Goal: Communication & Community: Share content

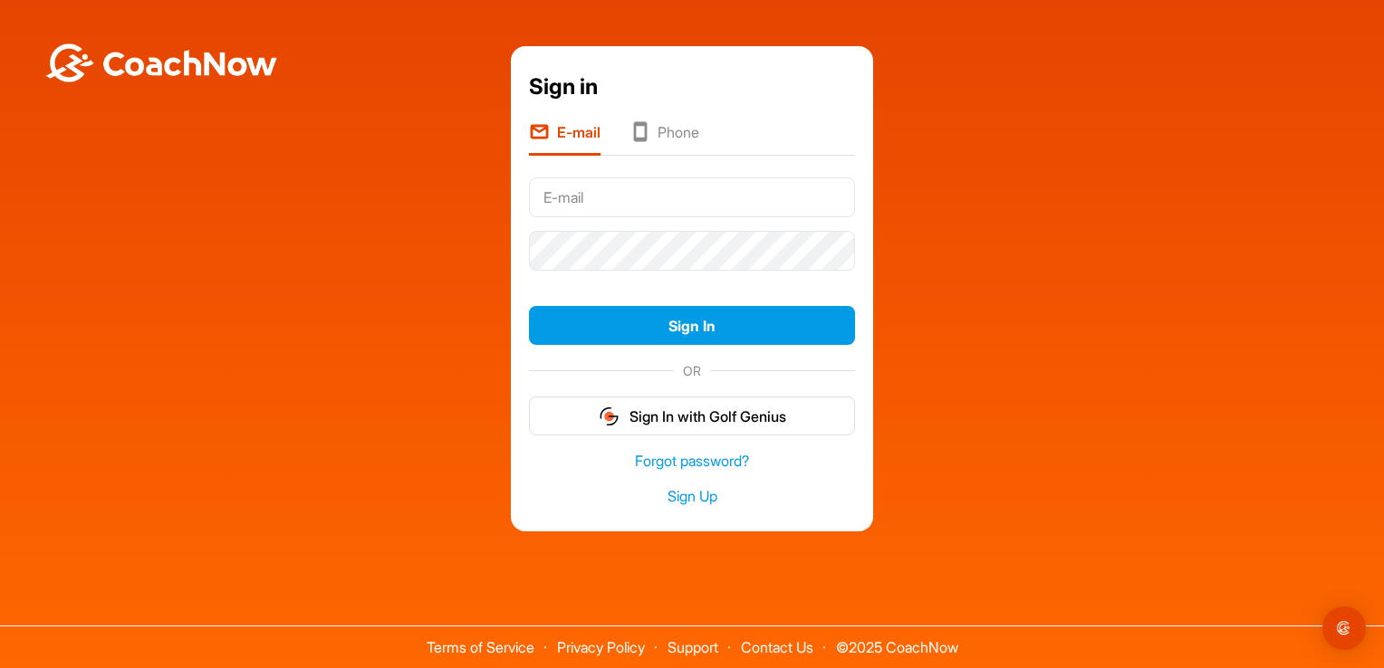
click at [667, 202] on input "text" at bounding box center [692, 198] width 326 height 40
type input "[EMAIL_ADDRESS][DOMAIN_NAME]"
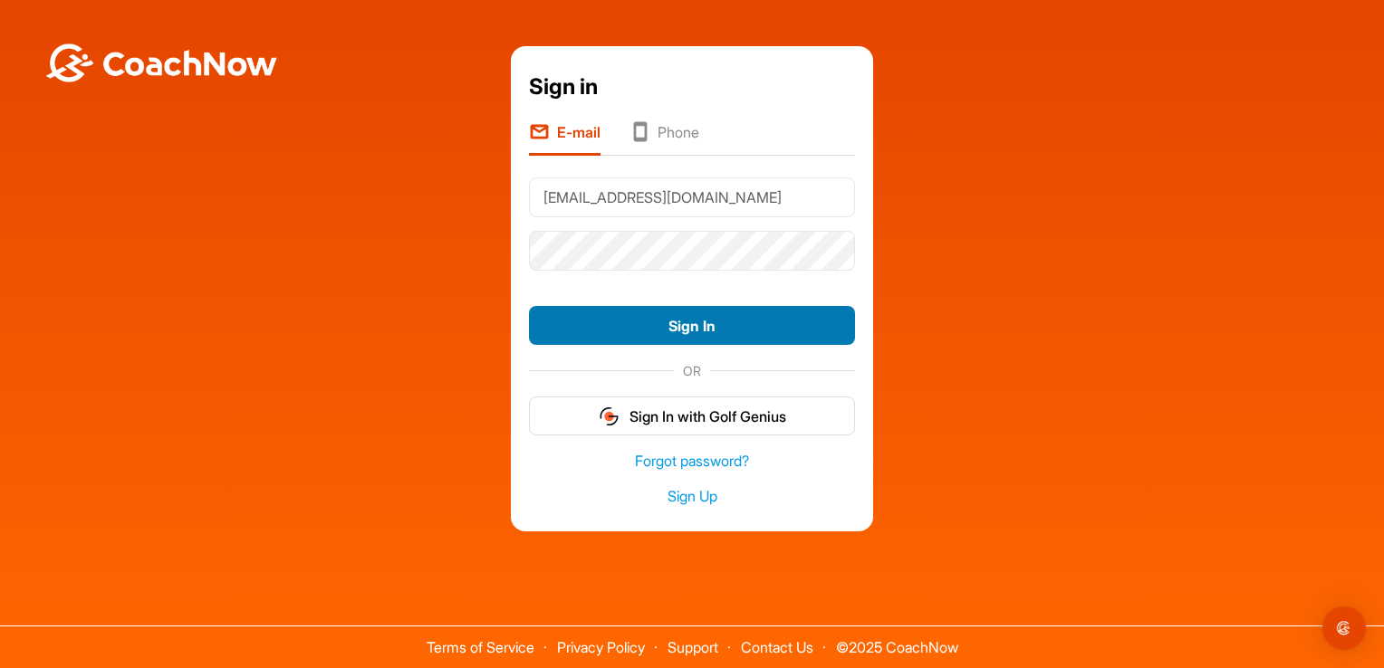
click at [689, 310] on button "Sign In" at bounding box center [692, 325] width 326 height 39
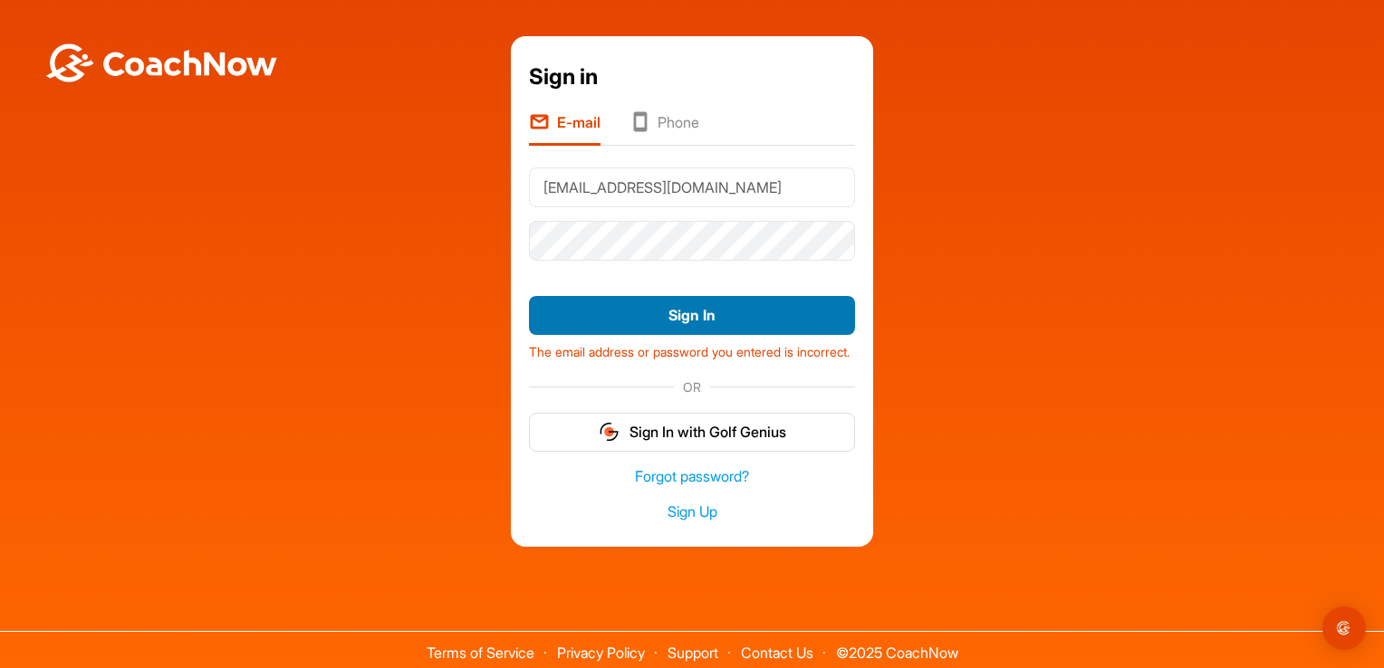
click at [746, 318] on button "Sign In" at bounding box center [692, 315] width 326 height 39
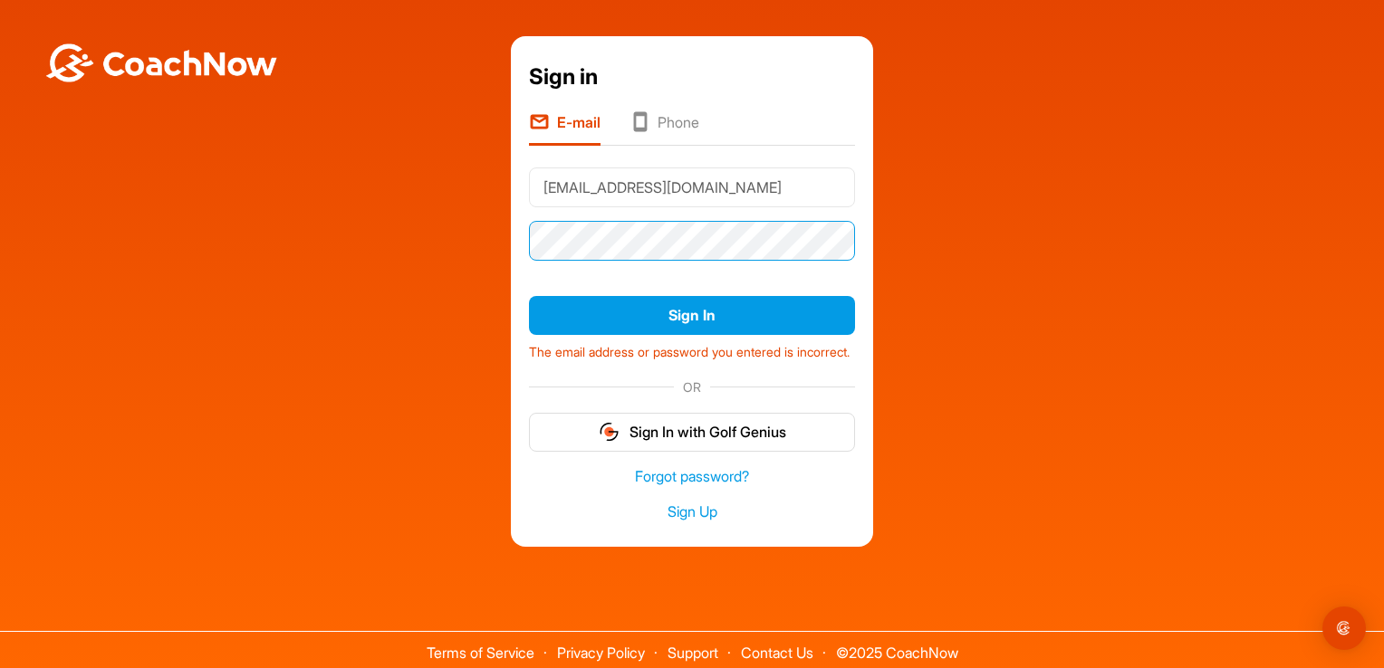
click at [308, 238] on div "Sign in E-mail Phone mcuthbertson85@gmail.com Sign In The email address or pass…" at bounding box center [692, 291] width 1366 height 511
click at [549, 334] on div "Sign In The email address or password you entered is incorrect." at bounding box center [692, 328] width 326 height 79
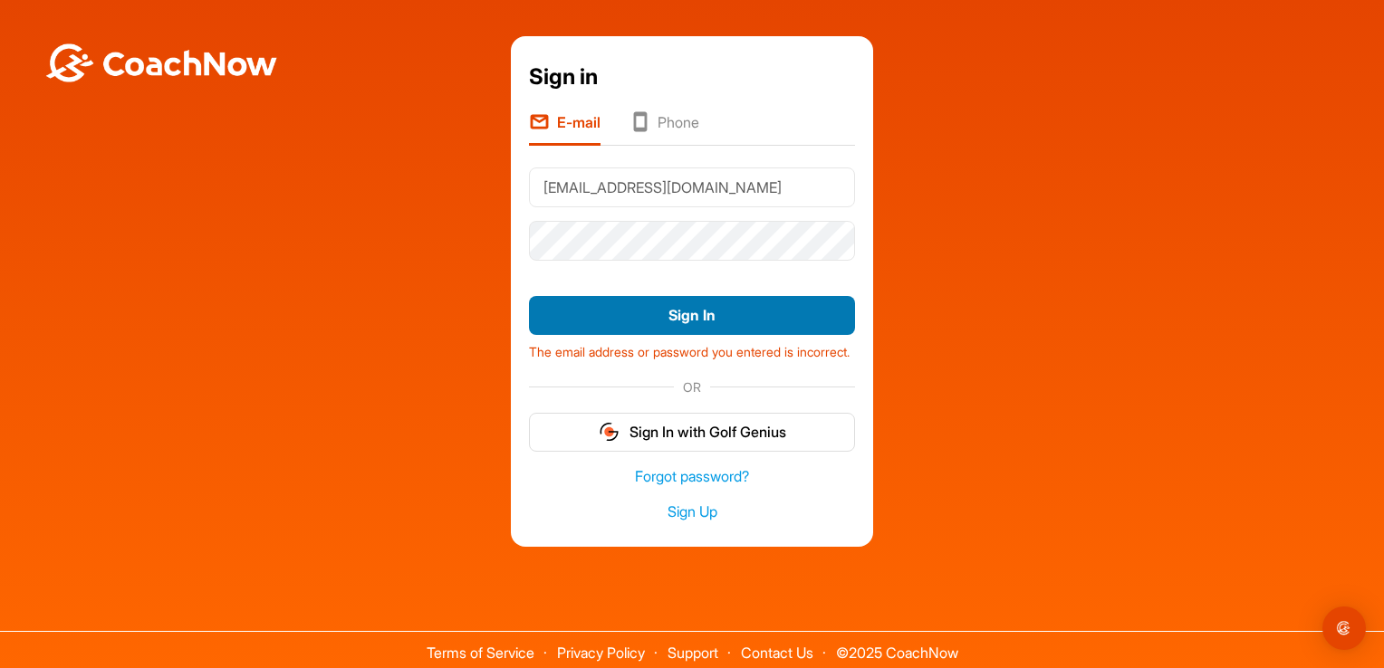
click at [569, 321] on button "Sign In" at bounding box center [692, 315] width 326 height 39
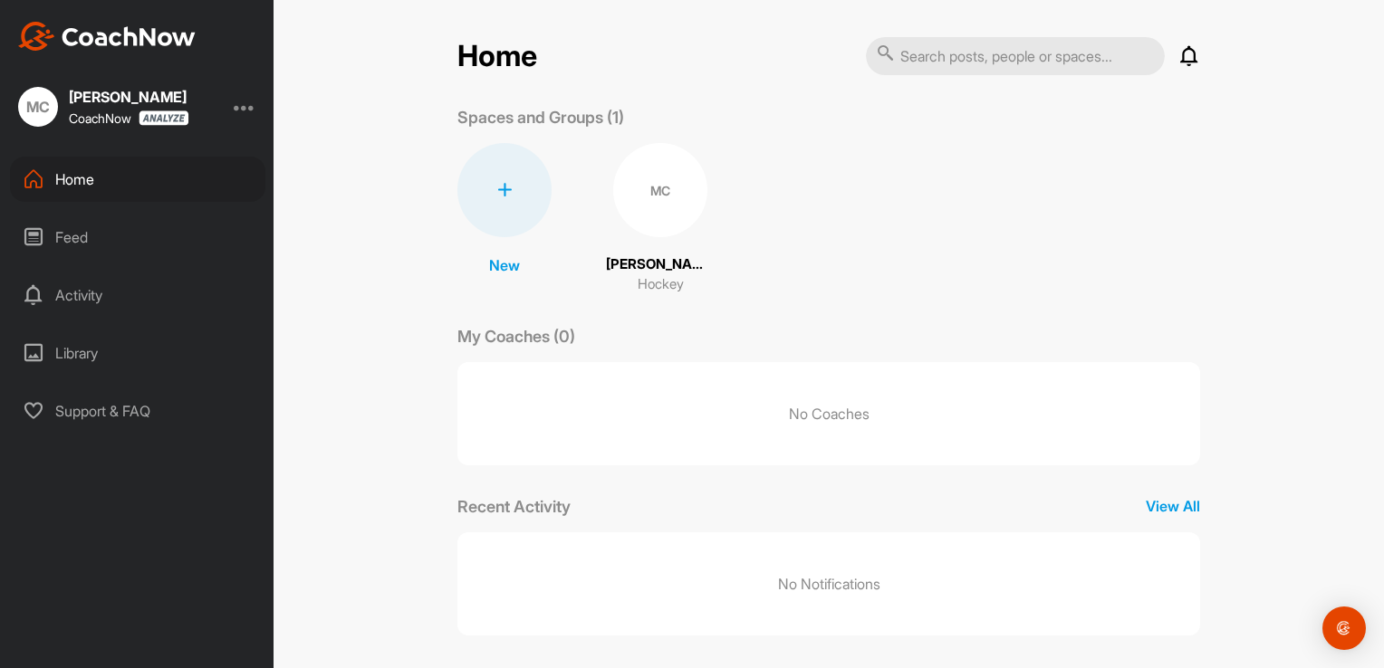
click at [672, 201] on div "MC" at bounding box center [660, 190] width 94 height 94
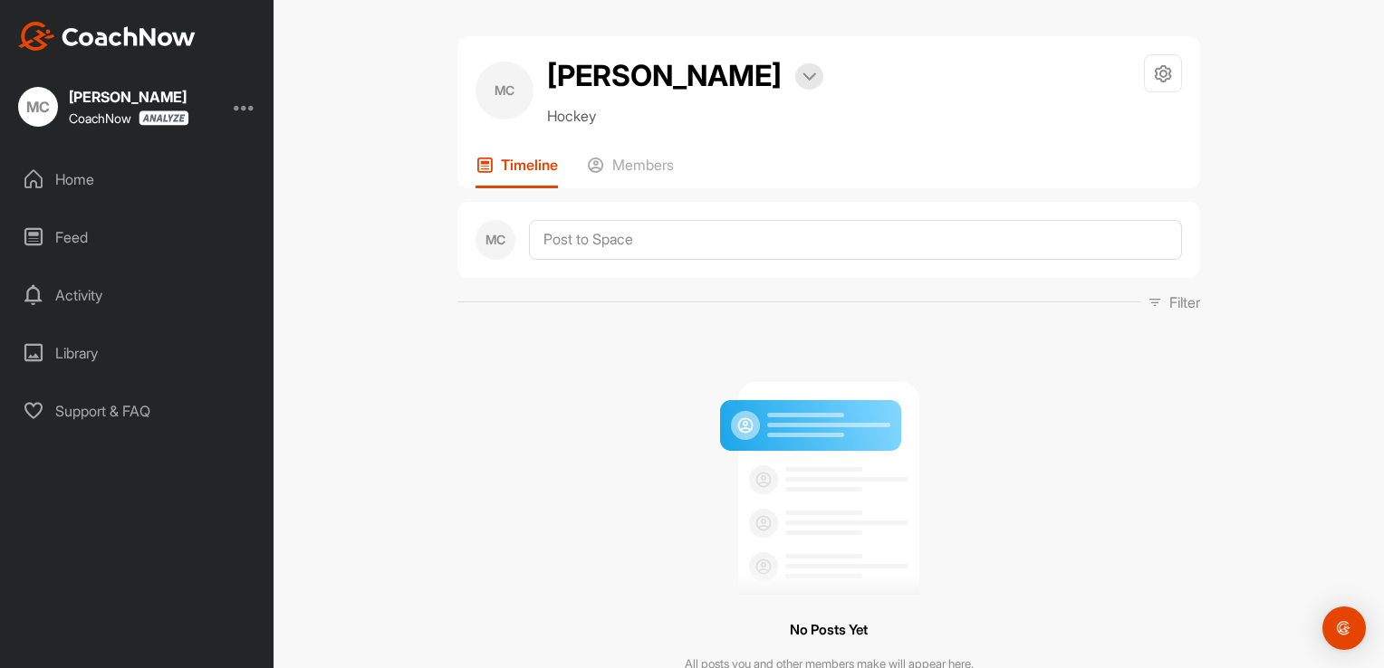
click at [62, 346] on div "Library" at bounding box center [137, 353] width 255 height 45
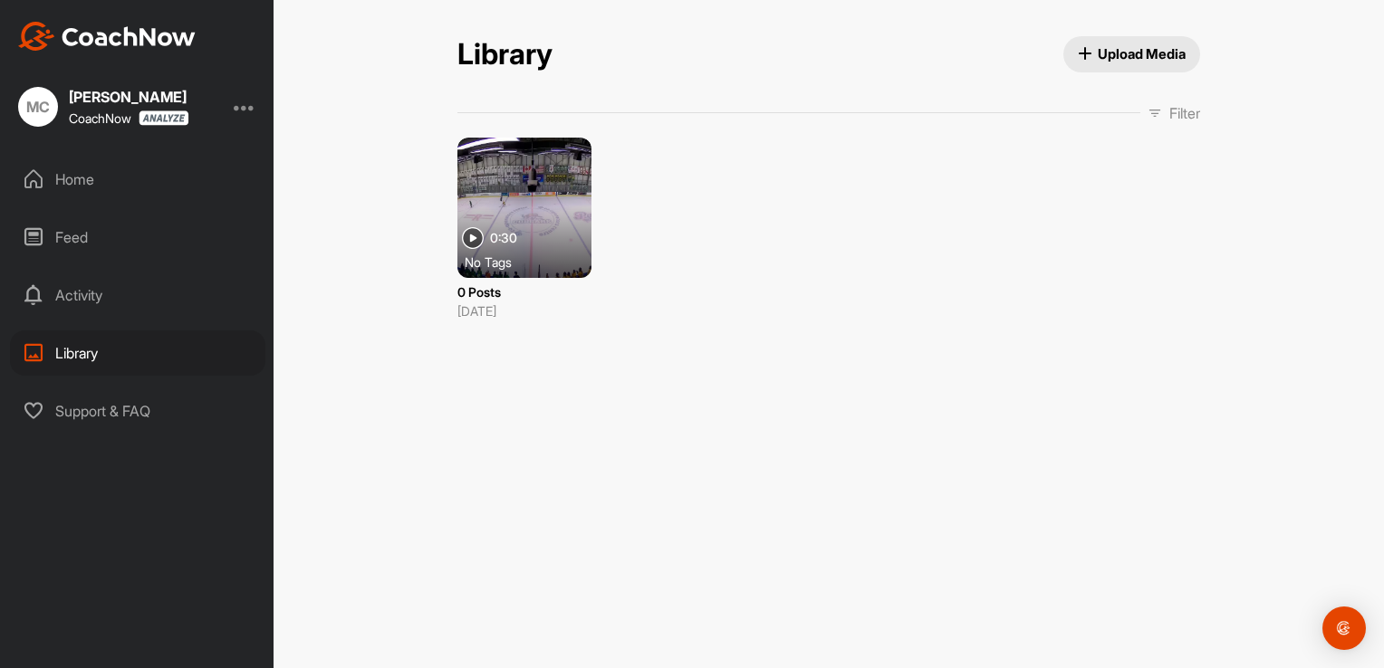
click at [579, 201] on div at bounding box center [524, 208] width 134 height 140
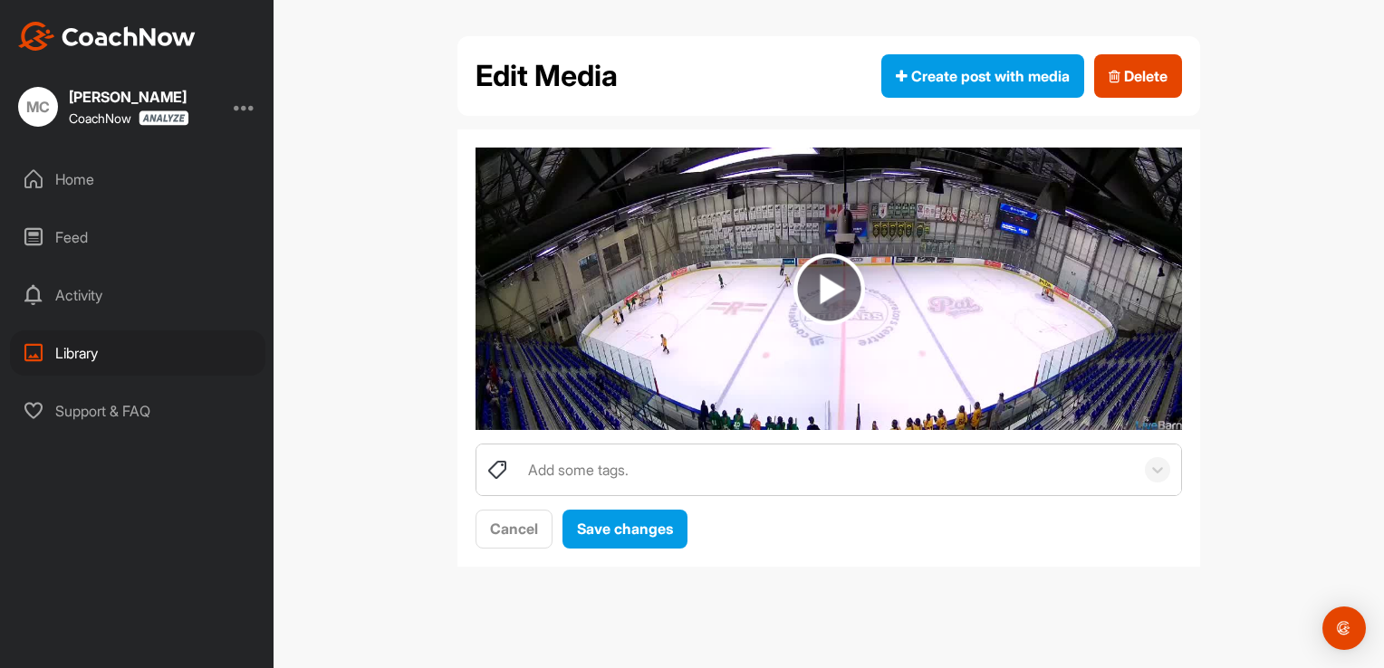
click at [848, 286] on img at bounding box center [829, 290] width 72 height 72
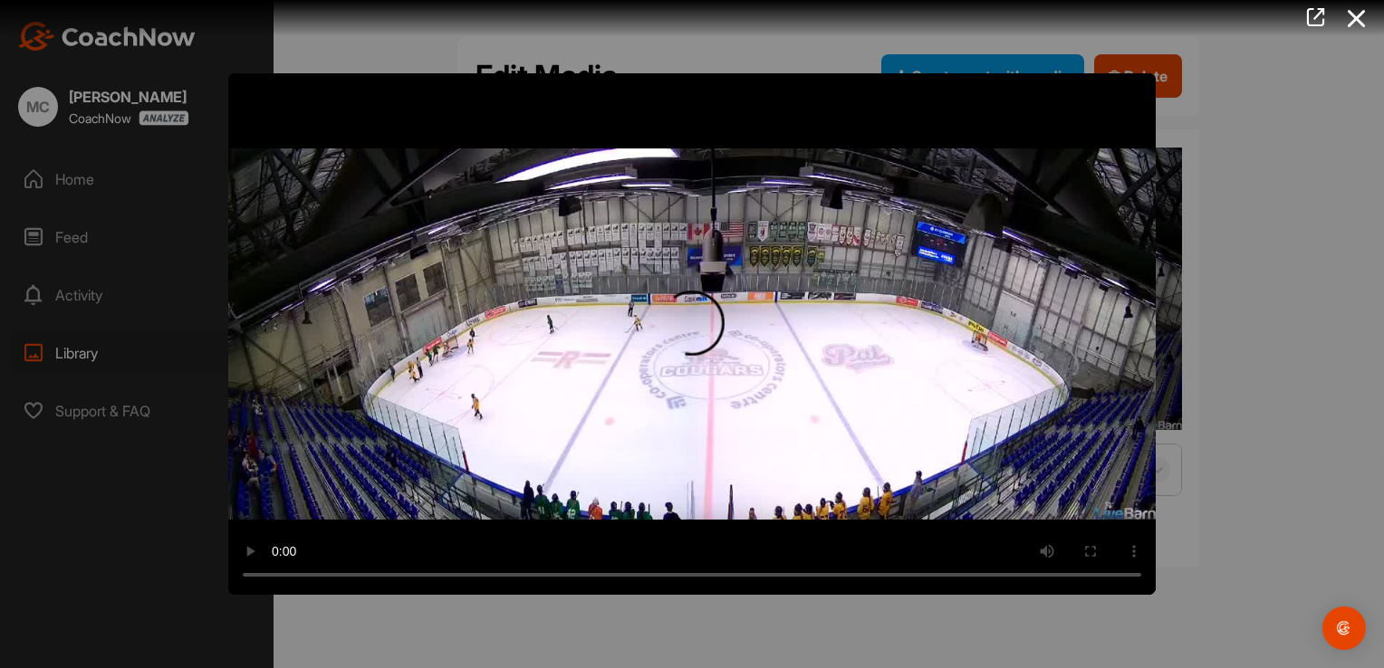
click at [1366, 24] on icon at bounding box center [1357, 19] width 42 height 34
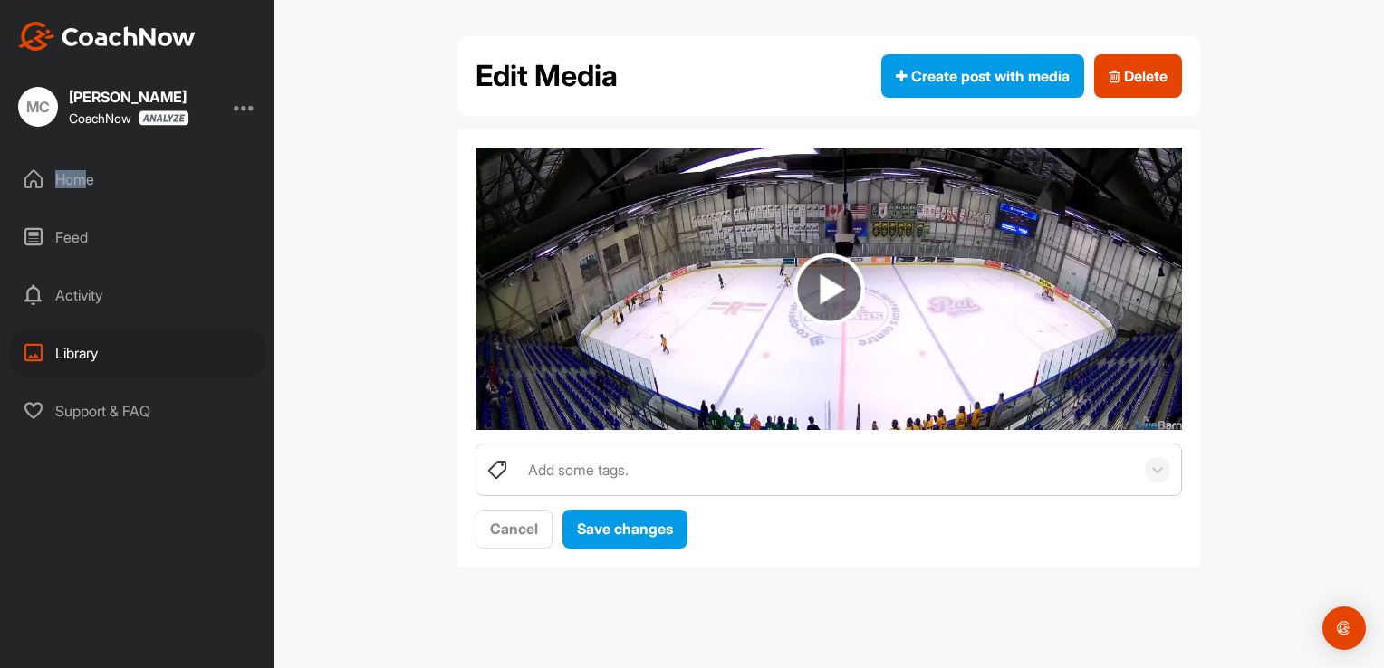
click at [87, 190] on div "Home" at bounding box center [137, 179] width 255 height 45
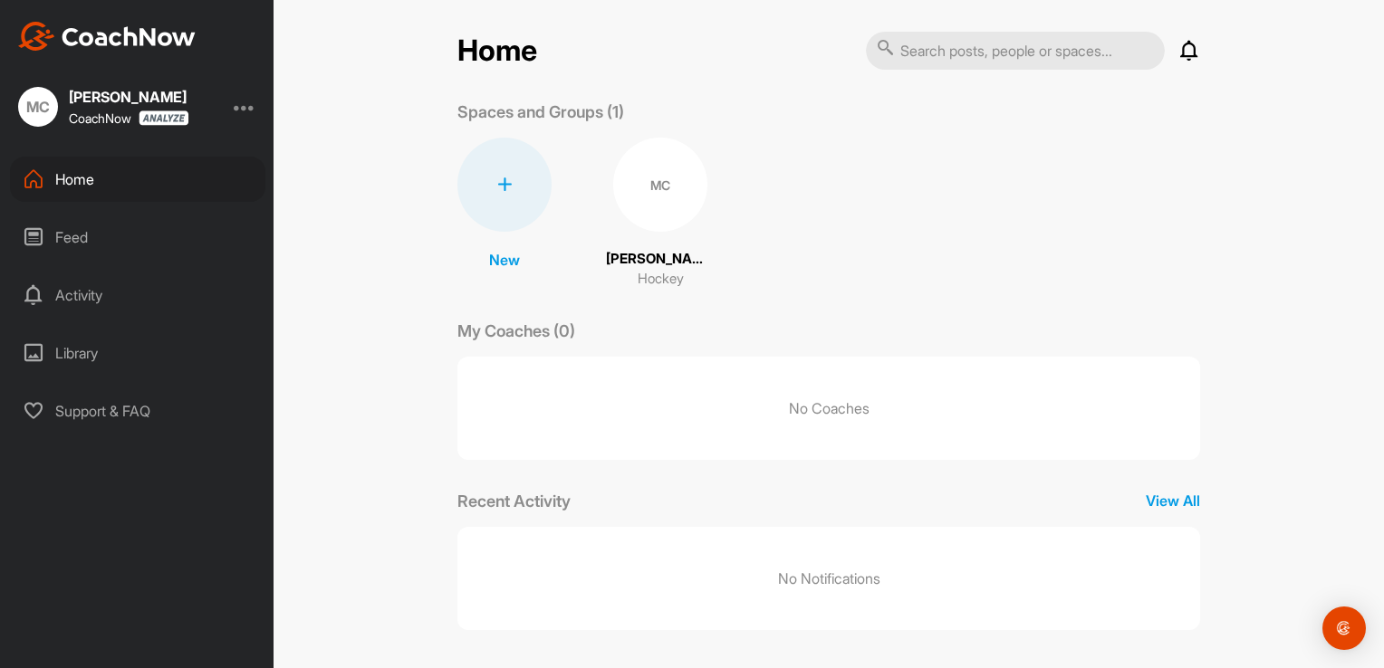
scroll to position [8, 0]
click at [678, 171] on div "MC" at bounding box center [660, 182] width 94 height 94
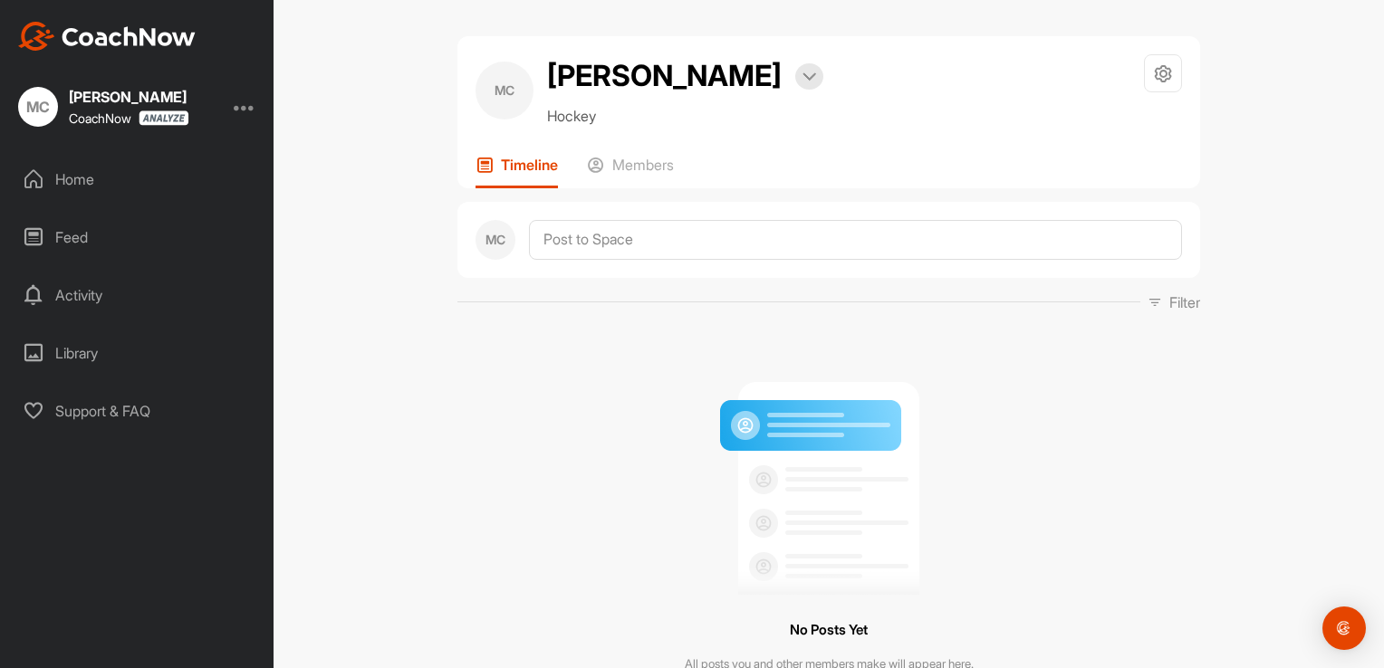
click at [674, 174] on div "Timeline Members" at bounding box center [829, 172] width 706 height 33
click at [663, 168] on p "Members" at bounding box center [643, 165] width 62 height 18
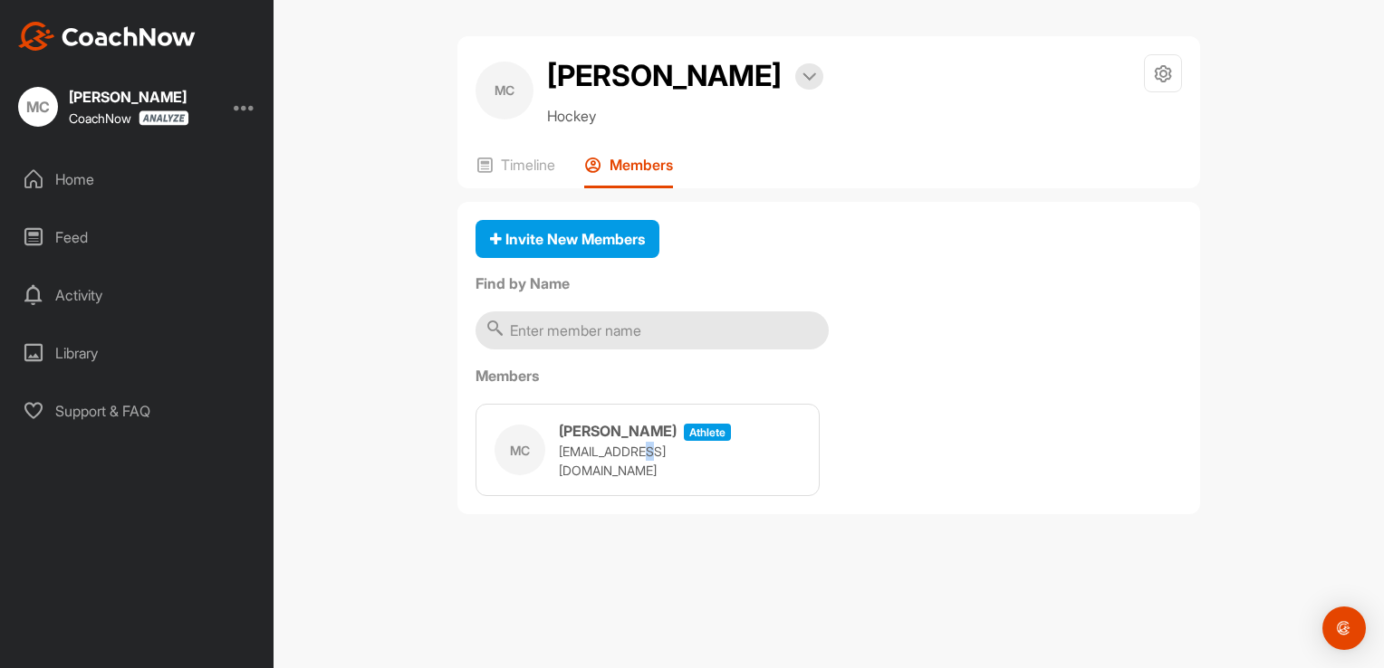
click at [645, 454] on p "[EMAIL_ADDRESS][DOMAIN_NAME]" at bounding box center [649, 461] width 181 height 38
drag, startPoint x: 645, startPoint y: 454, endPoint x: 581, endPoint y: 436, distance: 65.9
click at [580, 436] on h3 "[PERSON_NAME]" at bounding box center [618, 431] width 118 height 22
click at [518, 435] on div "MC" at bounding box center [520, 450] width 51 height 51
click at [512, 446] on div "MC" at bounding box center [520, 450] width 51 height 51
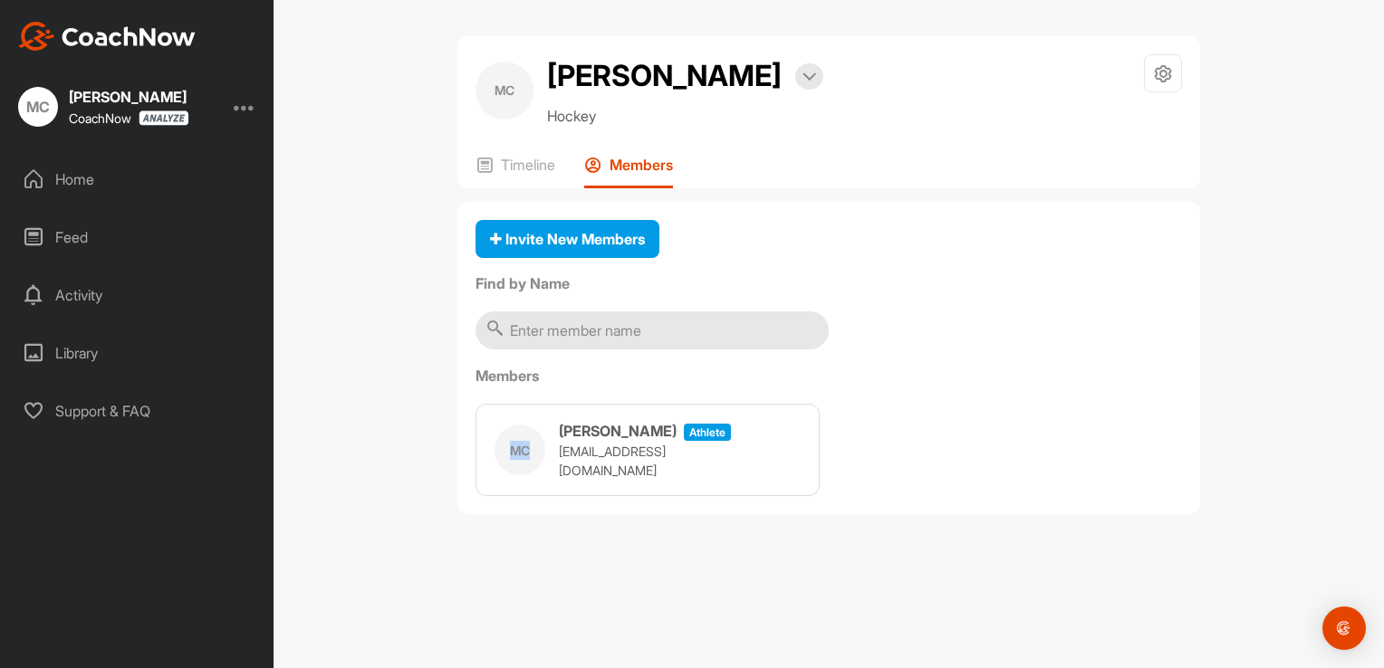
click at [512, 446] on div "MC" at bounding box center [520, 450] width 51 height 51
click at [513, 447] on div "MC" at bounding box center [520, 450] width 51 height 51
drag, startPoint x: 513, startPoint y: 447, endPoint x: 529, endPoint y: 157, distance: 291.2
click at [529, 157] on p "Timeline" at bounding box center [528, 165] width 54 height 18
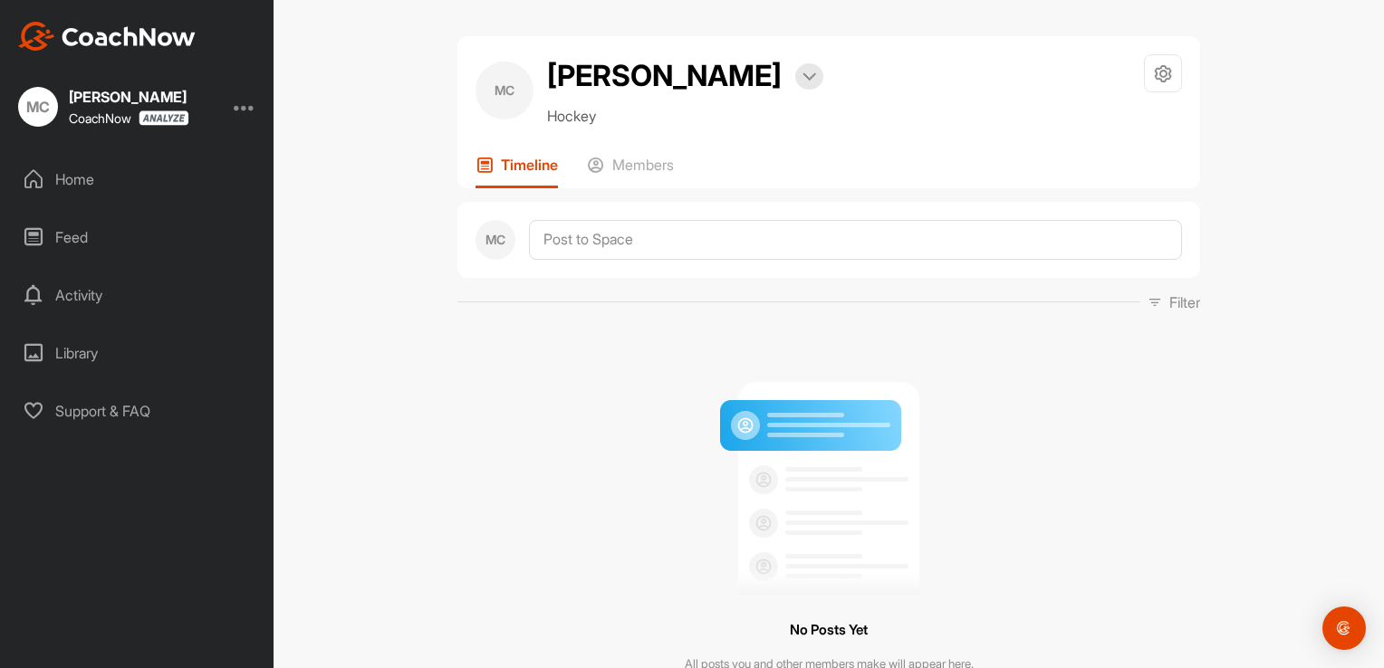
click at [827, 426] on img at bounding box center [829, 481] width 226 height 227
click at [1340, 621] on img "Open Intercom Messenger" at bounding box center [1344, 629] width 24 height 24
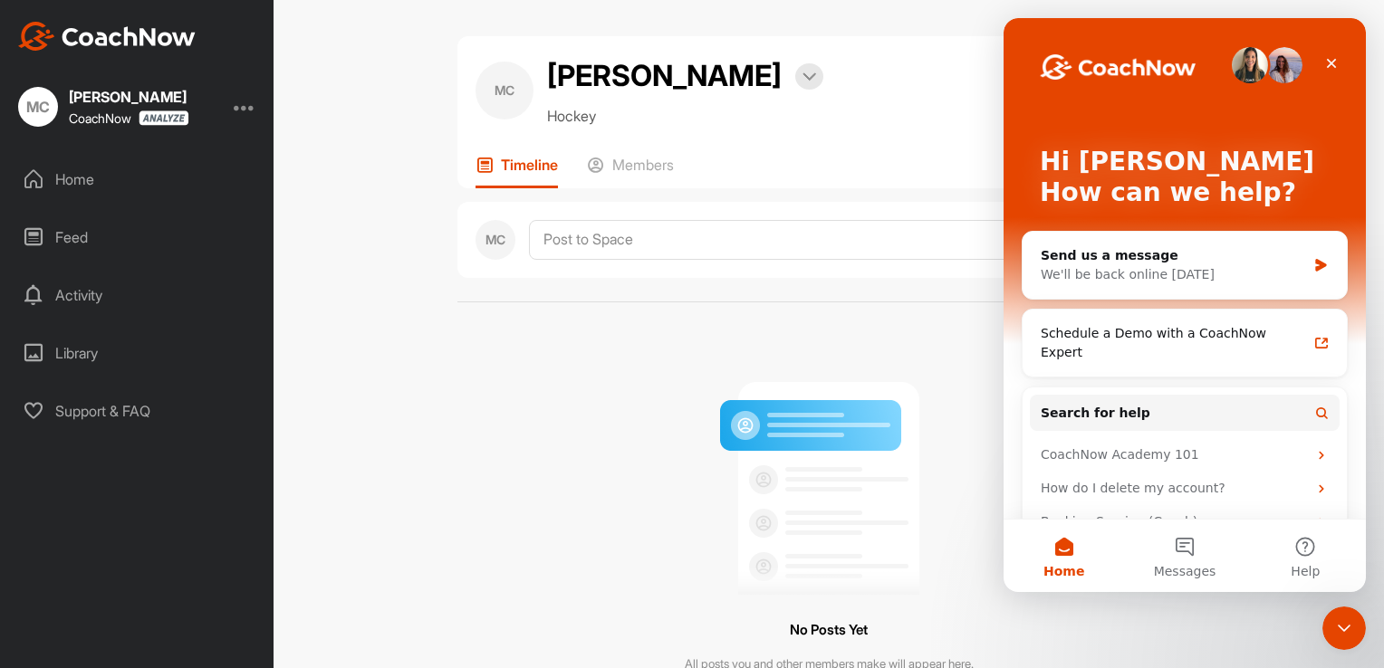
click at [408, 392] on div "MC mike Cuthbertson Bookings Hockey Space Settings Your Notifications Timeline …" at bounding box center [829, 334] width 1110 height 668
click at [68, 241] on div "Feed" at bounding box center [137, 237] width 255 height 45
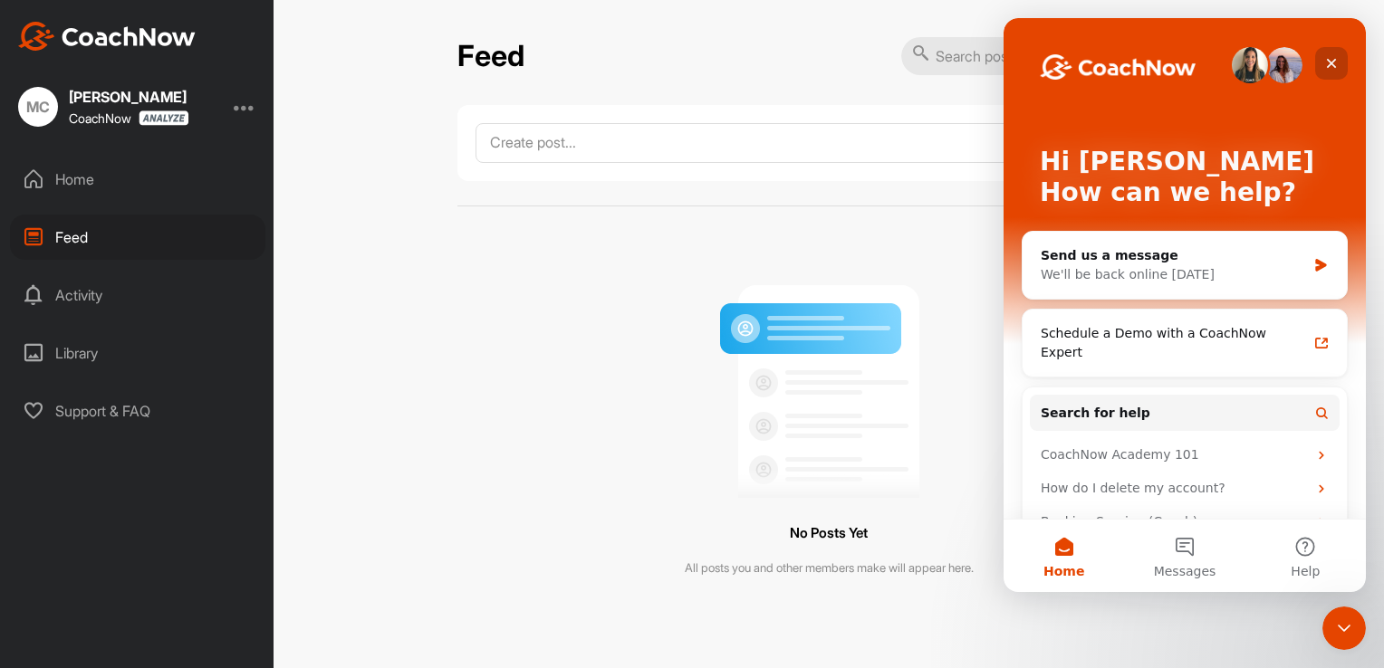
click at [1322, 66] on div "Close" at bounding box center [1331, 63] width 33 height 33
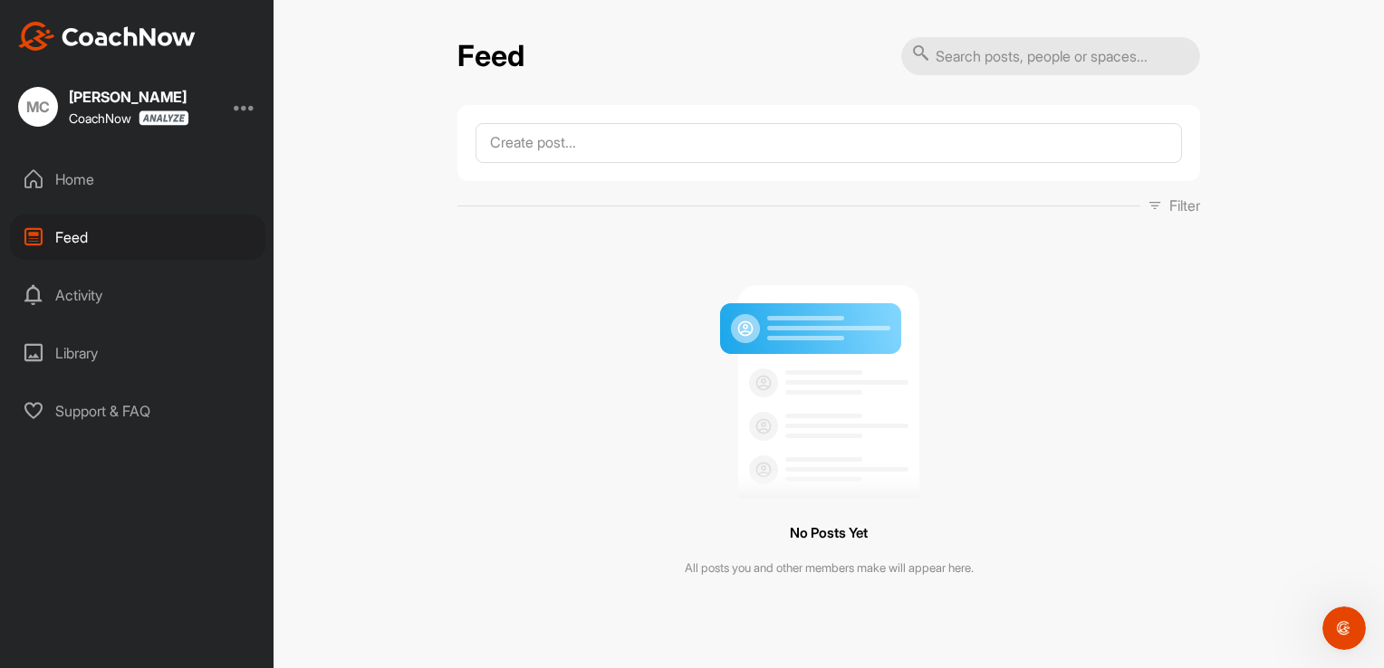
click at [99, 295] on div "Activity" at bounding box center [137, 295] width 255 height 45
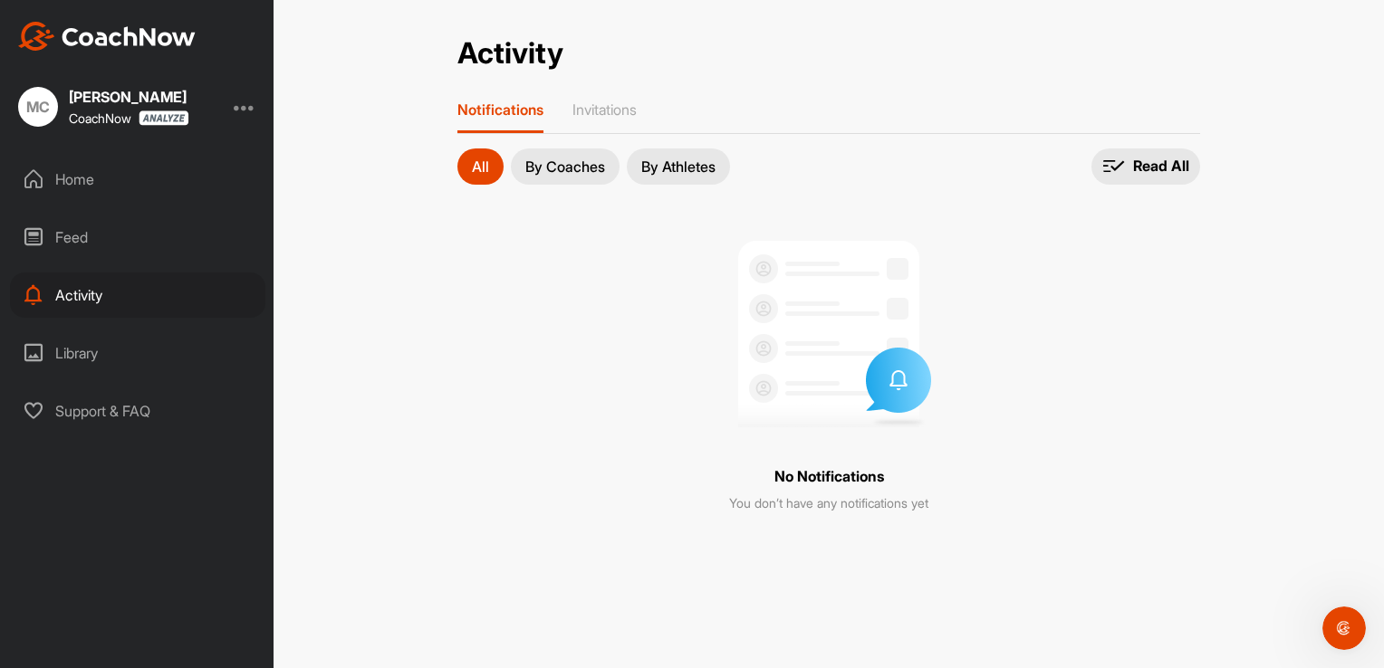
click at [675, 161] on p "By Athletes" at bounding box center [678, 166] width 74 height 14
click at [583, 165] on p "By Coaches" at bounding box center [565, 166] width 80 height 14
click at [500, 172] on div "All By Coaches By Athletes" at bounding box center [593, 167] width 273 height 36
click at [51, 175] on div "Home" at bounding box center [137, 179] width 255 height 45
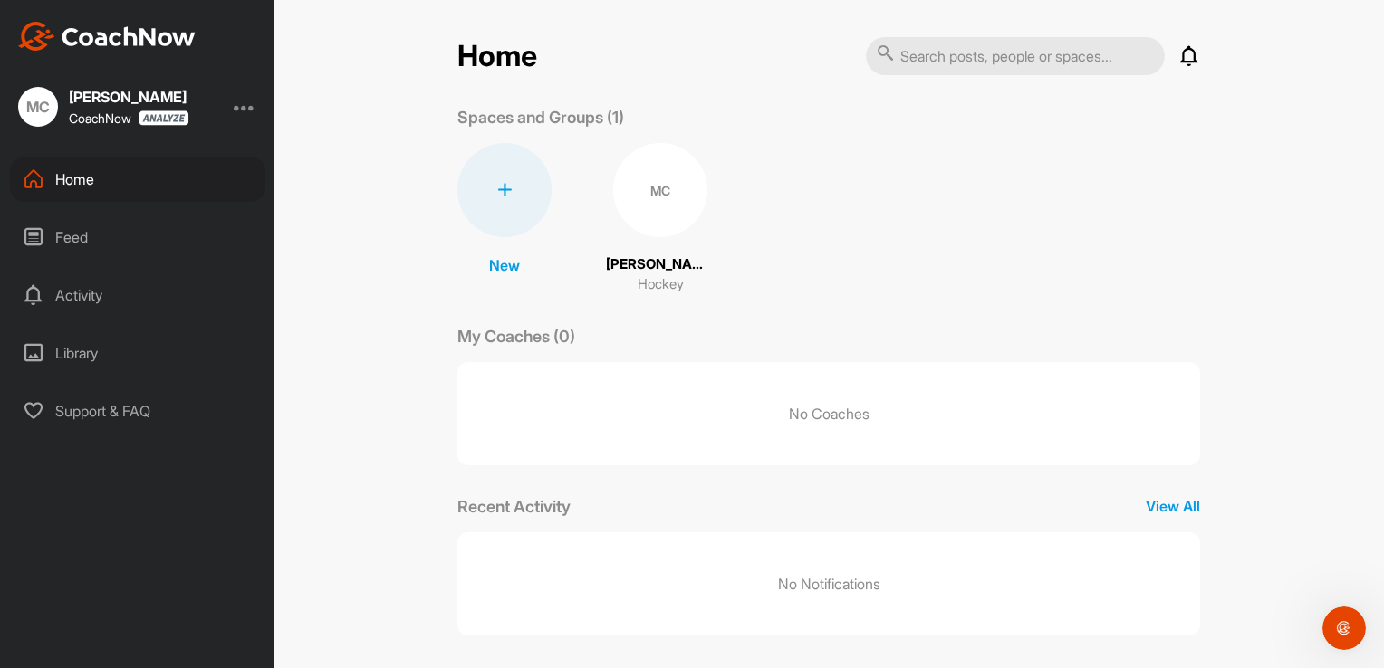
click at [664, 194] on div "MC" at bounding box center [660, 190] width 94 height 94
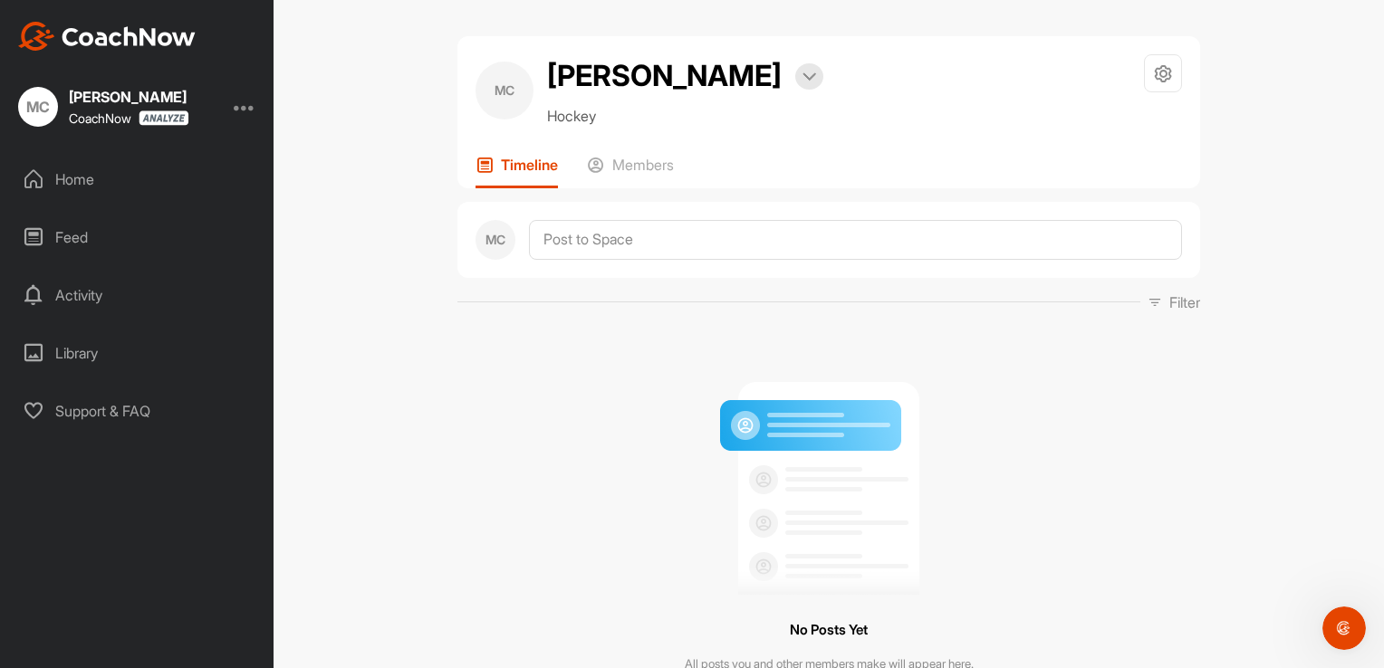
click at [658, 149] on div "MC mike Cuthbertson Bookings Hockey Space Settings Your Notifications Timeline …" at bounding box center [828, 112] width 743 height 152
click at [637, 167] on p "Members" at bounding box center [643, 165] width 62 height 18
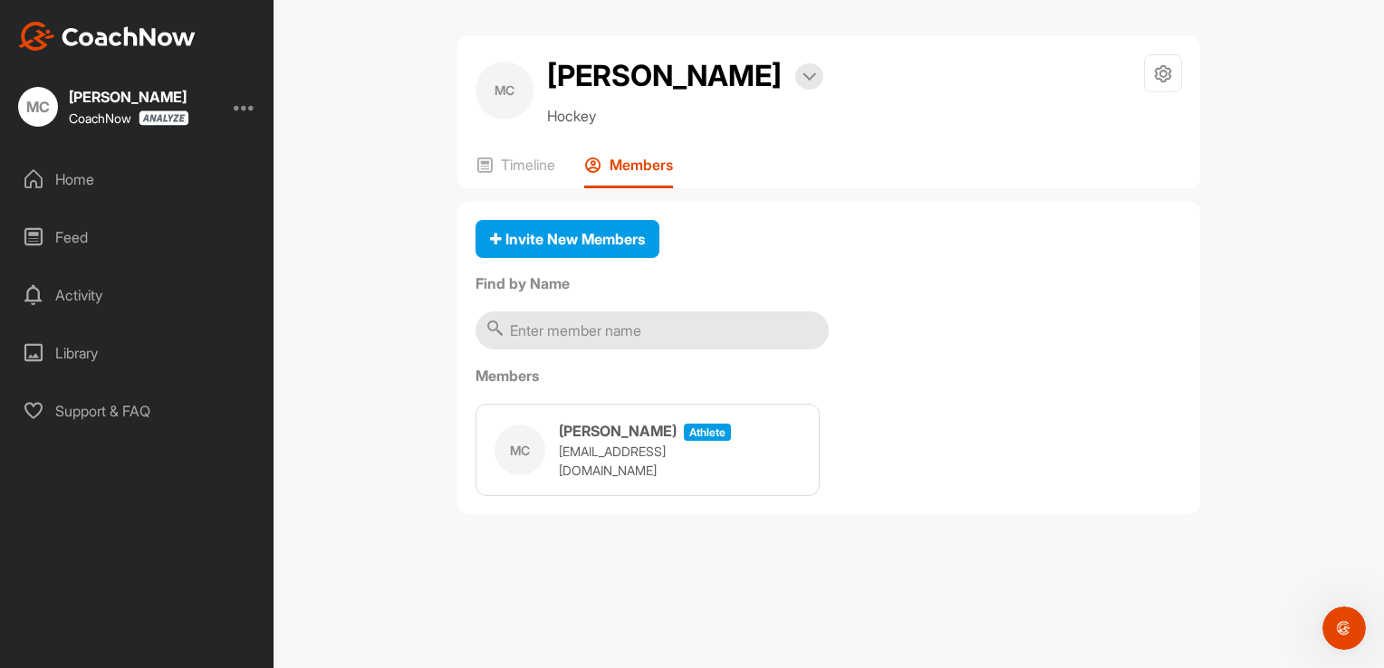
click at [107, 232] on div "Feed" at bounding box center [137, 237] width 255 height 45
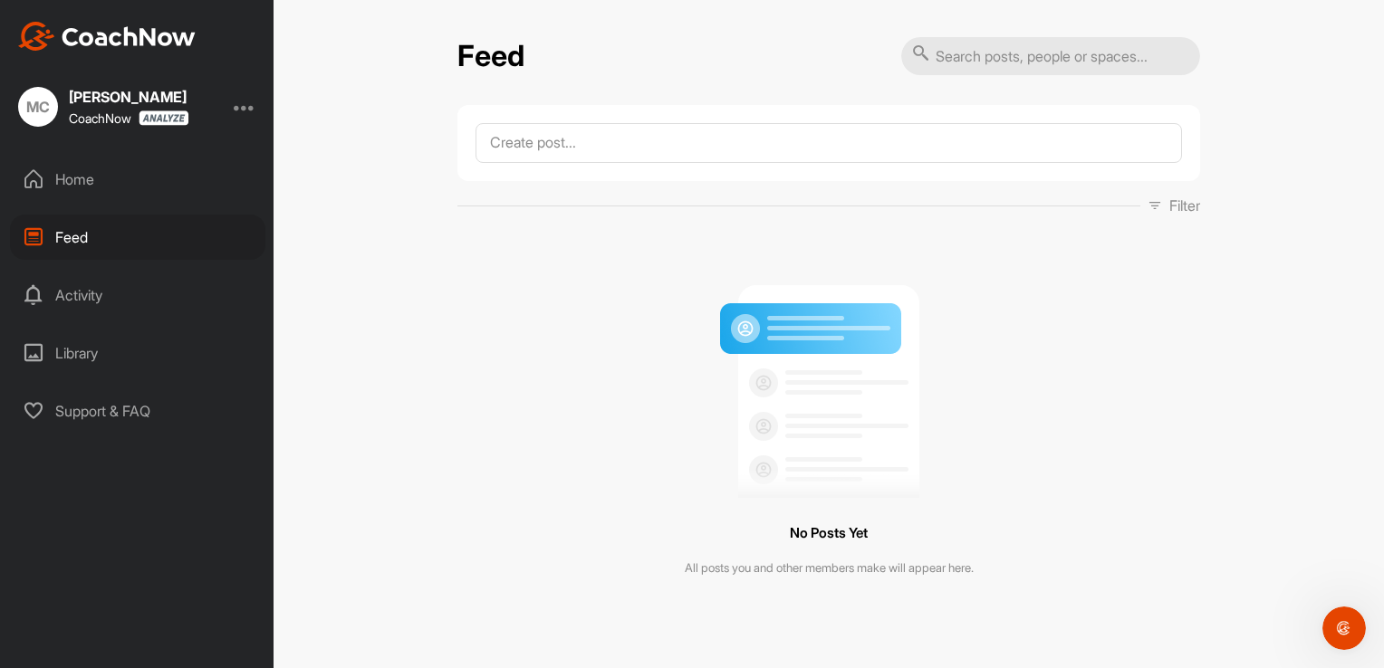
click at [253, 108] on div at bounding box center [245, 107] width 22 height 22
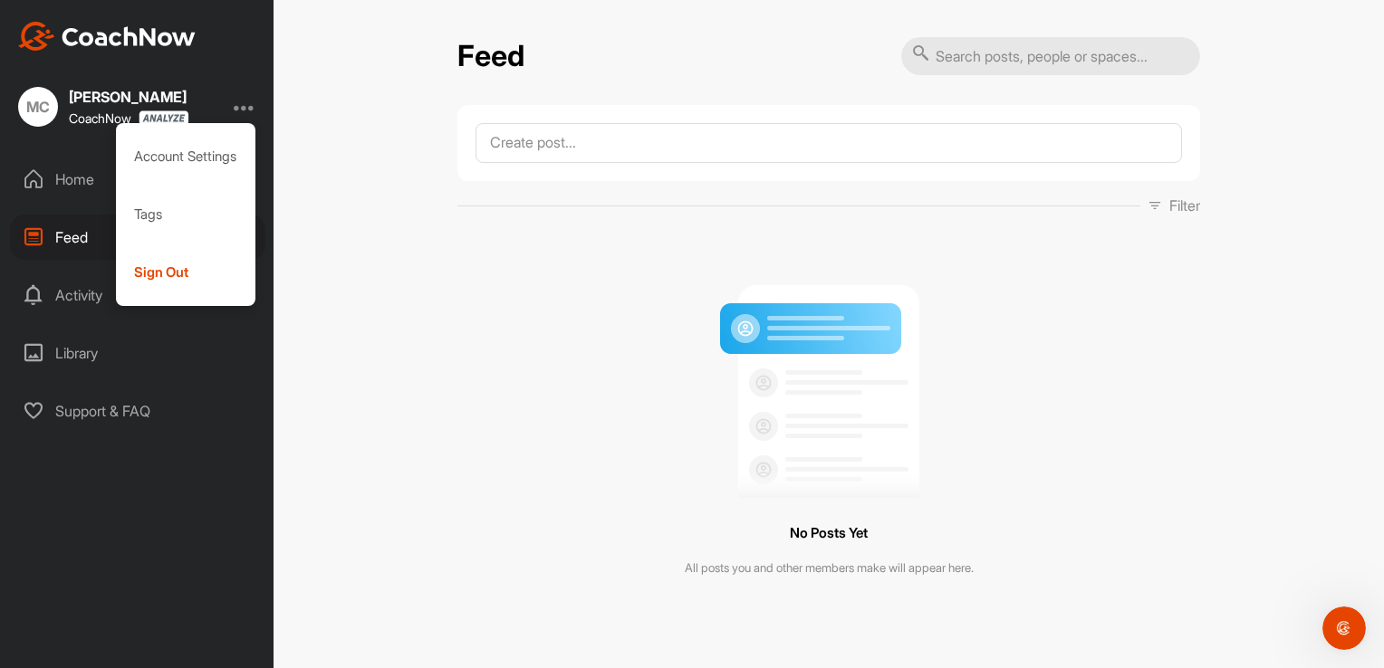
click at [349, 239] on div "Feed Filter Media Type Images Videos Notes Audio Documents Author No options So…" at bounding box center [829, 334] width 1110 height 668
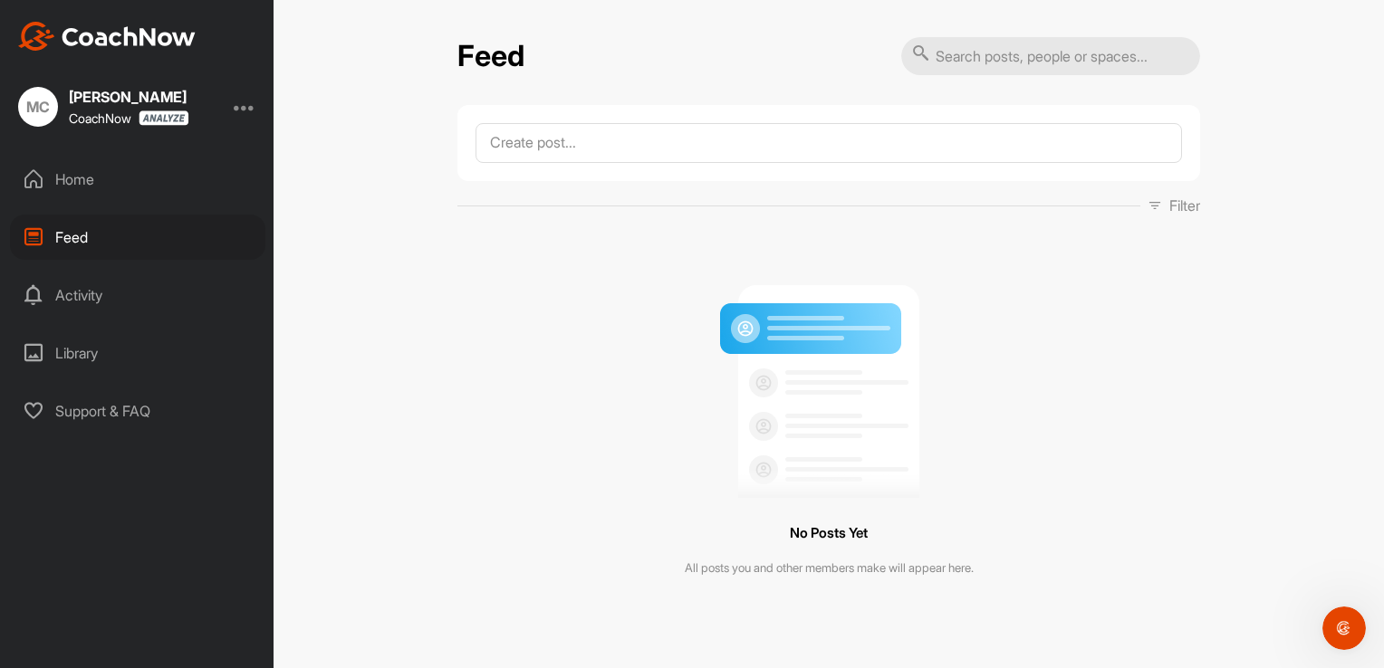
click at [91, 357] on div "Library" at bounding box center [137, 353] width 255 height 45
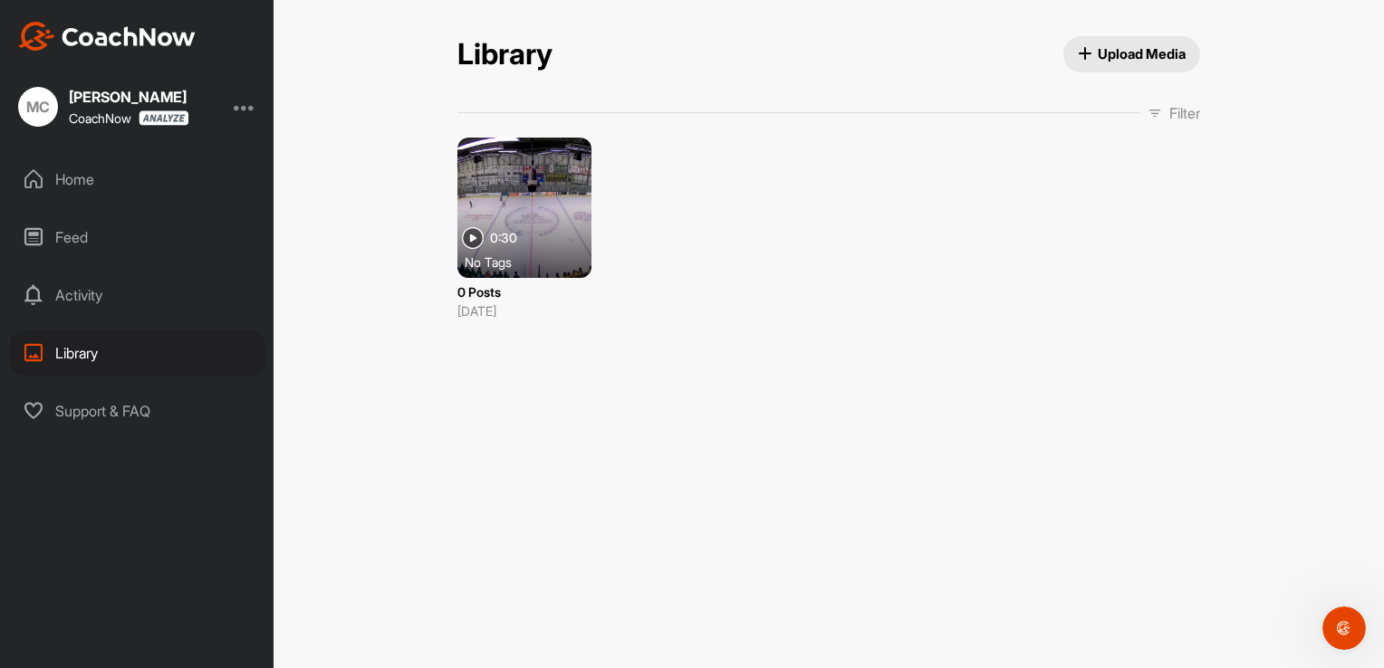
drag, startPoint x: 536, startPoint y: 196, endPoint x: 546, endPoint y: 175, distance: 23.1
click at [546, 175] on div at bounding box center [524, 208] width 134 height 140
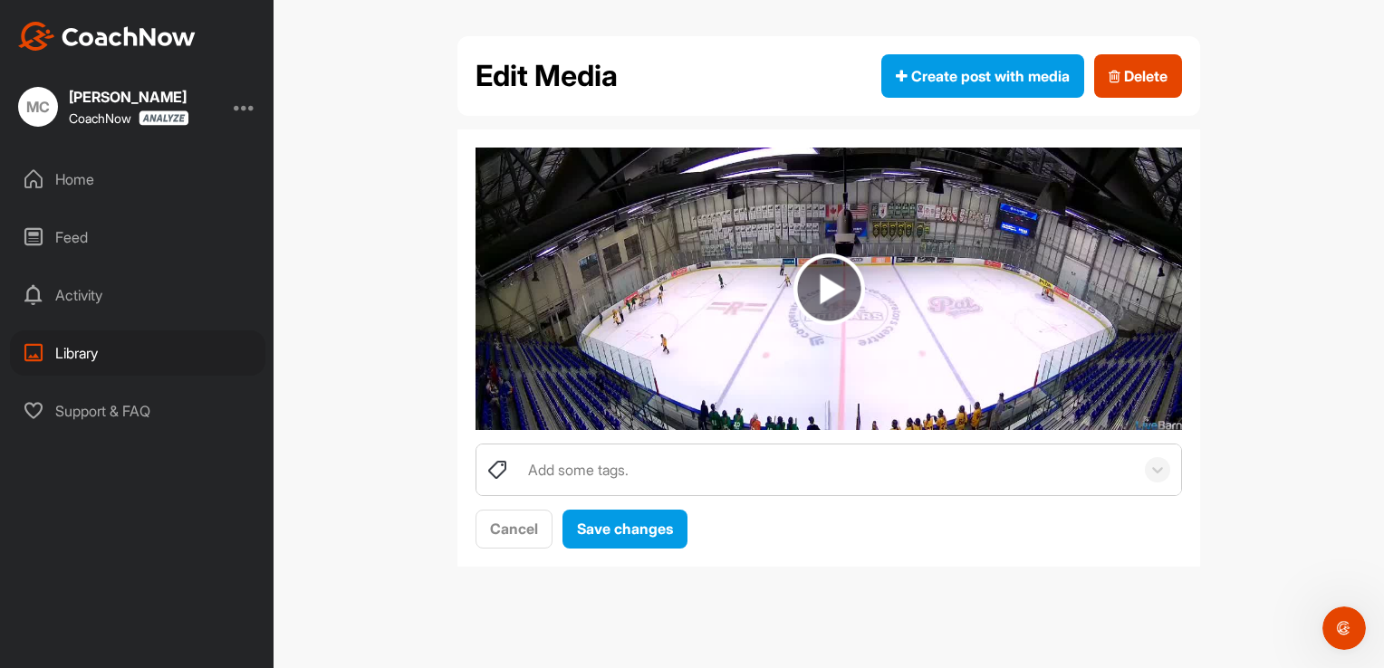
click at [822, 294] on img at bounding box center [829, 290] width 72 height 72
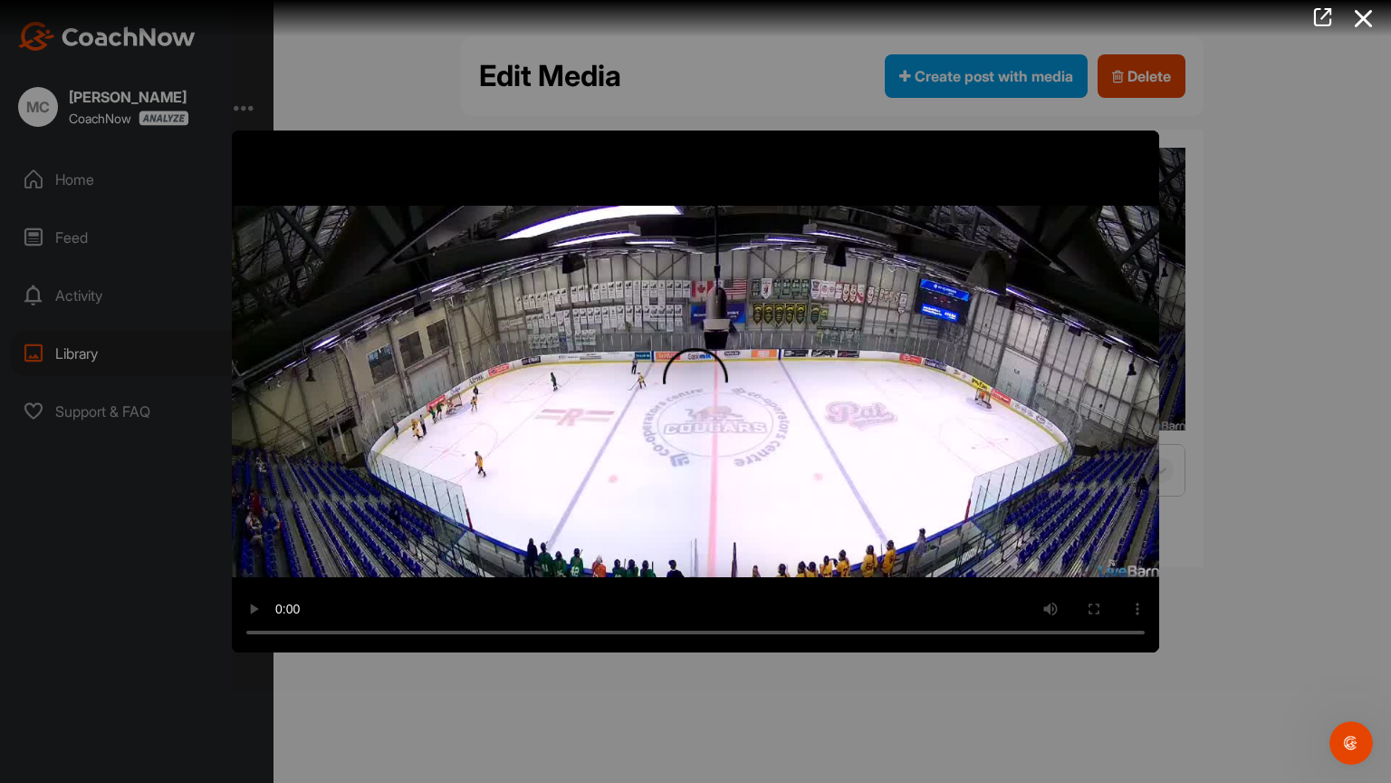
click at [1105, 492] on video "Video Player" at bounding box center [696, 391] width 928 height 522
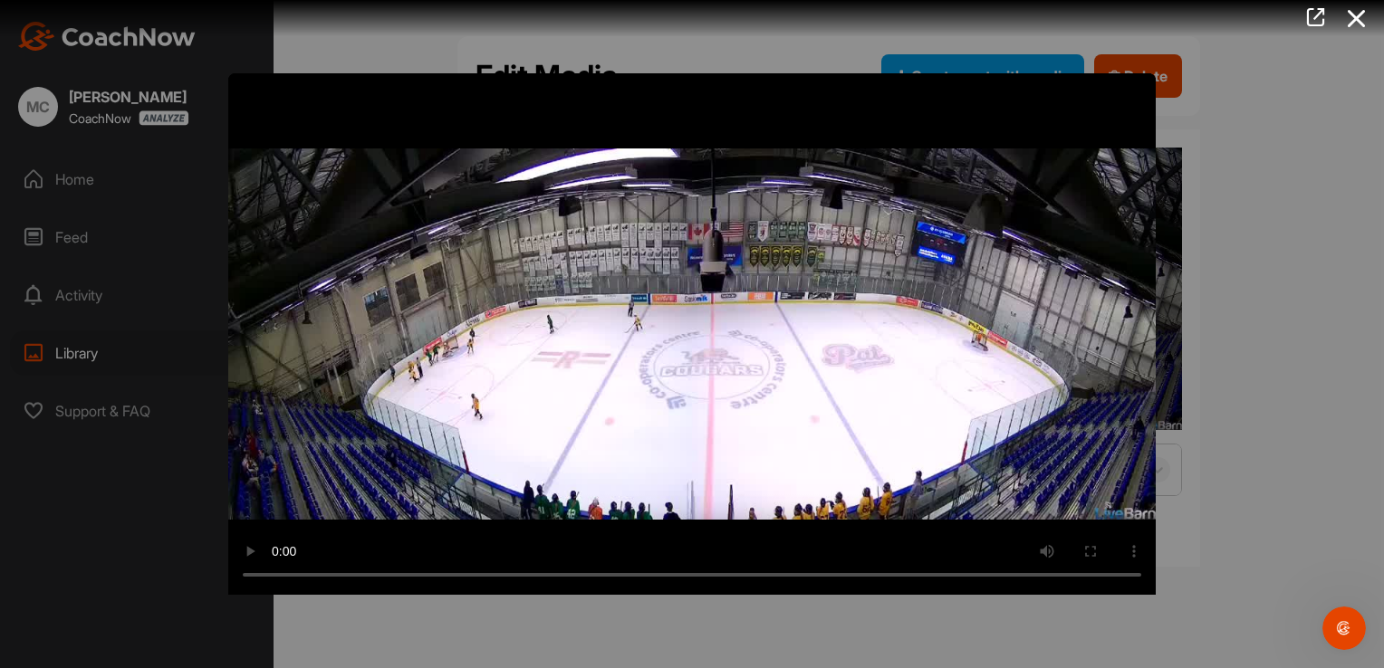
drag, startPoint x: 1037, startPoint y: 274, endPoint x: 968, endPoint y: 359, distance: 109.5
click at [1029, 288] on video "Video Player" at bounding box center [692, 334] width 928 height 522
click at [817, 255] on video "Video Player" at bounding box center [692, 334] width 928 height 522
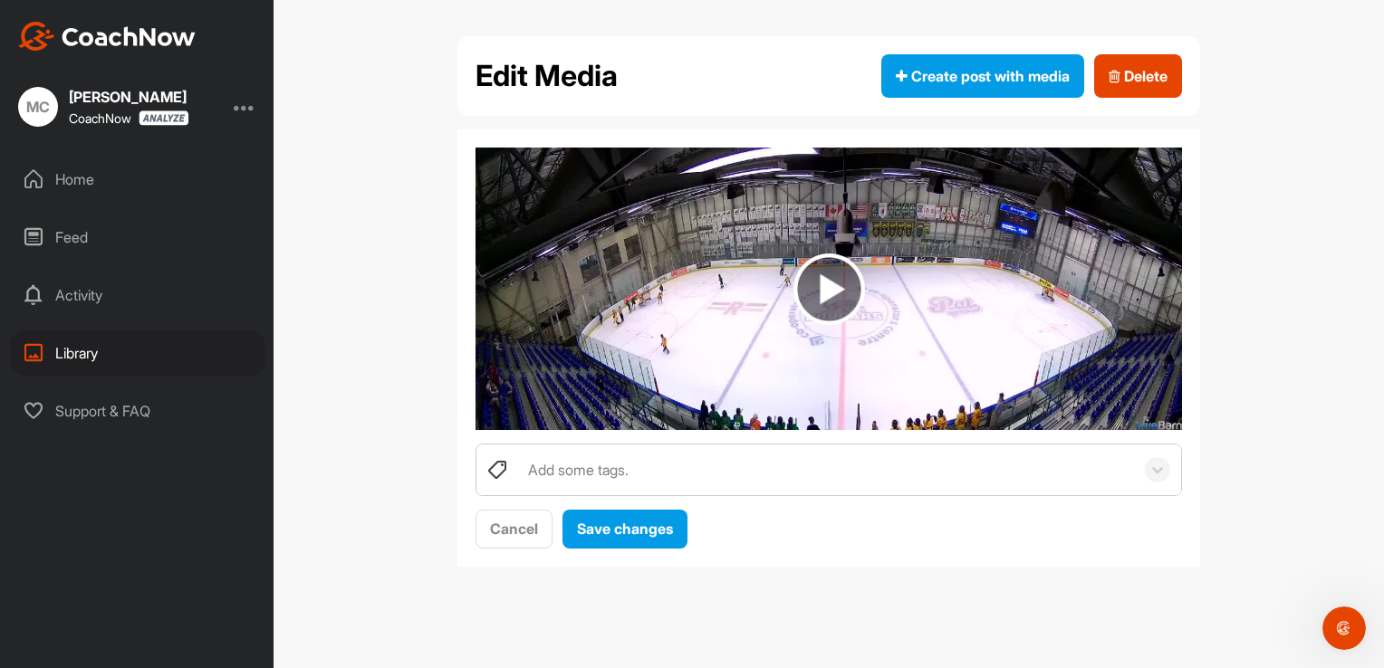
click at [61, 191] on div "Home" at bounding box center [137, 179] width 255 height 45
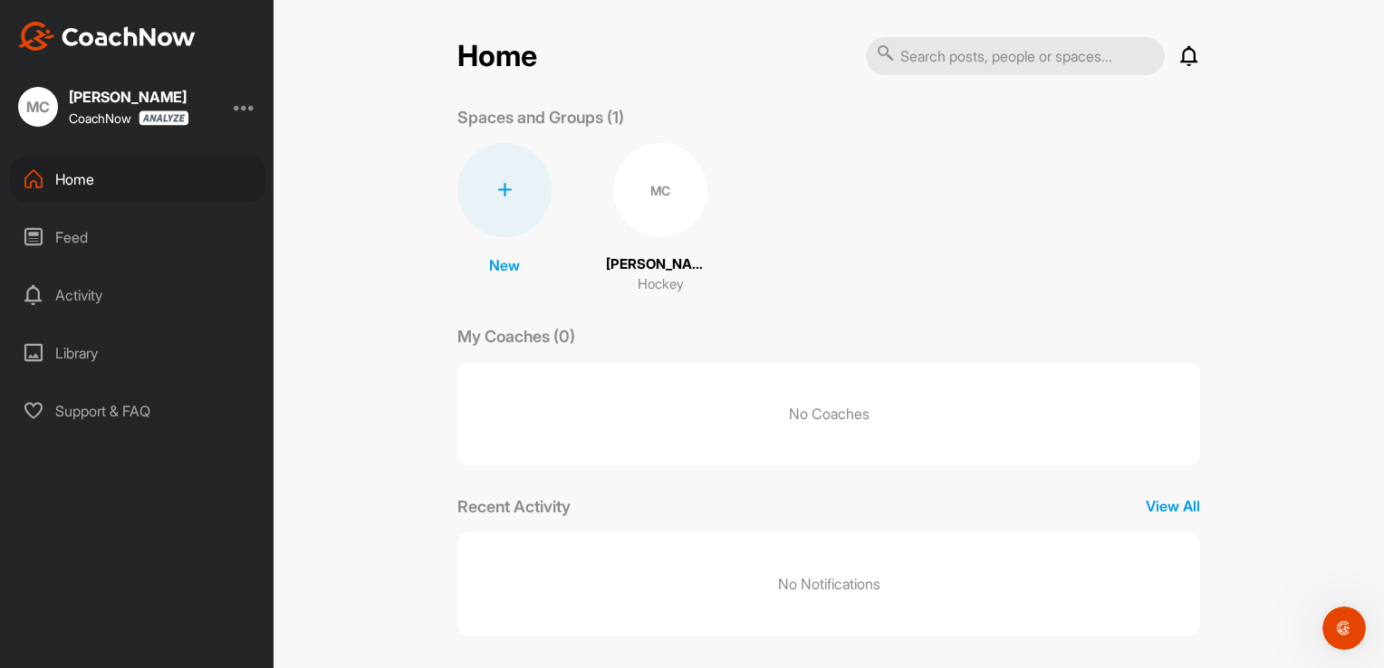
click at [174, 118] on img at bounding box center [164, 118] width 51 height 15
click at [170, 106] on div "mike Cuthbertson CoachNow" at bounding box center [129, 107] width 120 height 38
click at [127, 96] on div "[PERSON_NAME]" at bounding box center [129, 97] width 120 height 14
click at [246, 105] on div at bounding box center [245, 107] width 22 height 22
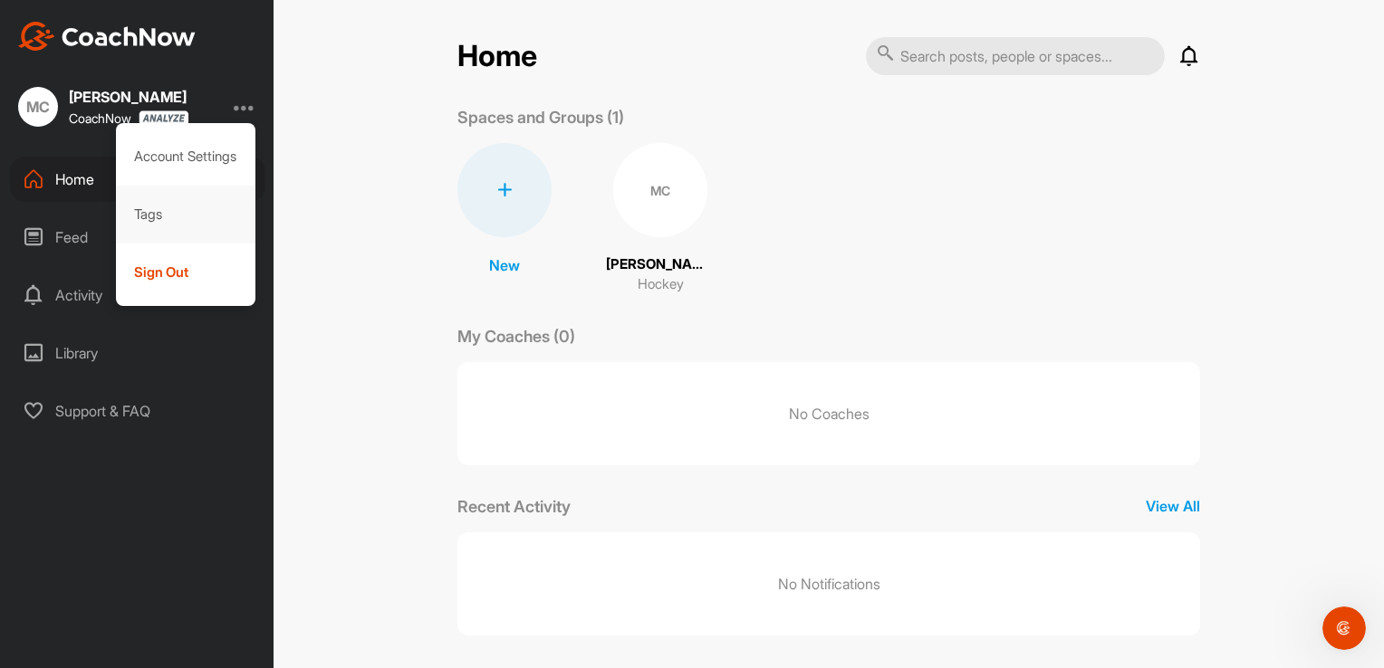
click at [172, 208] on div "Tags" at bounding box center [186, 215] width 140 height 58
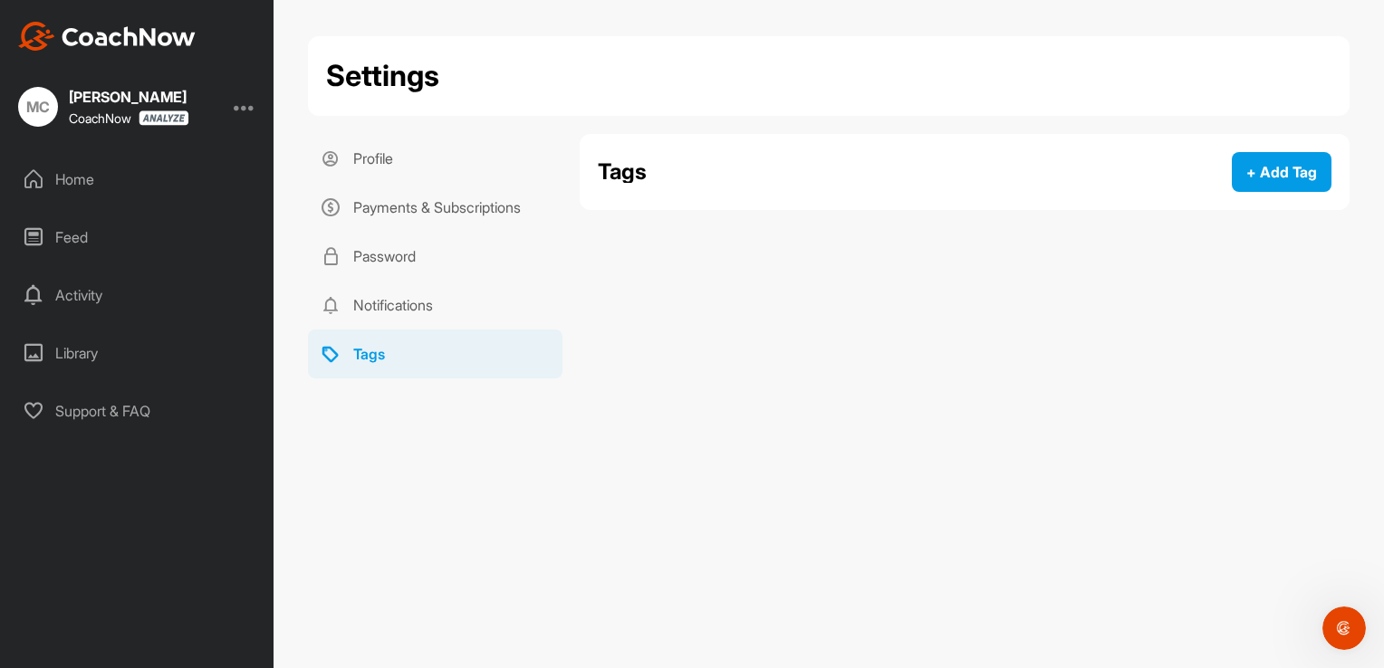
click at [248, 111] on div at bounding box center [245, 107] width 22 height 22
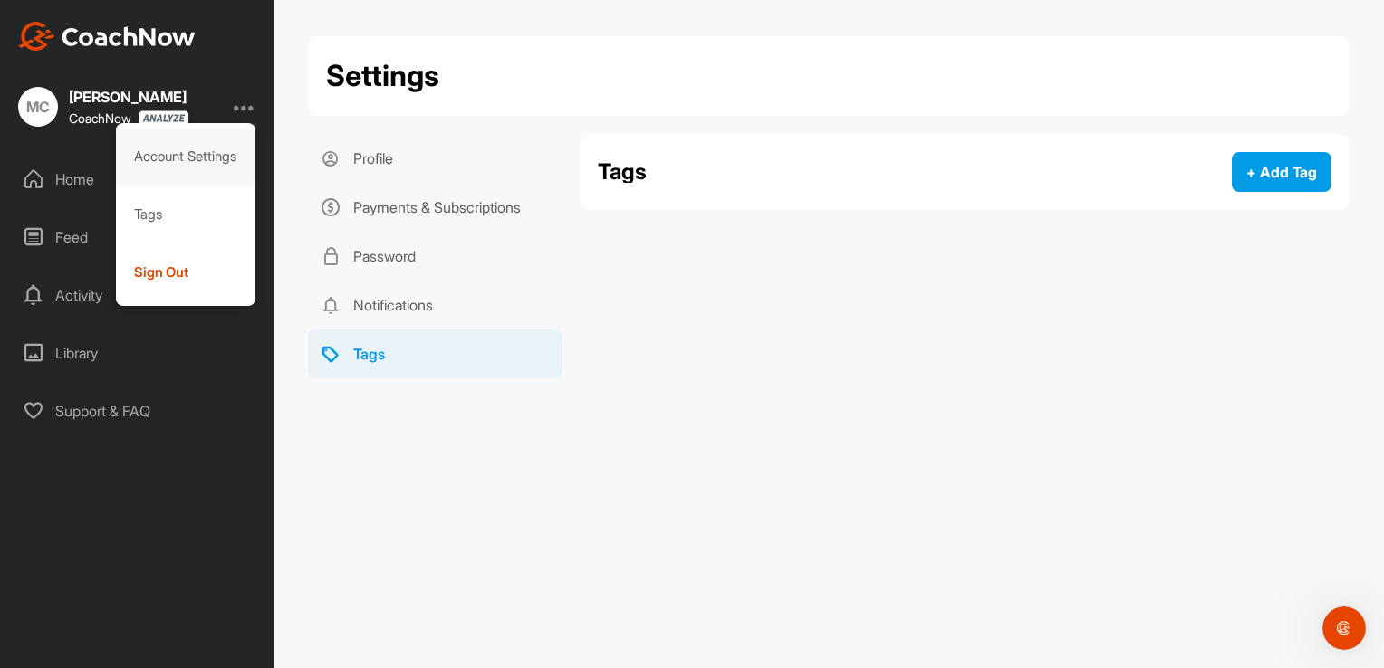
click at [223, 146] on div "Account Settings" at bounding box center [186, 157] width 140 height 58
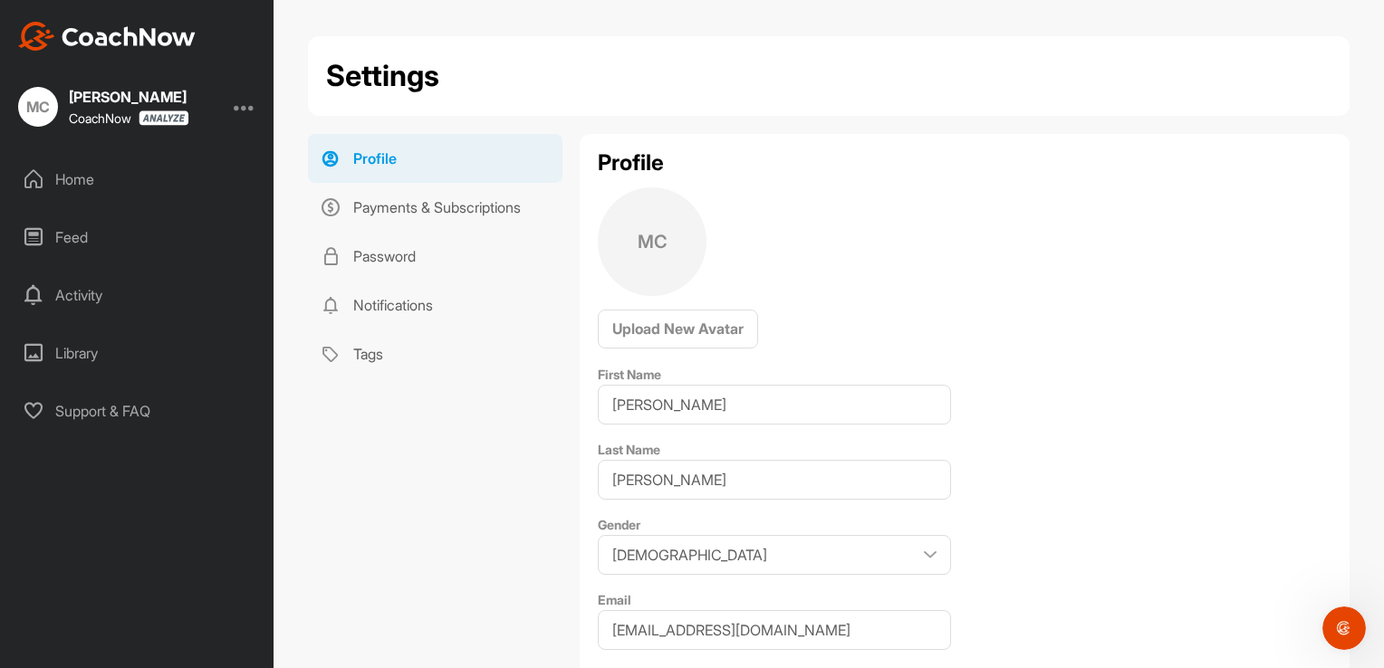
click at [154, 183] on div "Home" at bounding box center [137, 179] width 255 height 45
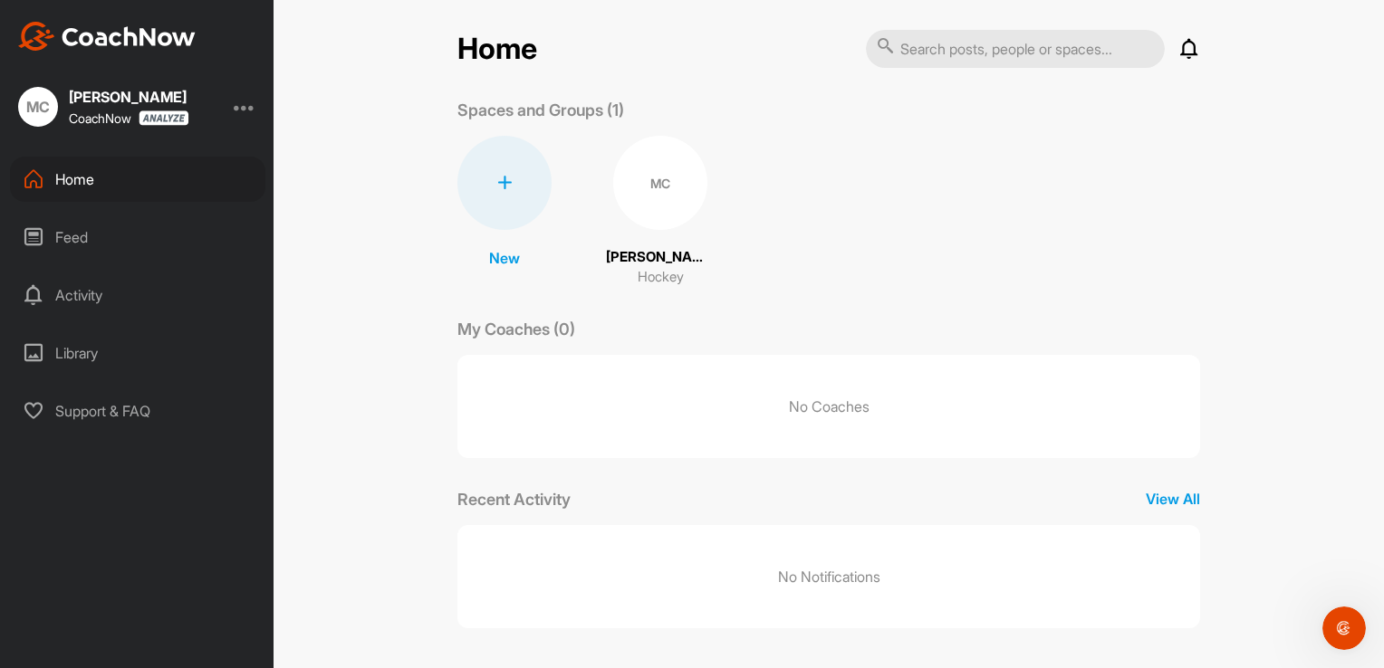
scroll to position [8, 0]
click at [987, 445] on p "No Coaches" at bounding box center [828, 405] width 743 height 103
drag, startPoint x: 985, startPoint y: 447, endPoint x: 972, endPoint y: 444, distance: 13.9
click at [983, 447] on p "No Coaches" at bounding box center [828, 405] width 743 height 103
drag, startPoint x: 775, startPoint y: 358, endPoint x: 710, endPoint y: 326, distance: 72.5
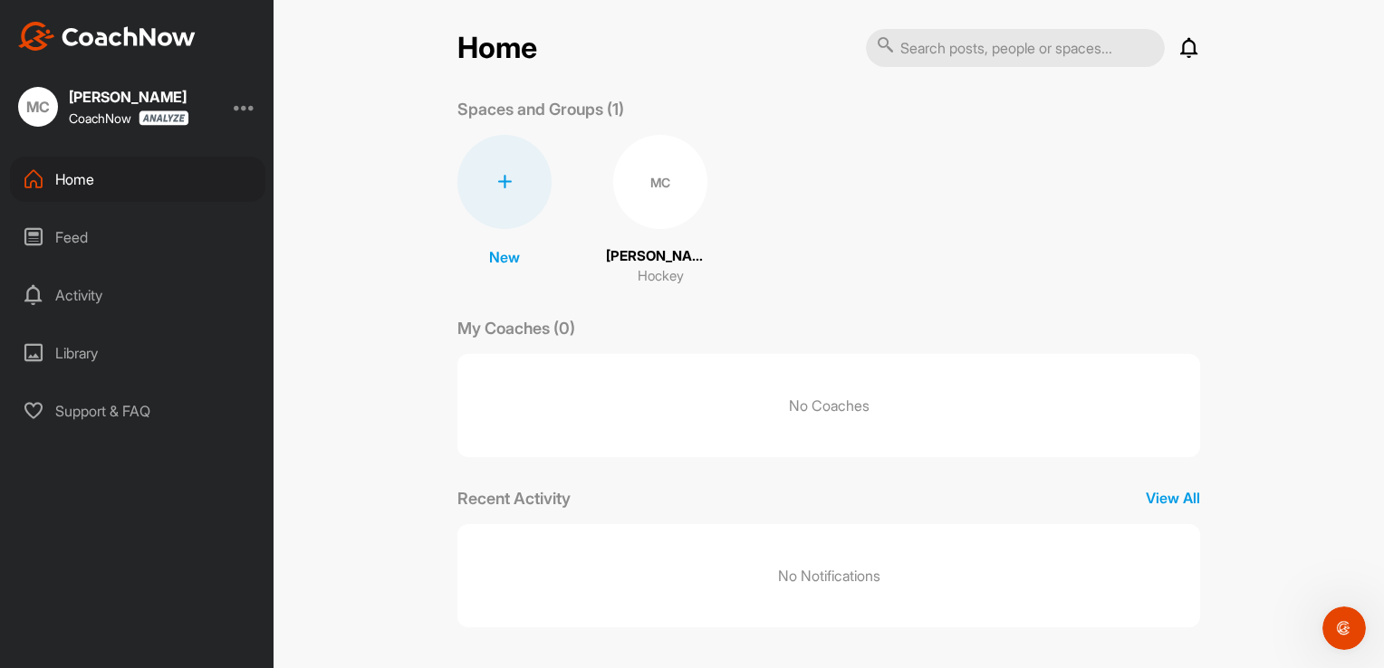
click at [772, 357] on p "No Coaches" at bounding box center [828, 405] width 743 height 103
click at [58, 228] on div "Feed" at bounding box center [137, 237] width 255 height 45
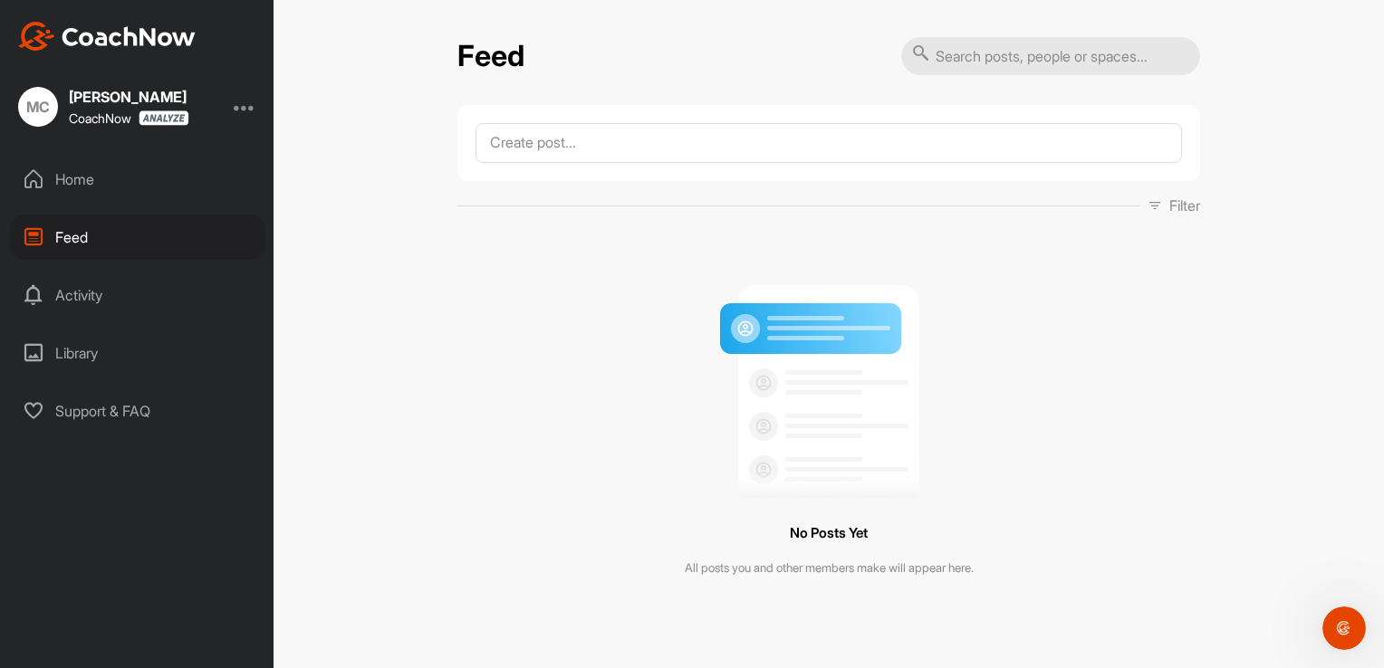
click at [87, 287] on div "Activity" at bounding box center [137, 295] width 255 height 45
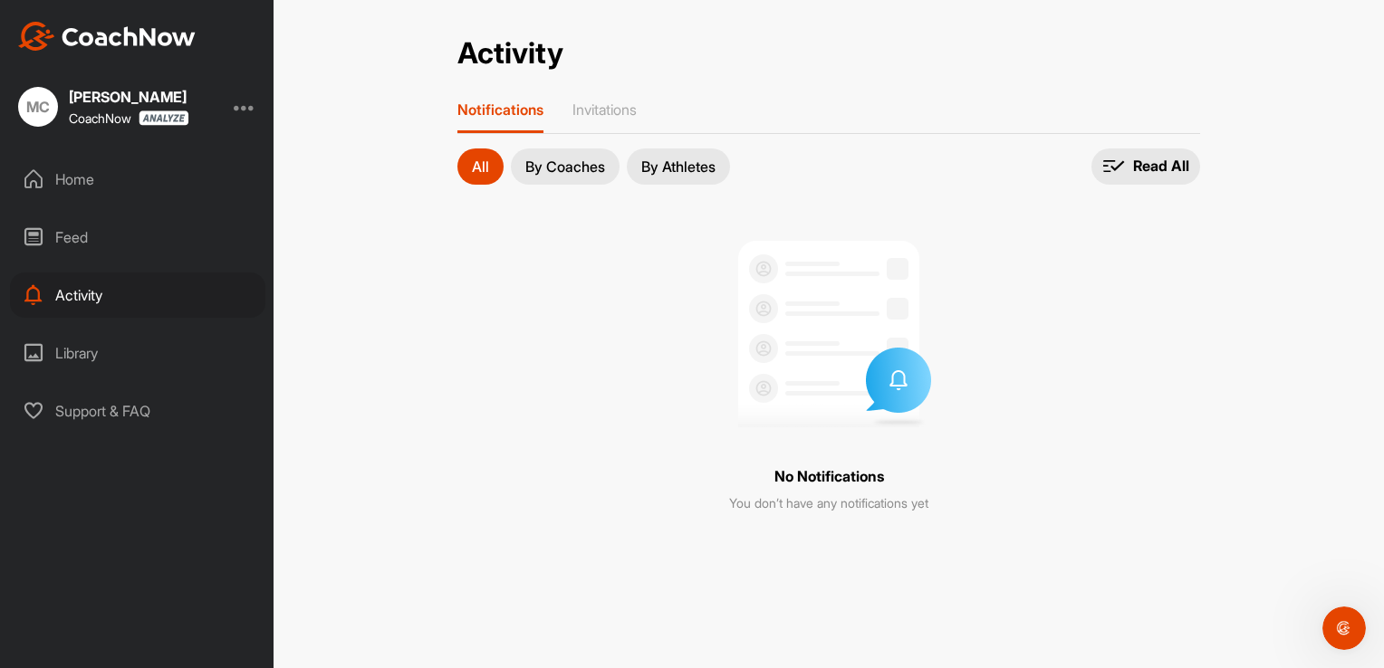
click at [101, 182] on div "Home" at bounding box center [137, 179] width 255 height 45
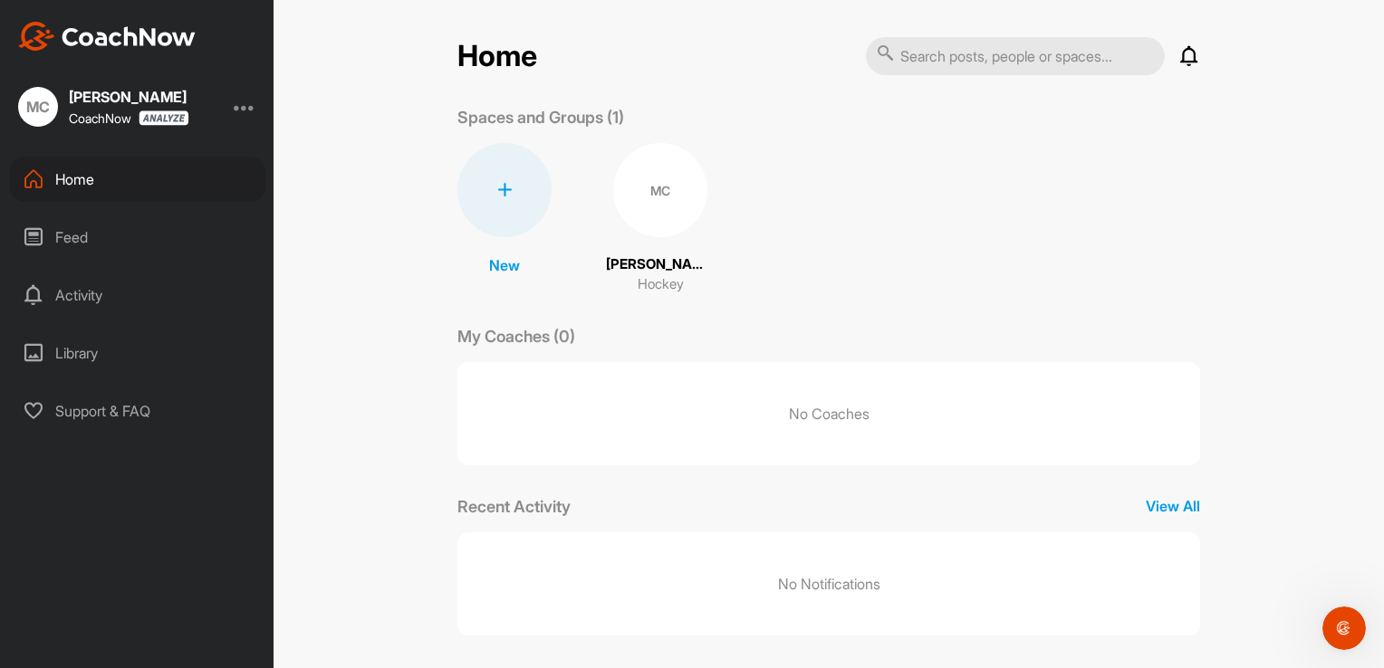
drag, startPoint x: 668, startPoint y: 201, endPoint x: 638, endPoint y: 213, distance: 33.0
click at [638, 213] on div "MC" at bounding box center [660, 190] width 94 height 94
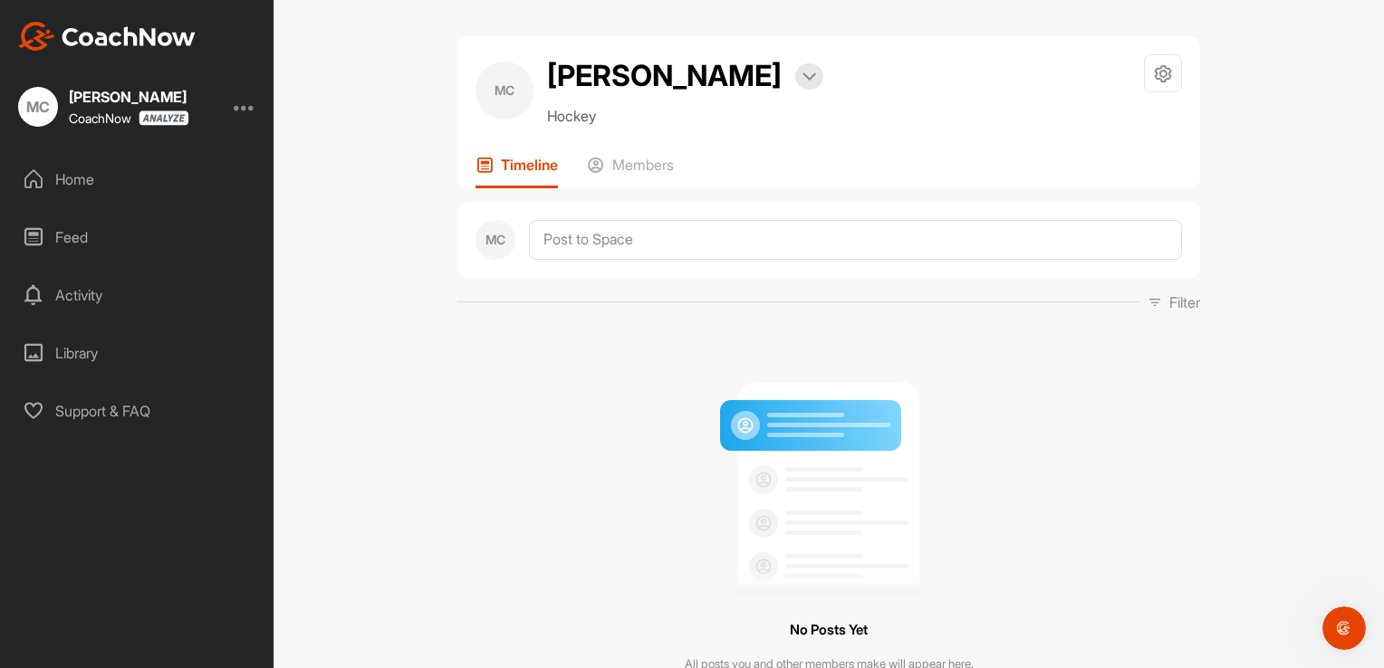
click at [775, 412] on img at bounding box center [829, 481] width 226 height 227
click at [1168, 84] on div at bounding box center [1163, 73] width 38 height 38
click at [51, 245] on div "Feed" at bounding box center [137, 237] width 255 height 45
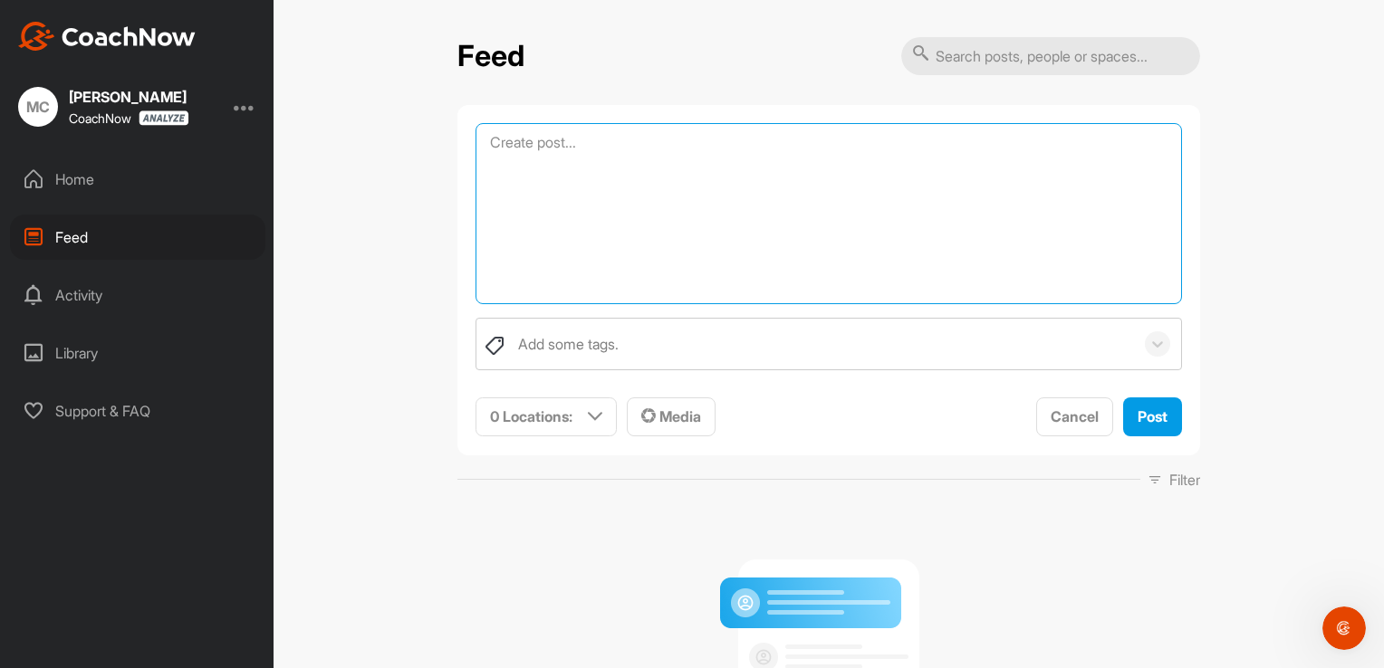
click at [645, 139] on textarea at bounding box center [829, 213] width 706 height 181
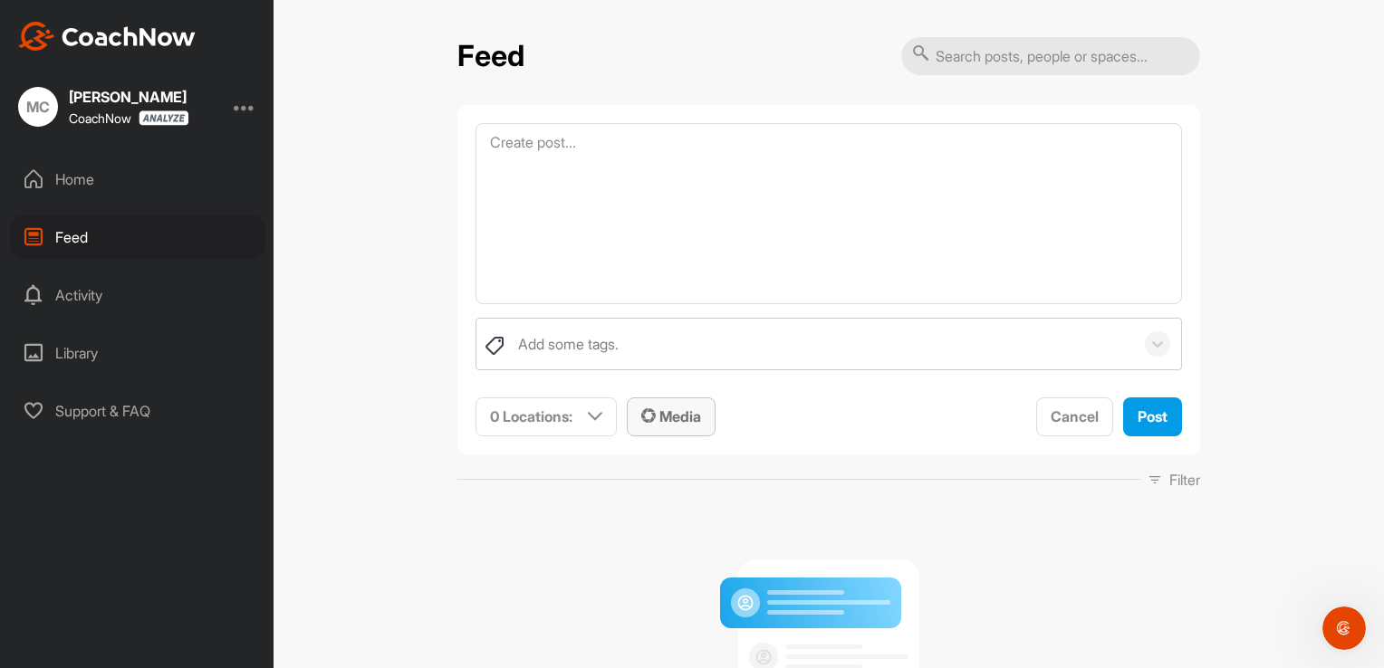
click at [658, 408] on span "Media" at bounding box center [671, 417] width 60 height 18
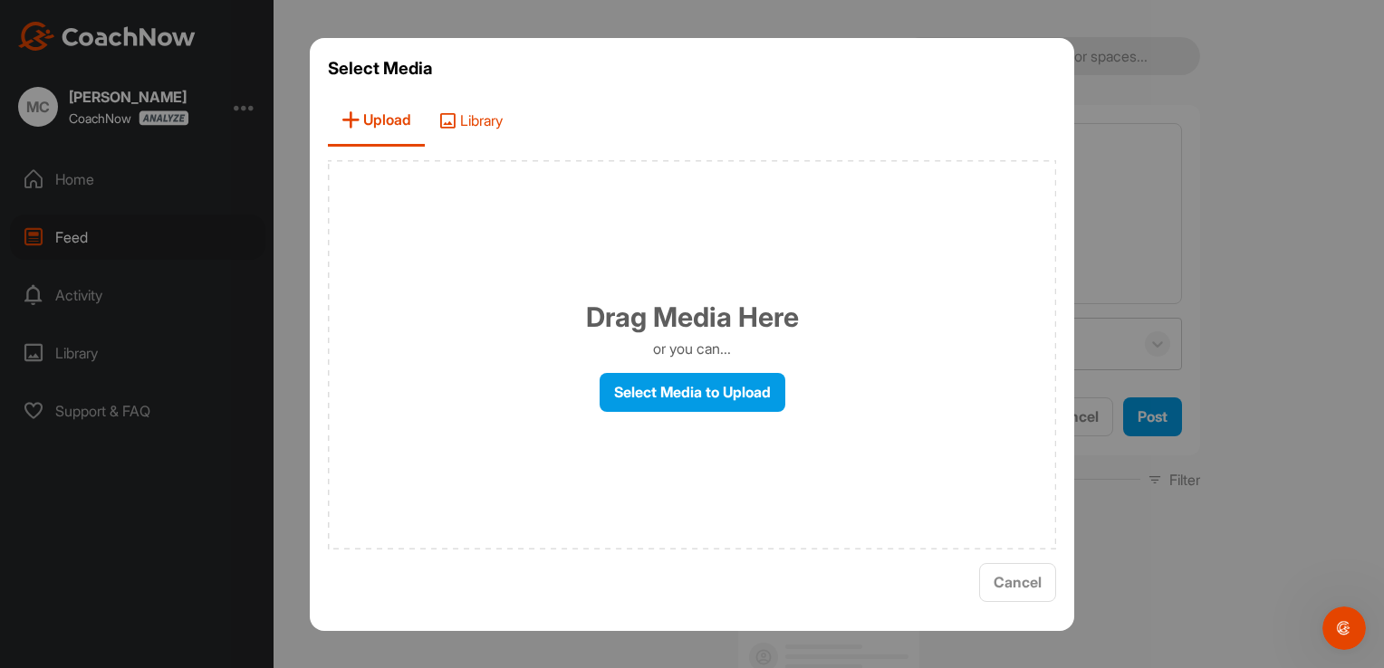
click at [472, 127] on span "Library" at bounding box center [470, 121] width 91 height 52
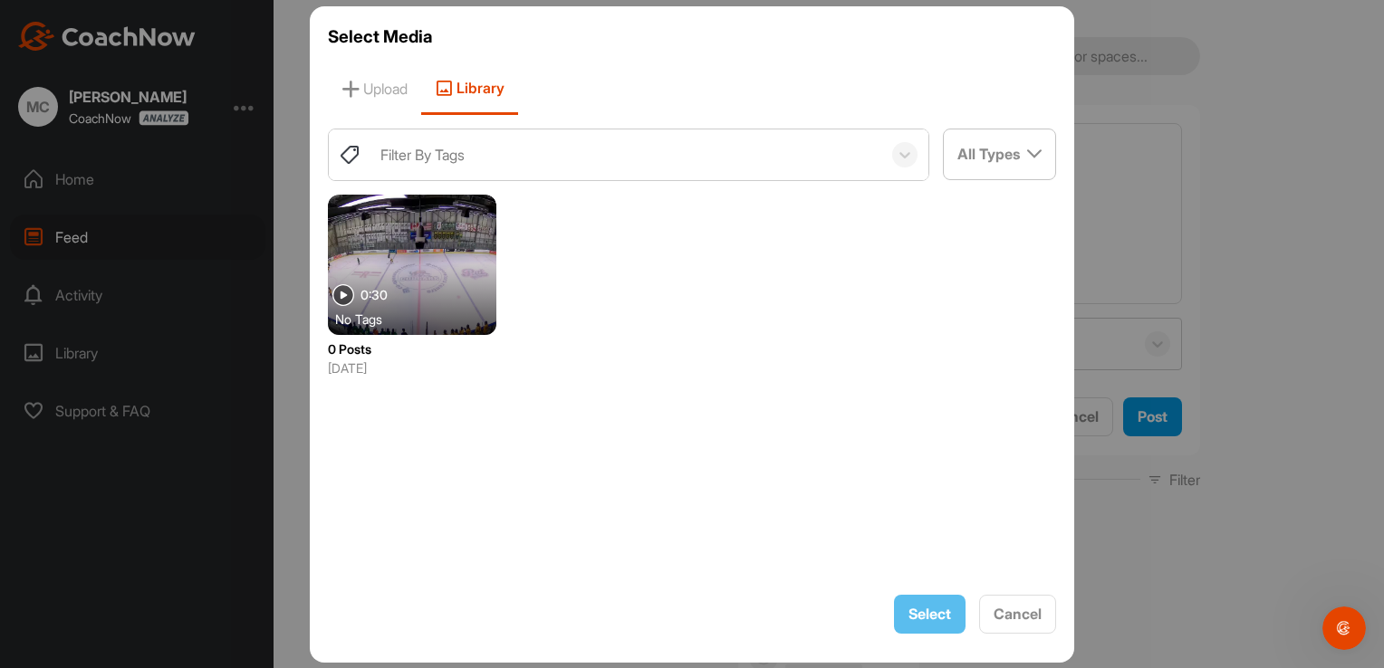
click at [453, 295] on div at bounding box center [412, 265] width 168 height 140
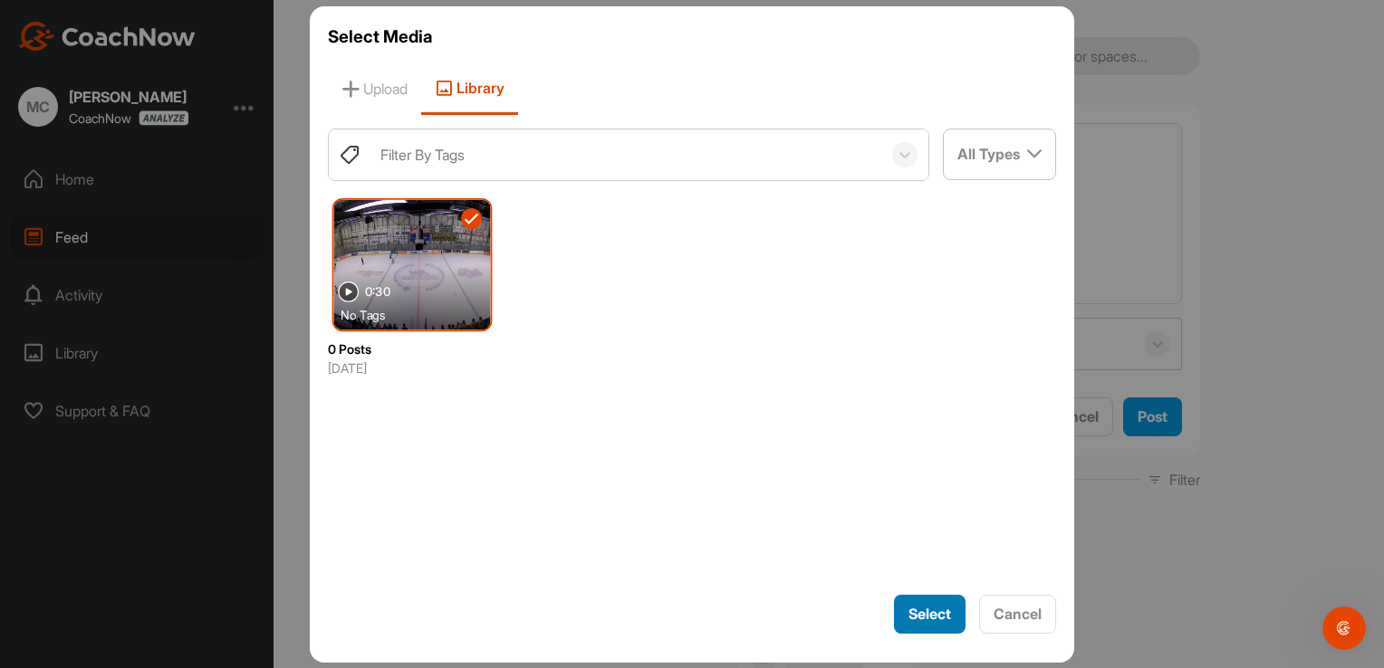
click at [909, 603] on div "Select" at bounding box center [929, 614] width 43 height 22
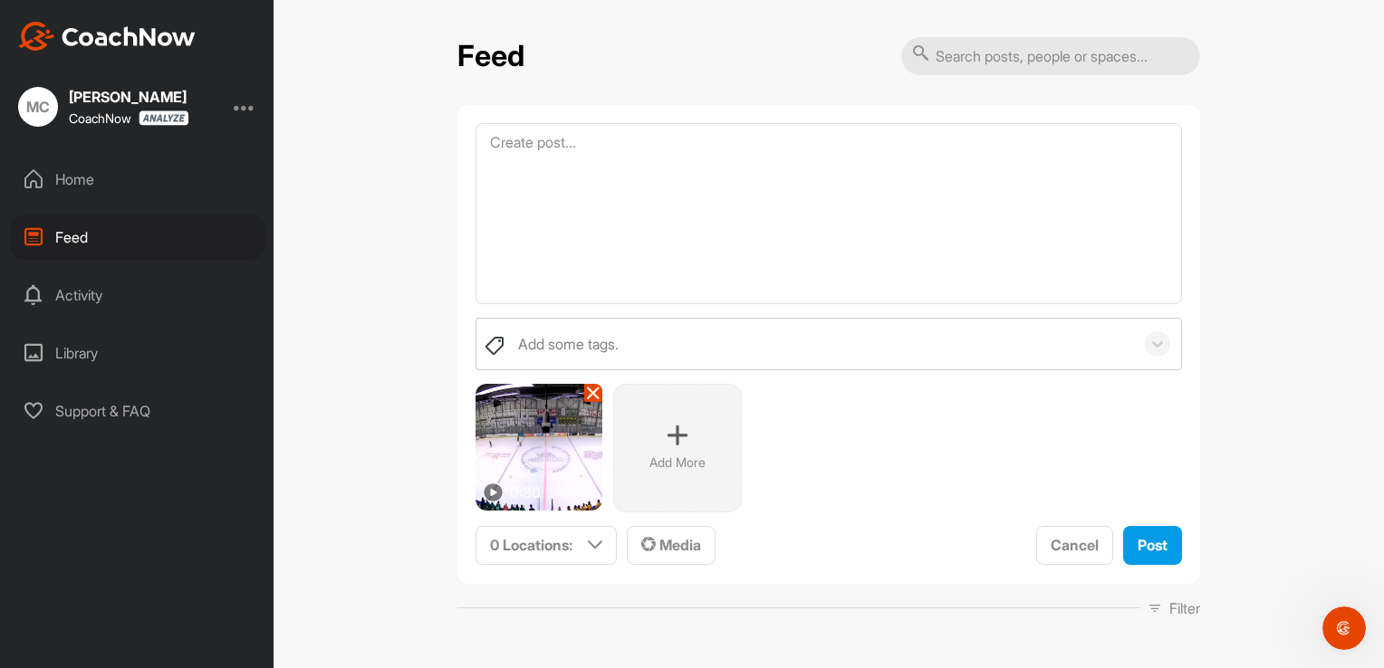
click at [540, 437] on img at bounding box center [539, 447] width 127 height 127
click at [540, 438] on img at bounding box center [539, 447] width 127 height 127
click at [588, 544] on icon at bounding box center [595, 545] width 14 height 14
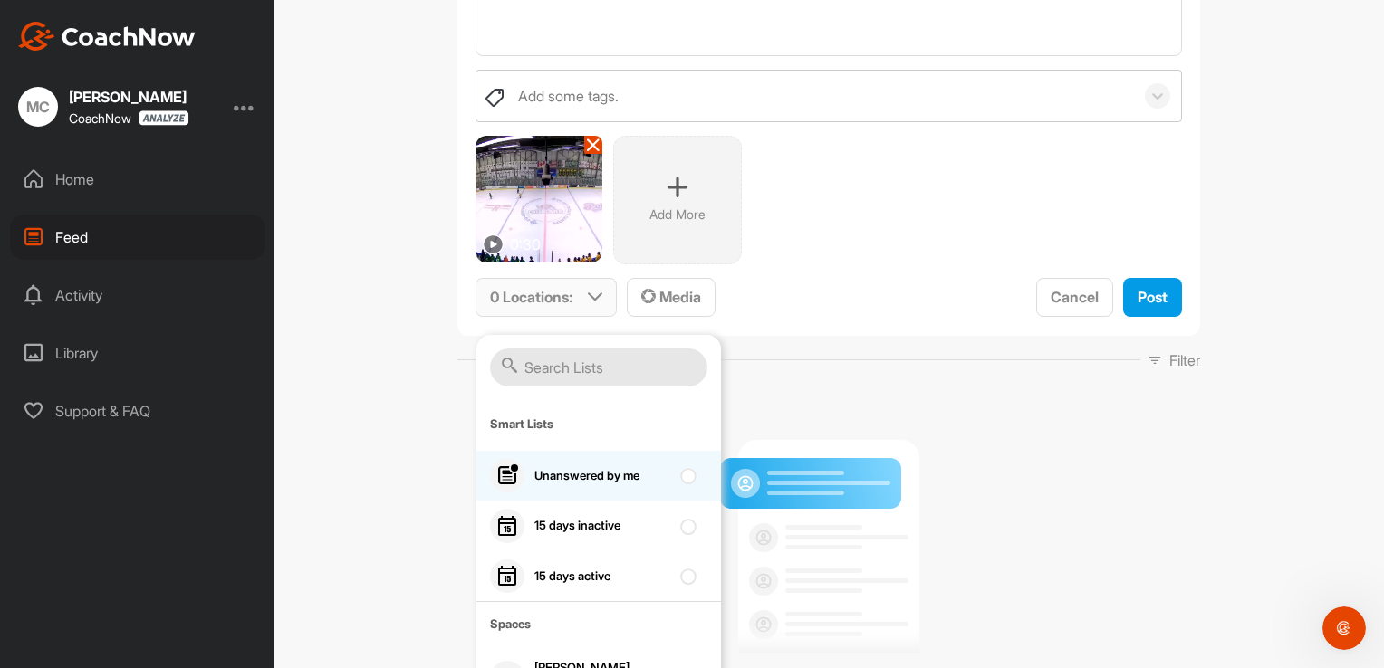
scroll to position [362, 0]
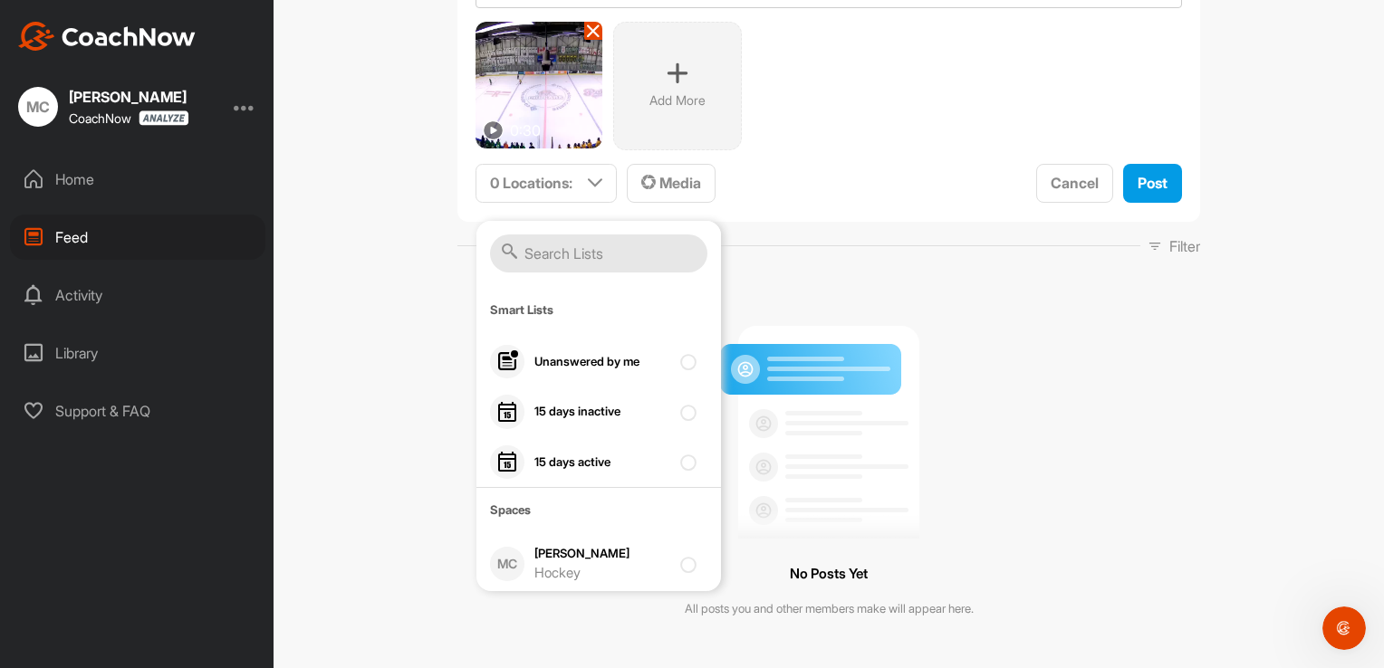
drag, startPoint x: 359, startPoint y: 462, endPoint x: 418, endPoint y: 415, distance: 75.4
click at [359, 462] on div "Feed Add some tags. 0:30 Add More To pick up a draggable item, press the space …" at bounding box center [829, 334] width 1110 height 668
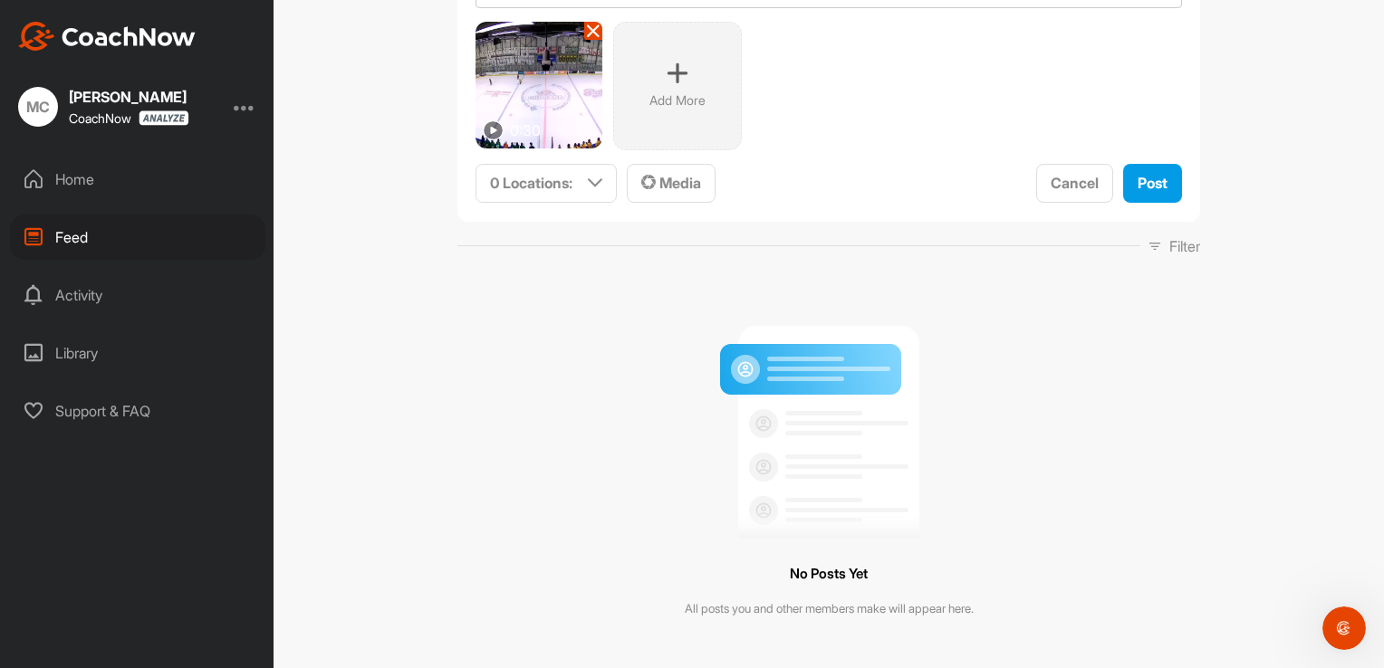
click at [505, 107] on img at bounding box center [539, 85] width 127 height 127
click at [510, 129] on p "0:30" at bounding box center [525, 131] width 31 height 22
click at [510, 130] on p "0:30" at bounding box center [525, 131] width 31 height 22
click at [510, 132] on p "0:30" at bounding box center [525, 131] width 31 height 22
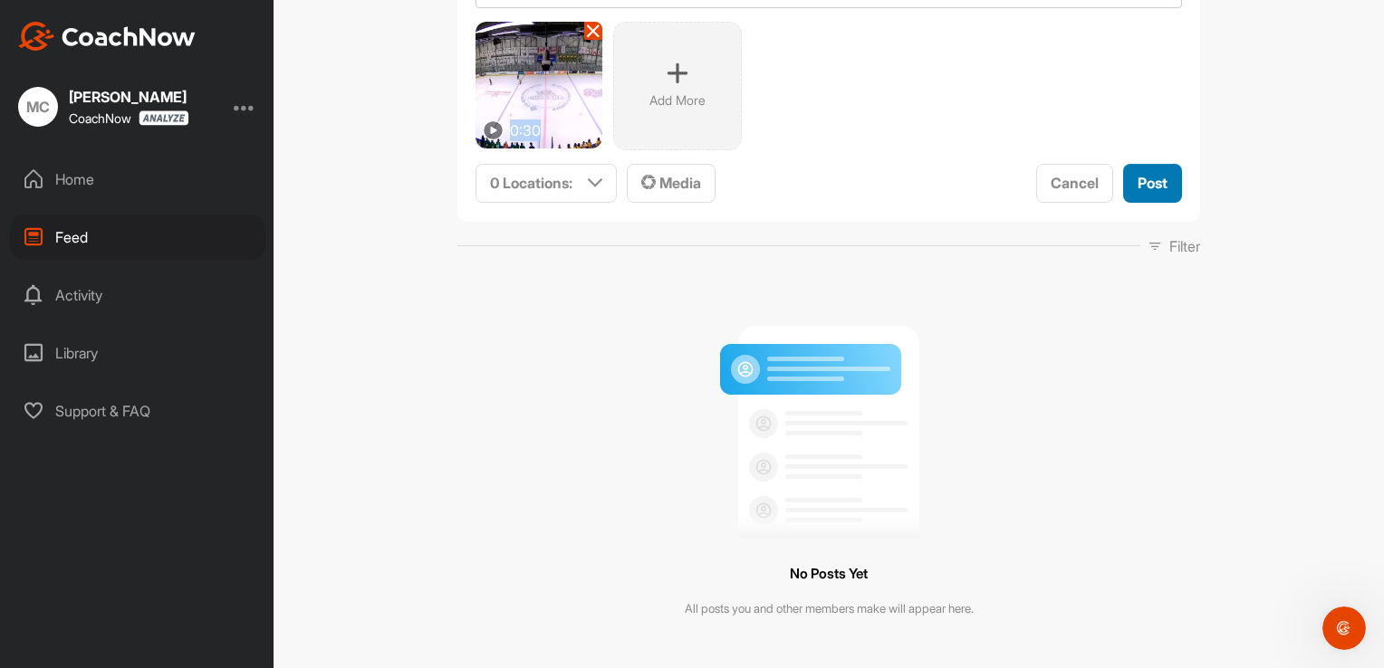
click at [1139, 169] on button "Post" at bounding box center [1152, 183] width 59 height 39
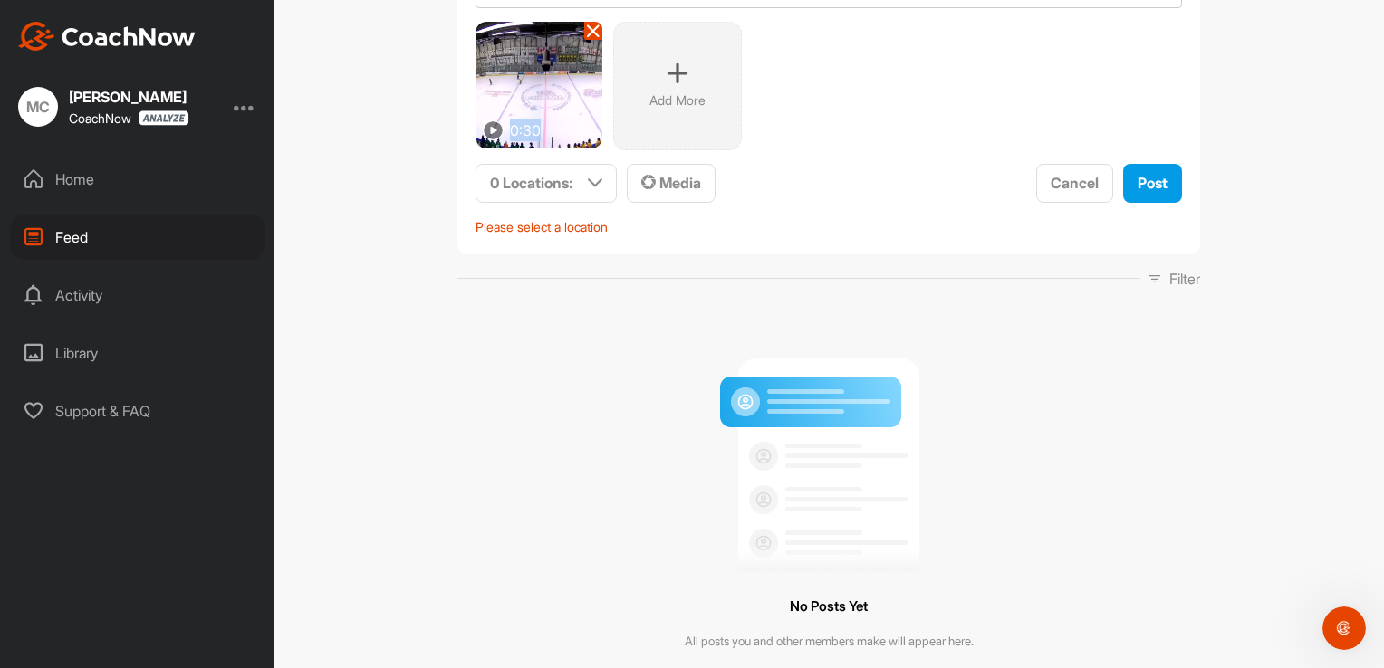
click at [533, 103] on img at bounding box center [539, 85] width 127 height 127
click at [565, 179] on p "0 Locations :" at bounding box center [531, 183] width 82 height 22
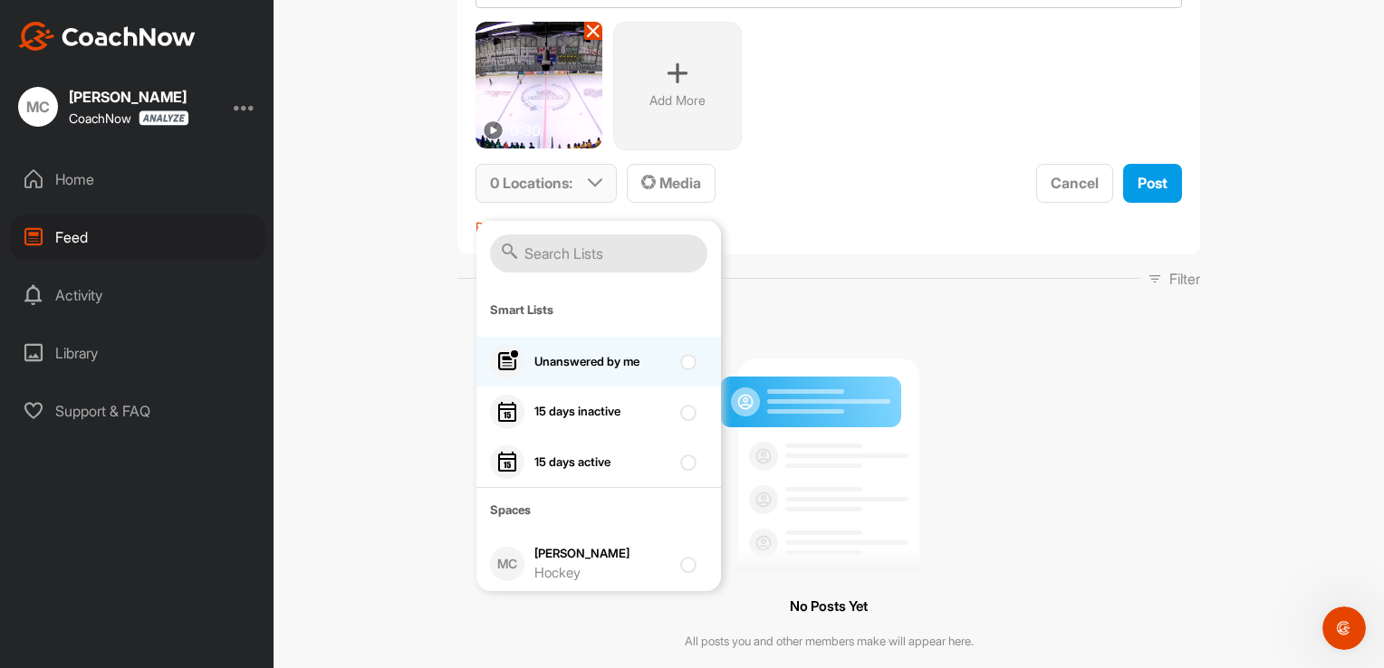
click at [581, 353] on div "Unanswered by me" at bounding box center [602, 362] width 136 height 18
checkbox input "true"
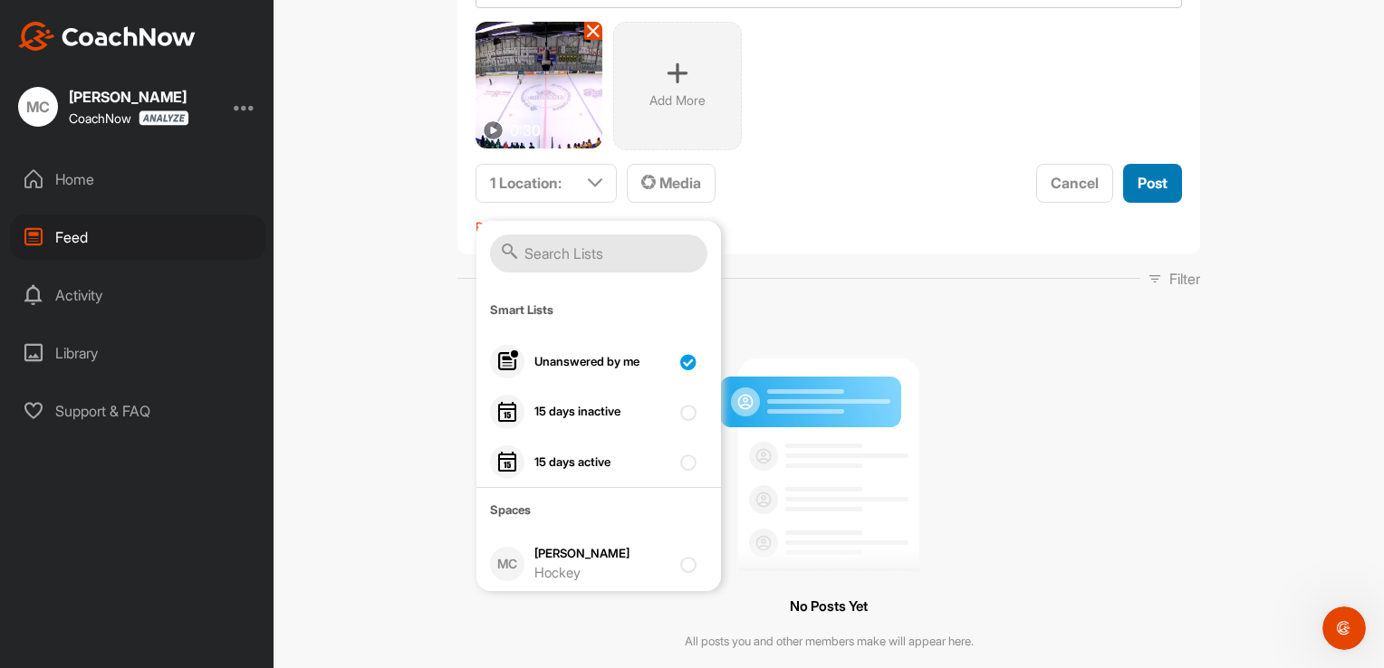
click at [1138, 174] on span "Post" at bounding box center [1153, 183] width 30 height 18
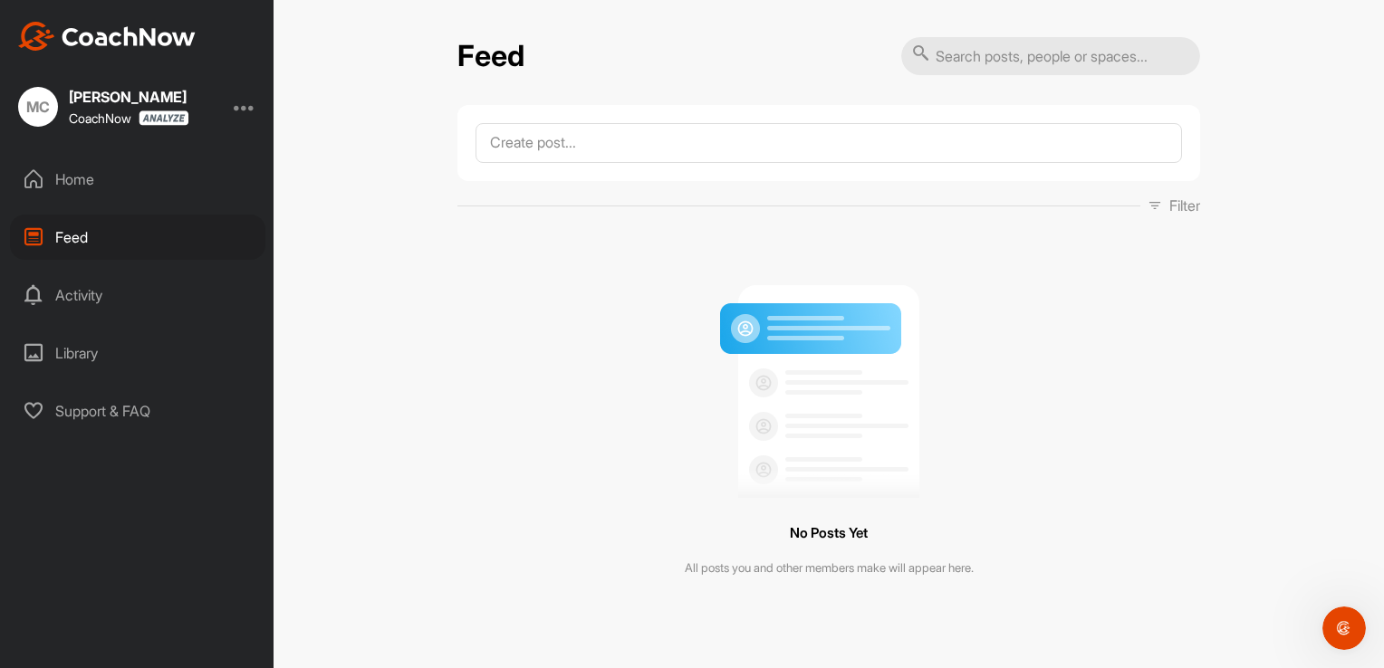
scroll to position [0, 0]
click at [138, 311] on div "Activity" at bounding box center [137, 295] width 255 height 45
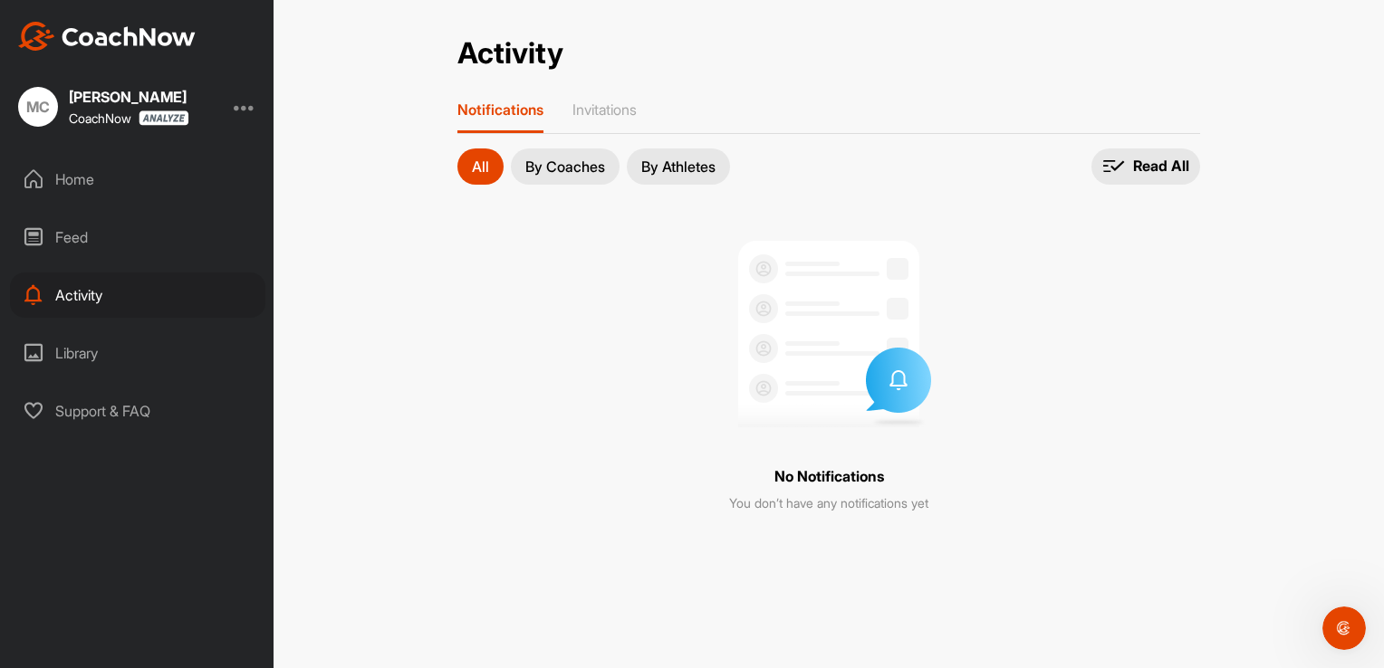
click at [140, 355] on div "Library" at bounding box center [137, 353] width 255 height 45
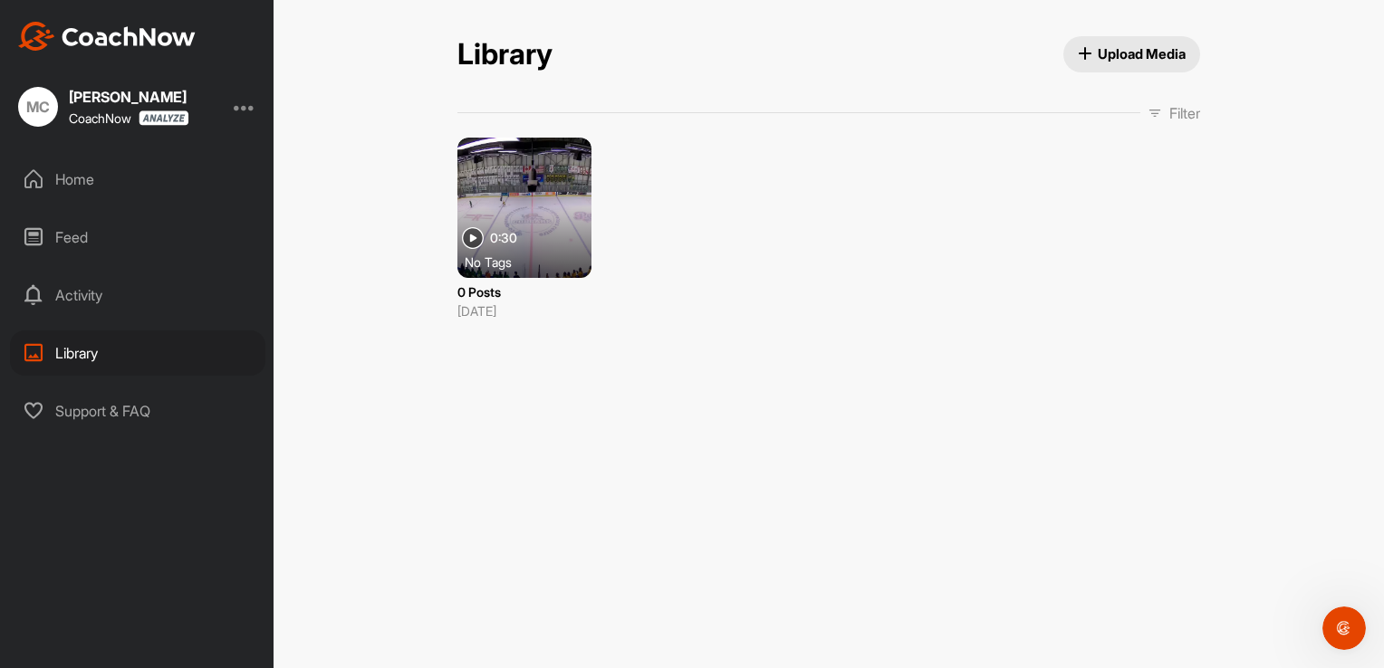
click at [83, 162] on div "Home" at bounding box center [137, 179] width 255 height 45
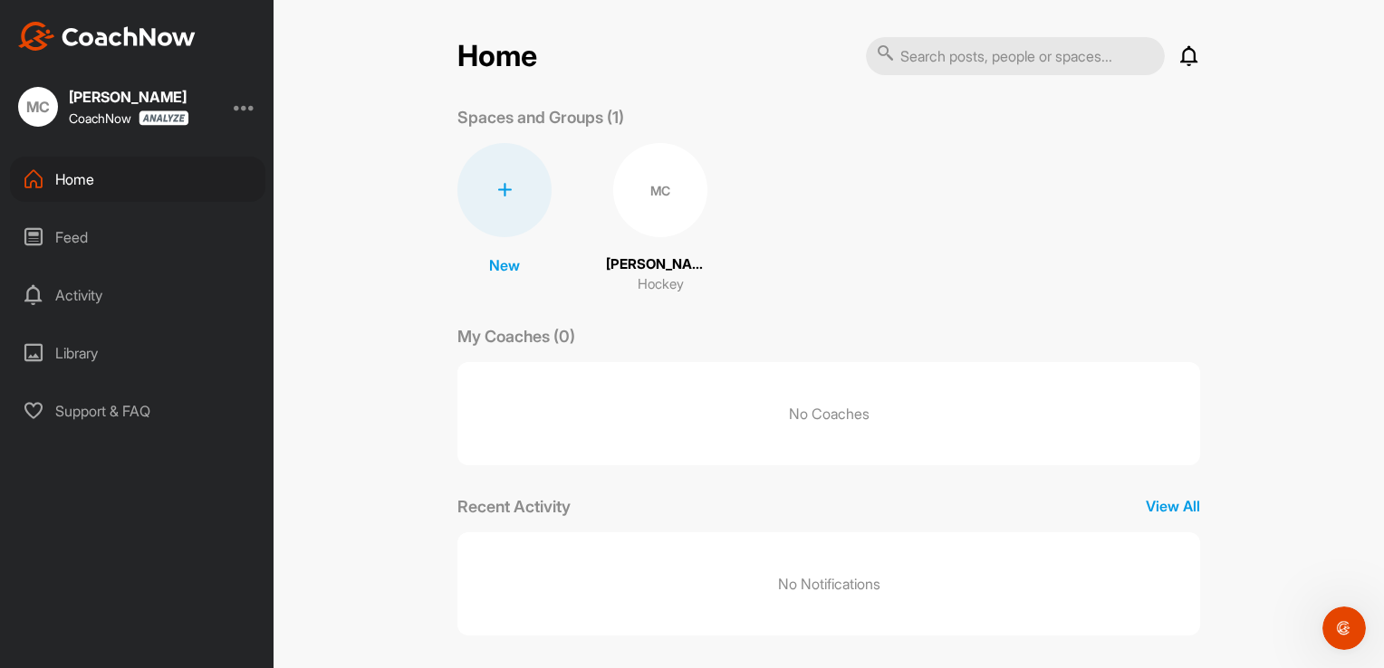
click at [646, 189] on div "MC" at bounding box center [660, 190] width 94 height 94
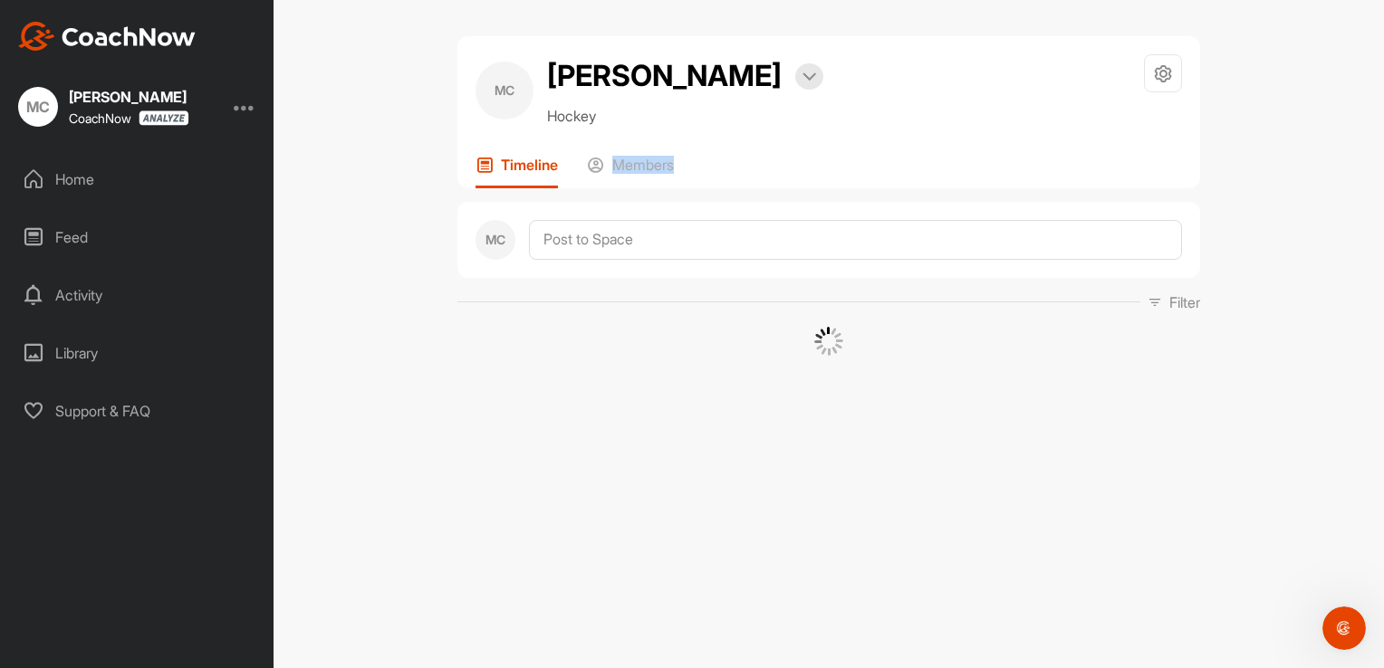
click at [646, 189] on div "MC mike Cuthbertson Bookings Hockey Space Settings Your Notifications Timeline …" at bounding box center [828, 196] width 743 height 320
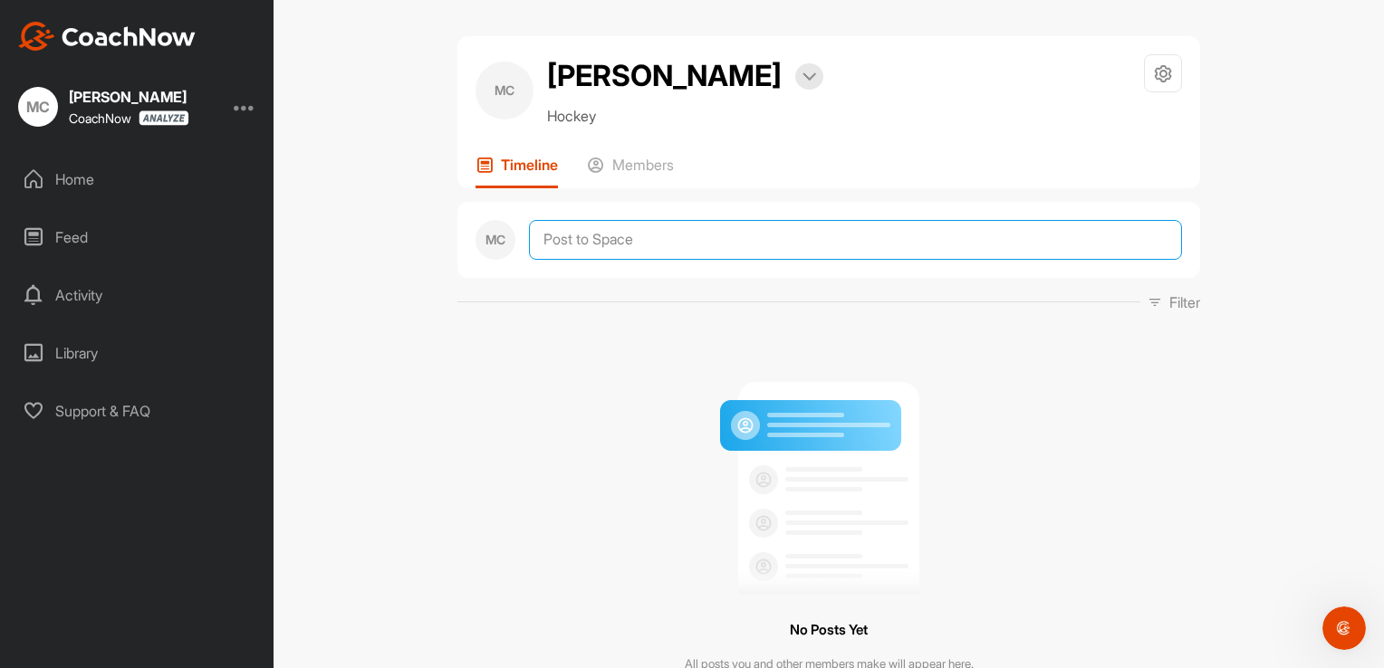
drag, startPoint x: 646, startPoint y: 189, endPoint x: 620, endPoint y: 241, distance: 57.9
click at [620, 241] on textarea at bounding box center [855, 240] width 653 height 40
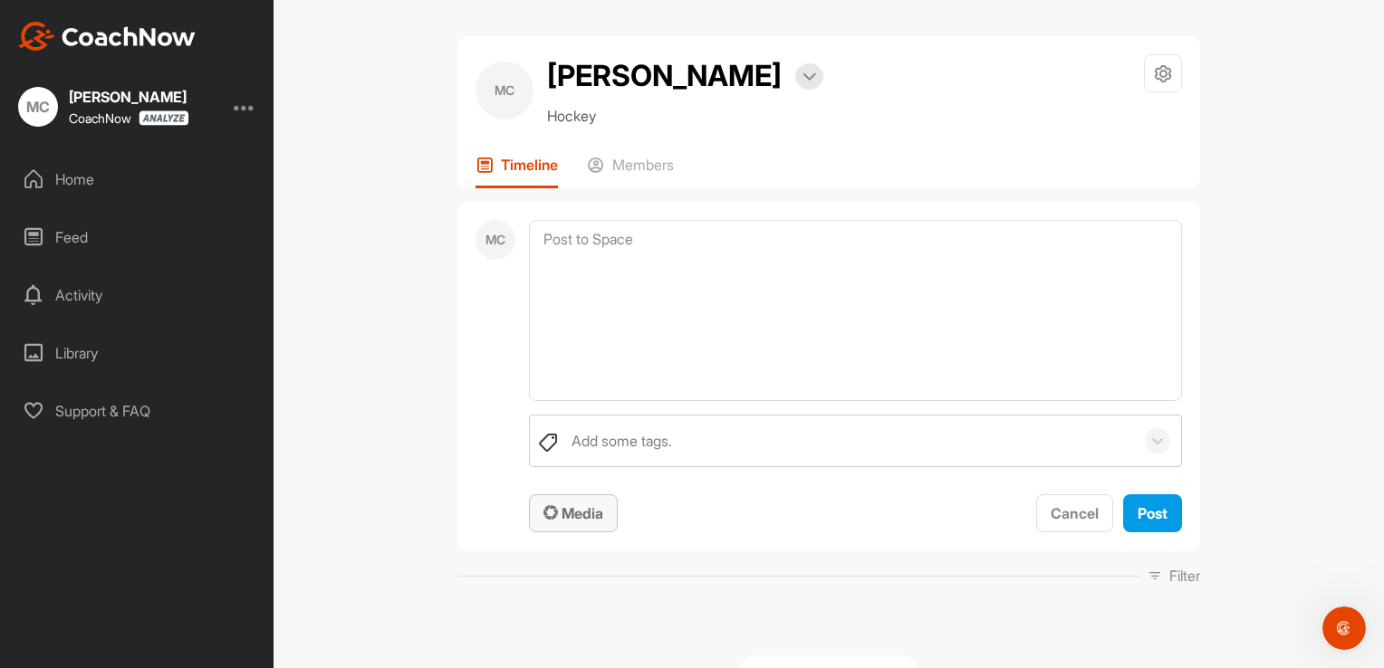
click at [594, 505] on span "Media" at bounding box center [573, 514] width 60 height 18
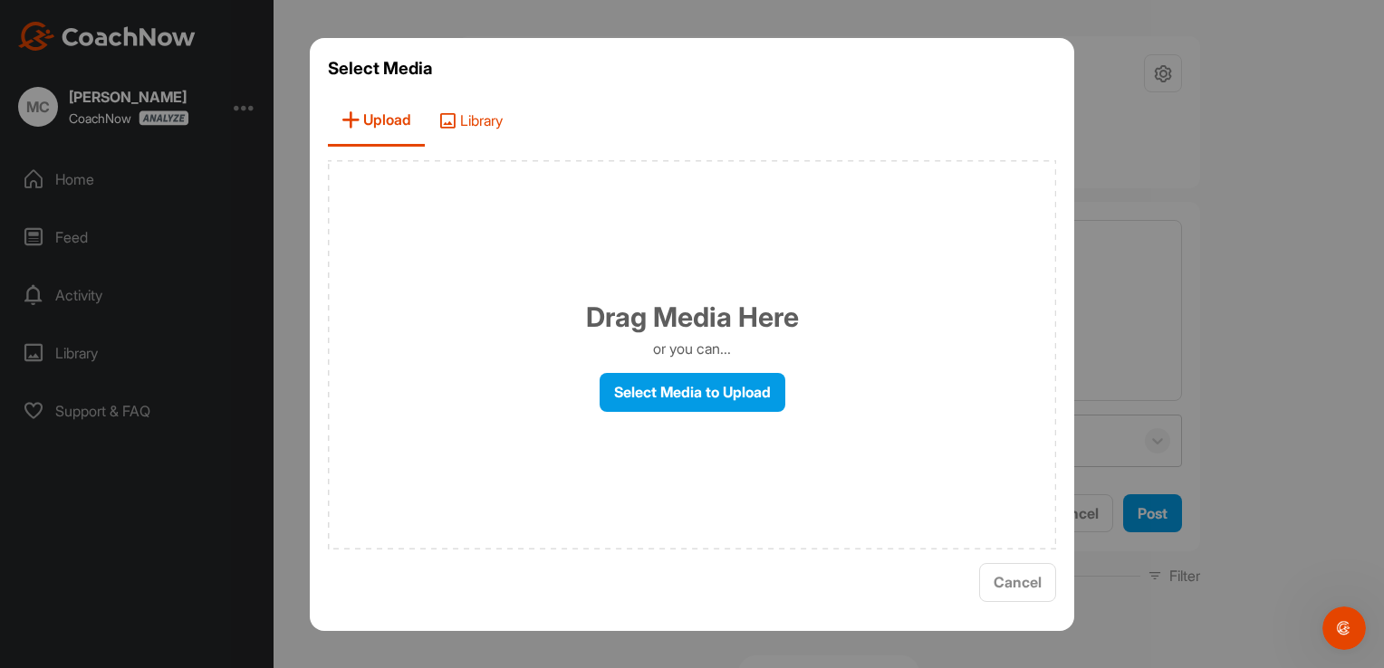
click at [457, 104] on span "Library" at bounding box center [470, 121] width 91 height 52
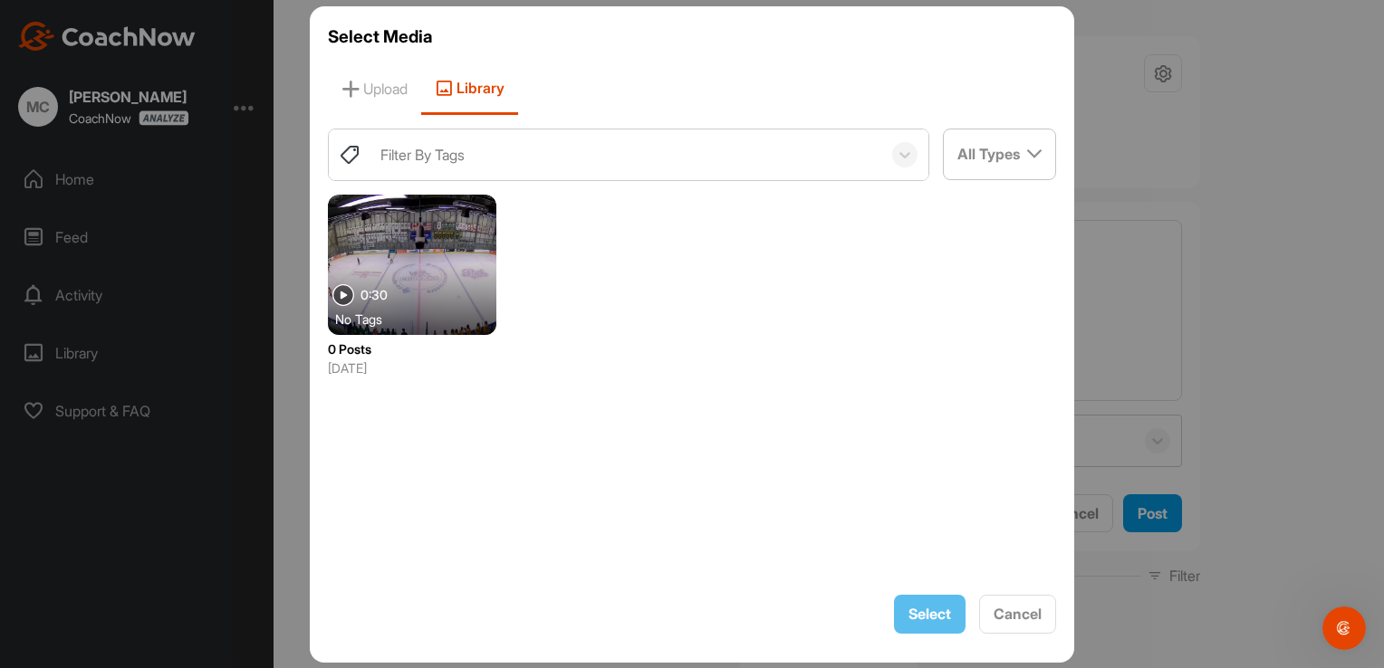
click at [452, 221] on div at bounding box center [412, 265] width 168 height 140
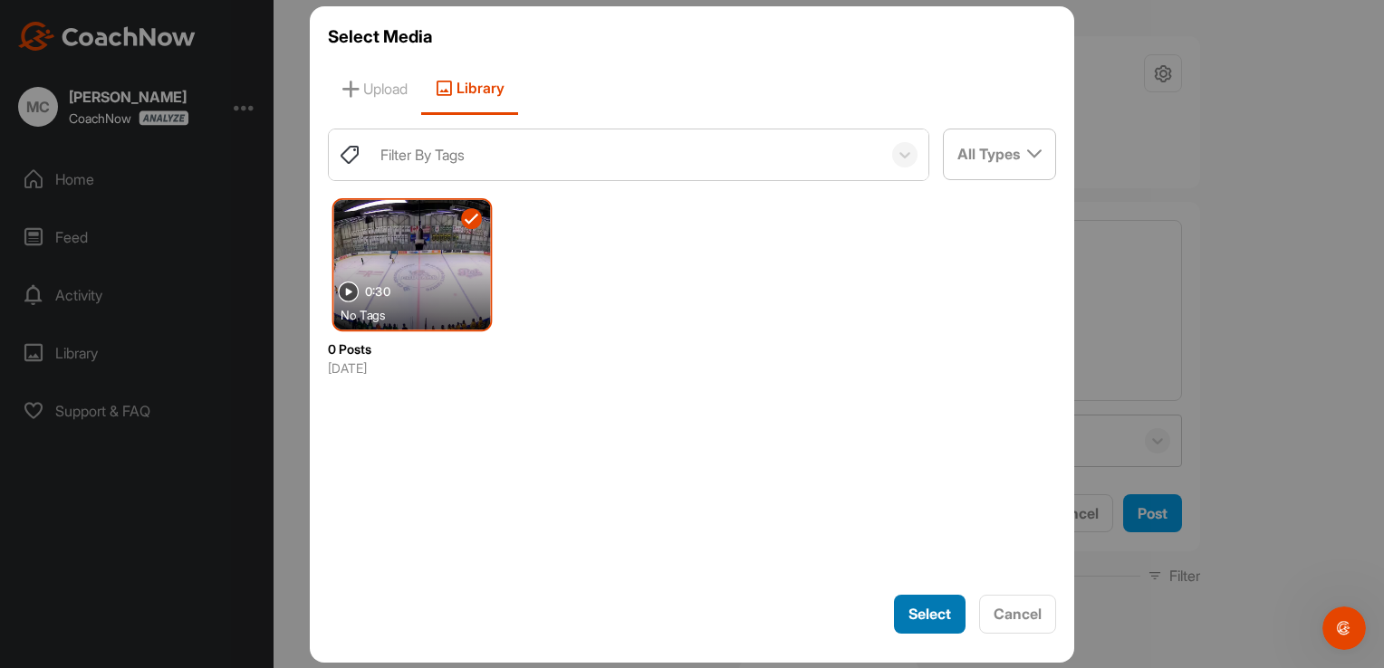
click at [918, 631] on button "Select" at bounding box center [930, 614] width 72 height 39
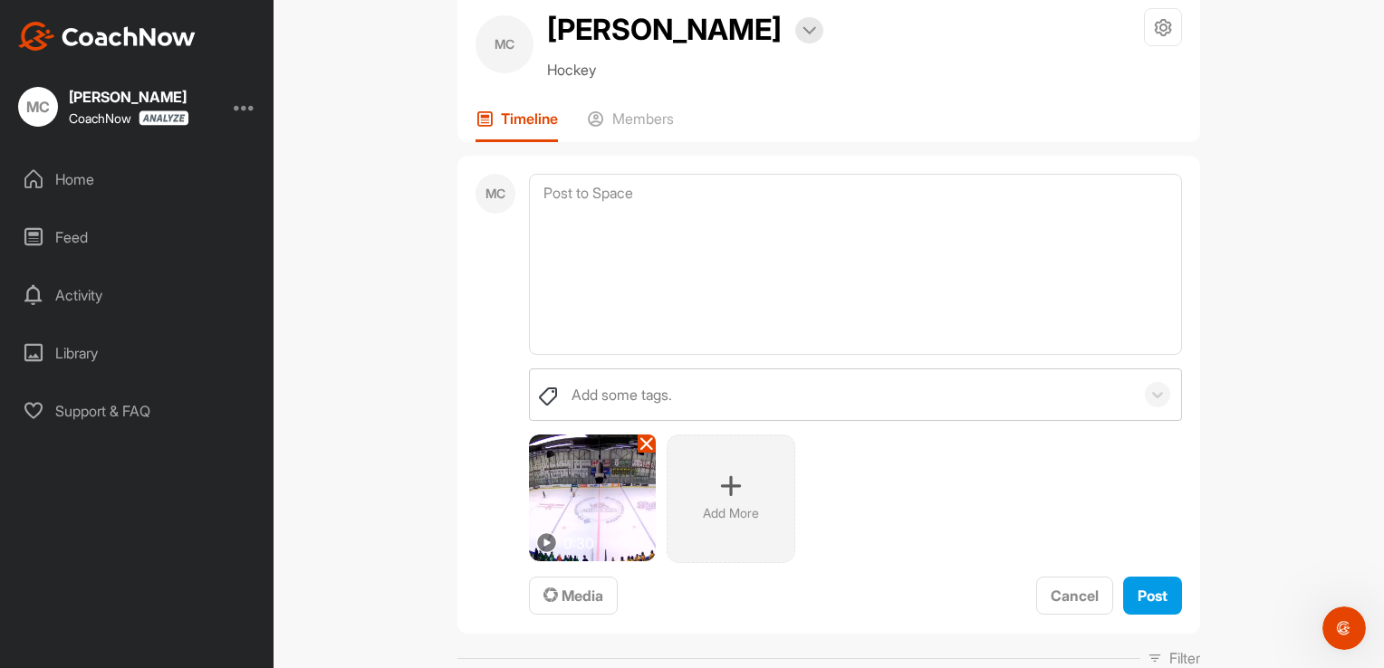
scroll to position [91, 0]
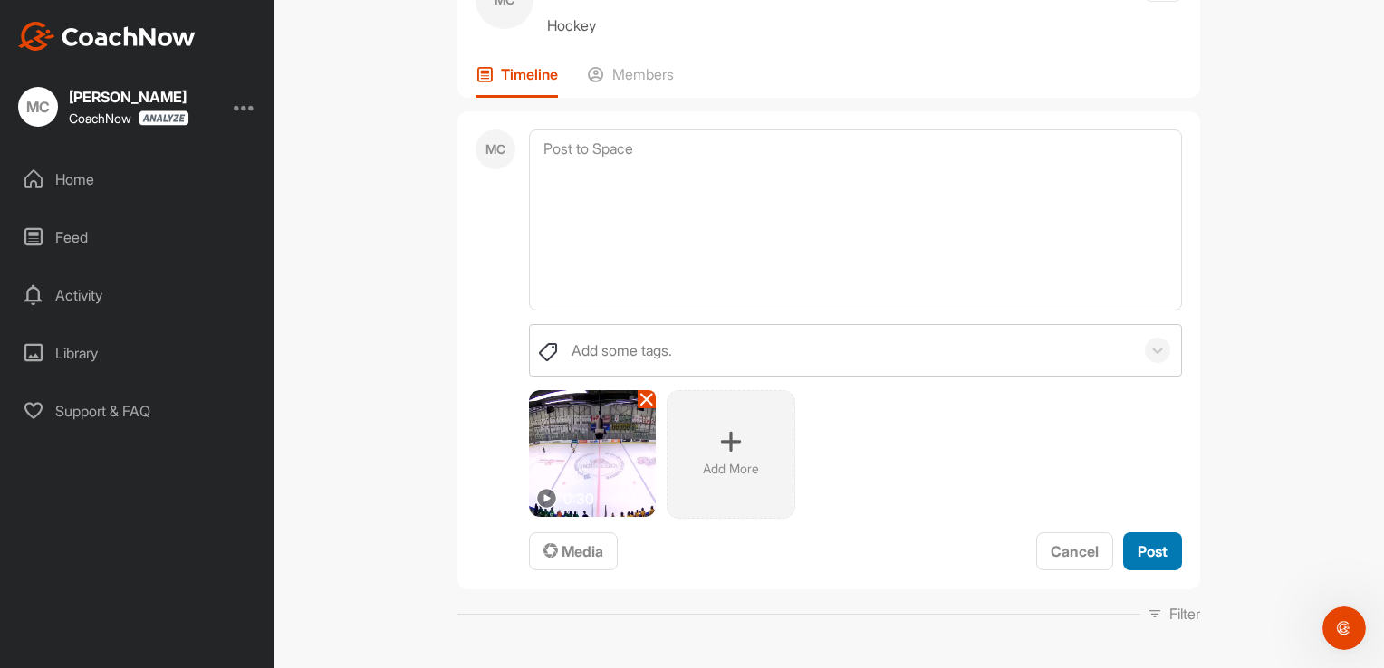
click at [1158, 550] on span "Post" at bounding box center [1153, 552] width 30 height 18
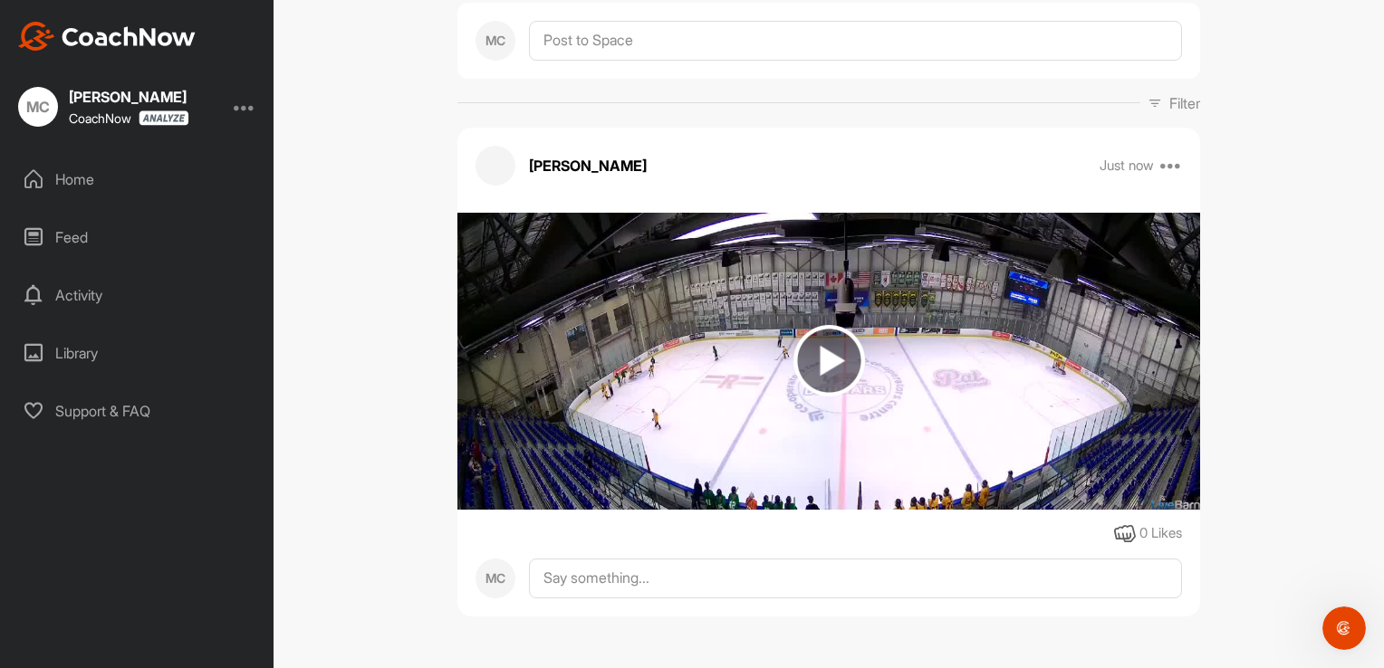
scroll to position [201, 0]
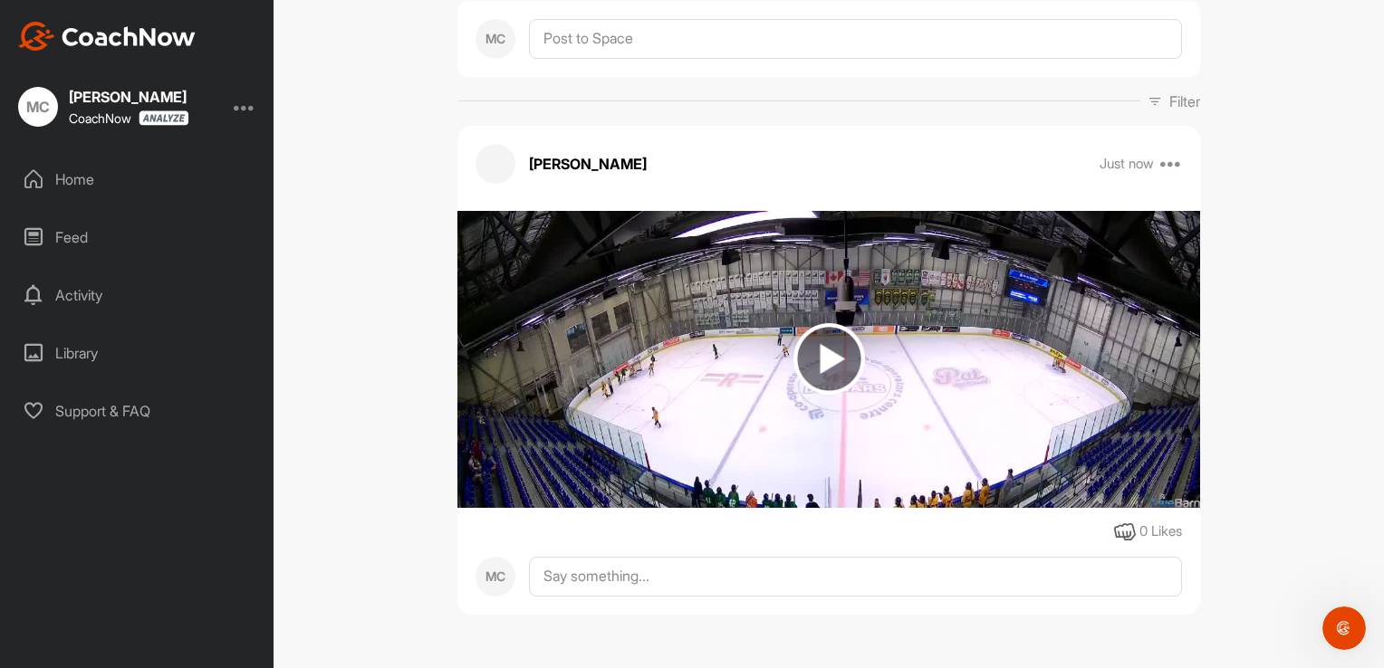
click at [992, 414] on img at bounding box center [828, 359] width 743 height 297
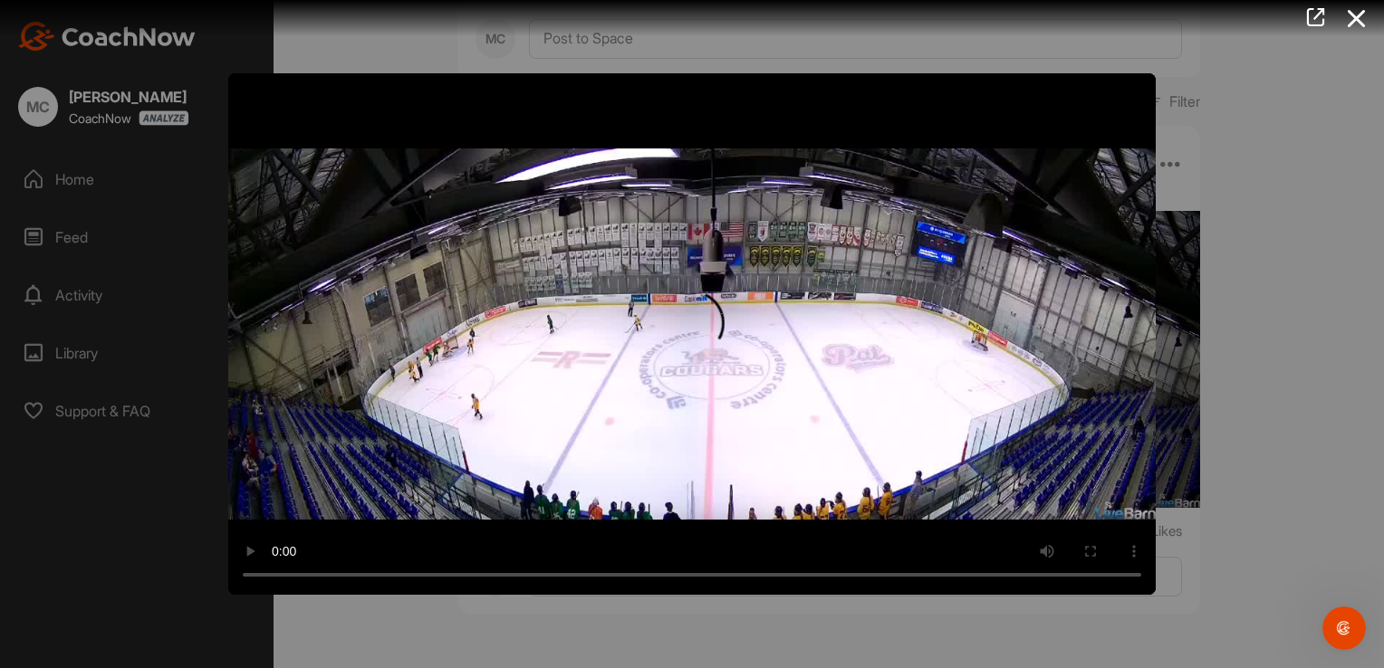
click at [728, 328] on video "Video Player" at bounding box center [692, 334] width 928 height 522
click at [1321, 20] on icon at bounding box center [1315, 17] width 21 height 20
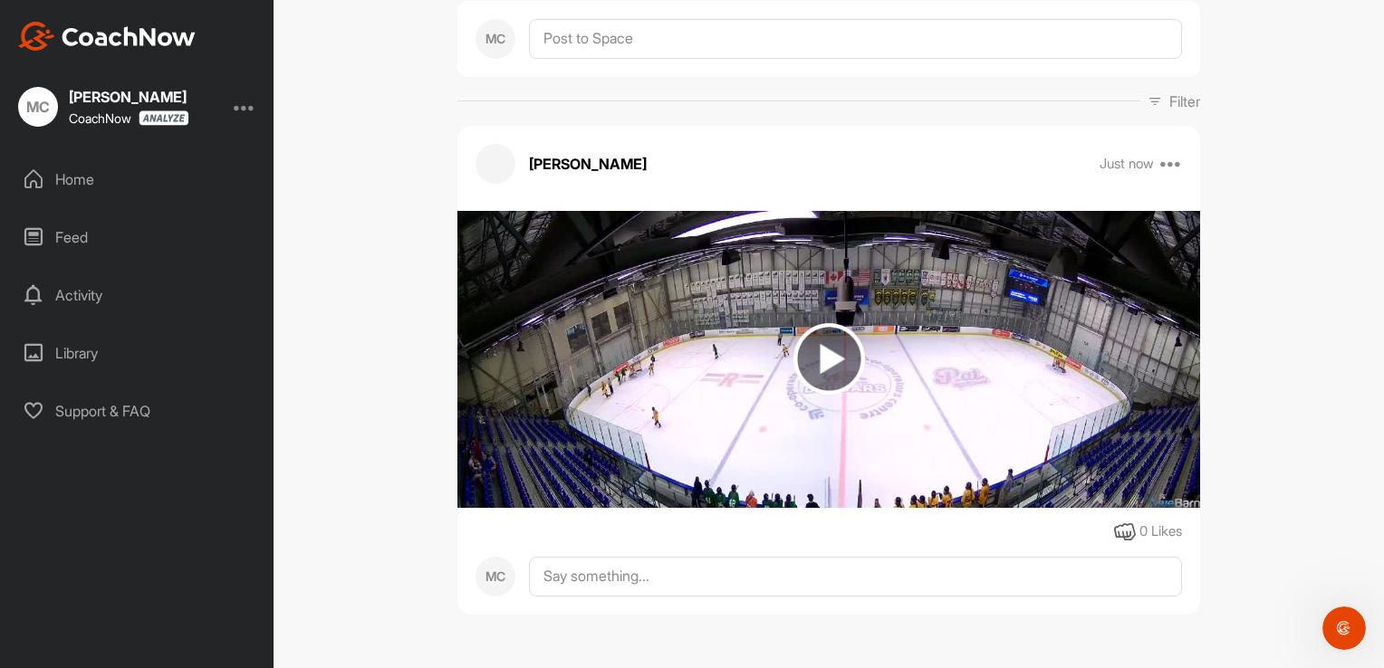
click at [71, 241] on div "Feed" at bounding box center [137, 237] width 255 height 45
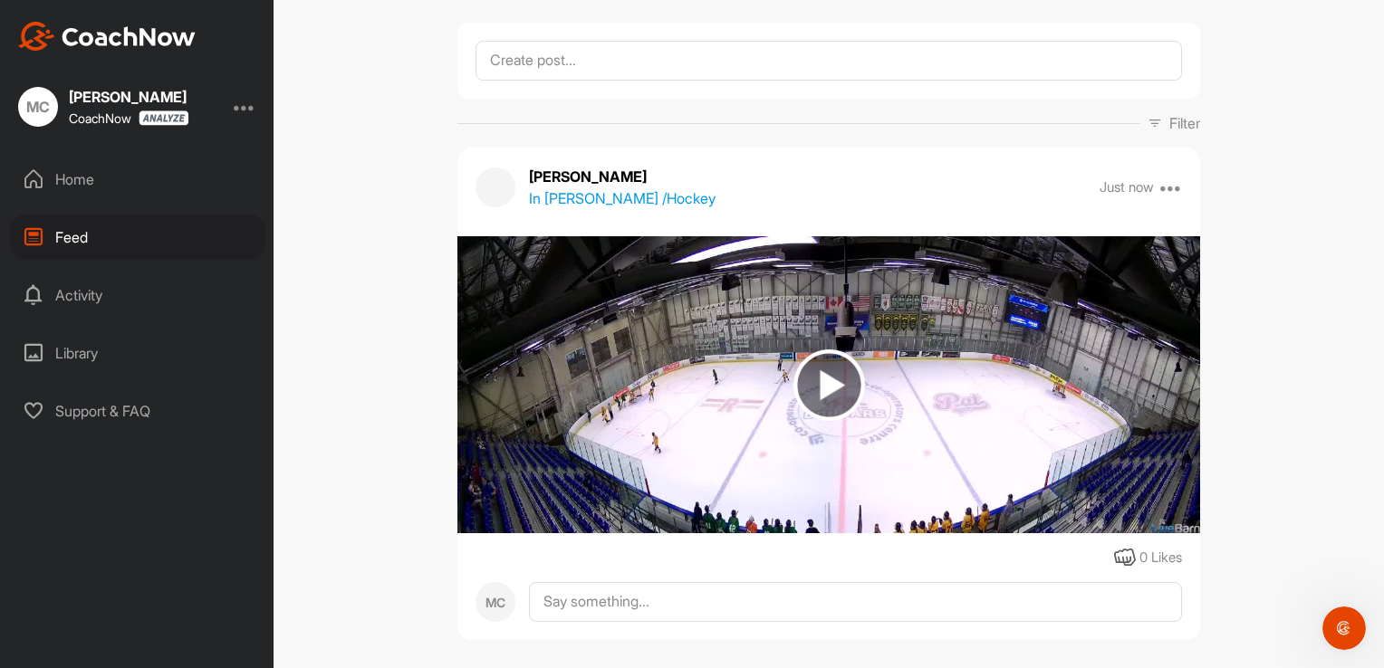
scroll to position [109, 0]
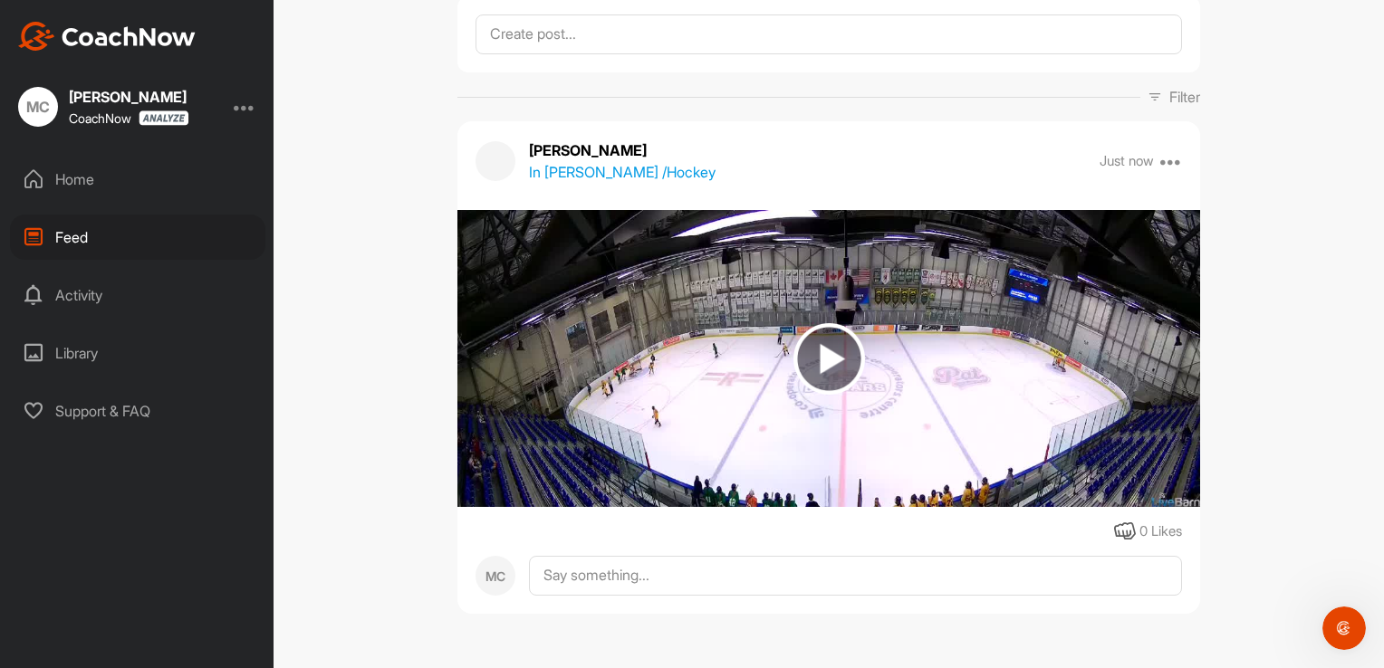
drag, startPoint x: 701, startPoint y: 310, endPoint x: 718, endPoint y: 310, distance: 17.2
drag, startPoint x: 718, startPoint y: 310, endPoint x: 66, endPoint y: 295, distance: 652.3
click at [66, 295] on div "Activity" at bounding box center [137, 295] width 255 height 45
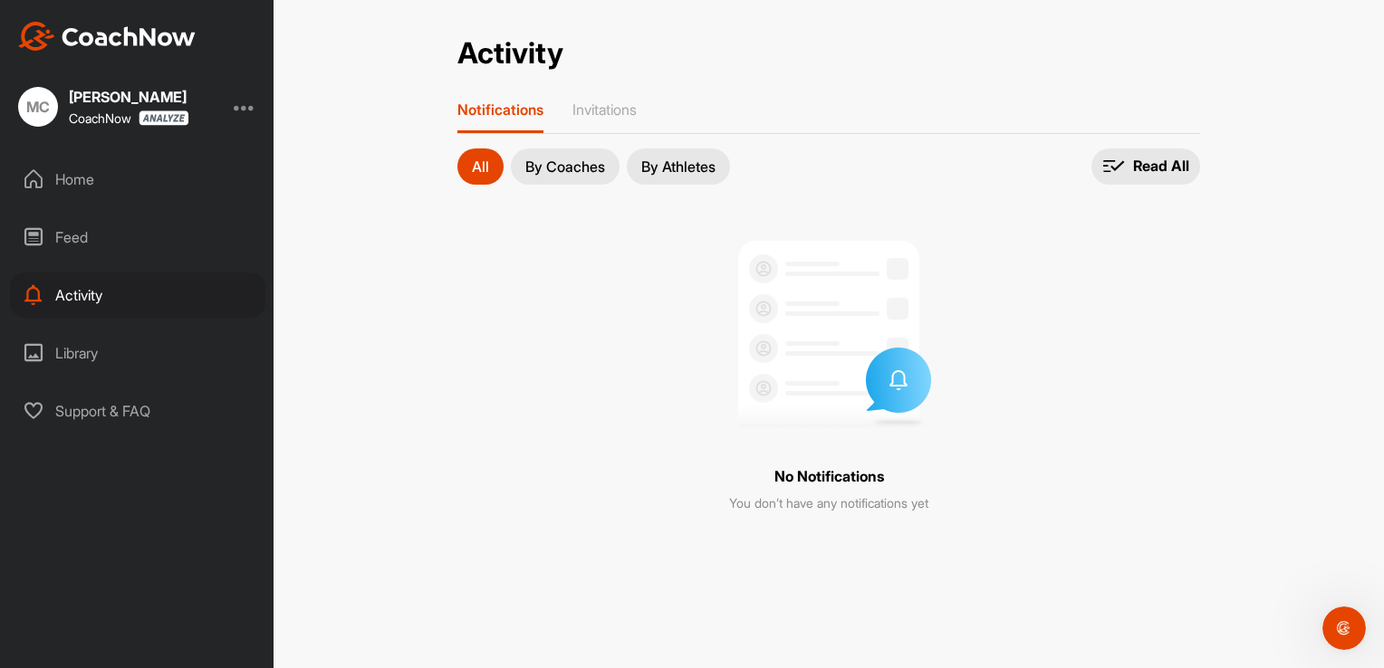
click at [58, 184] on div "Home" at bounding box center [137, 179] width 255 height 45
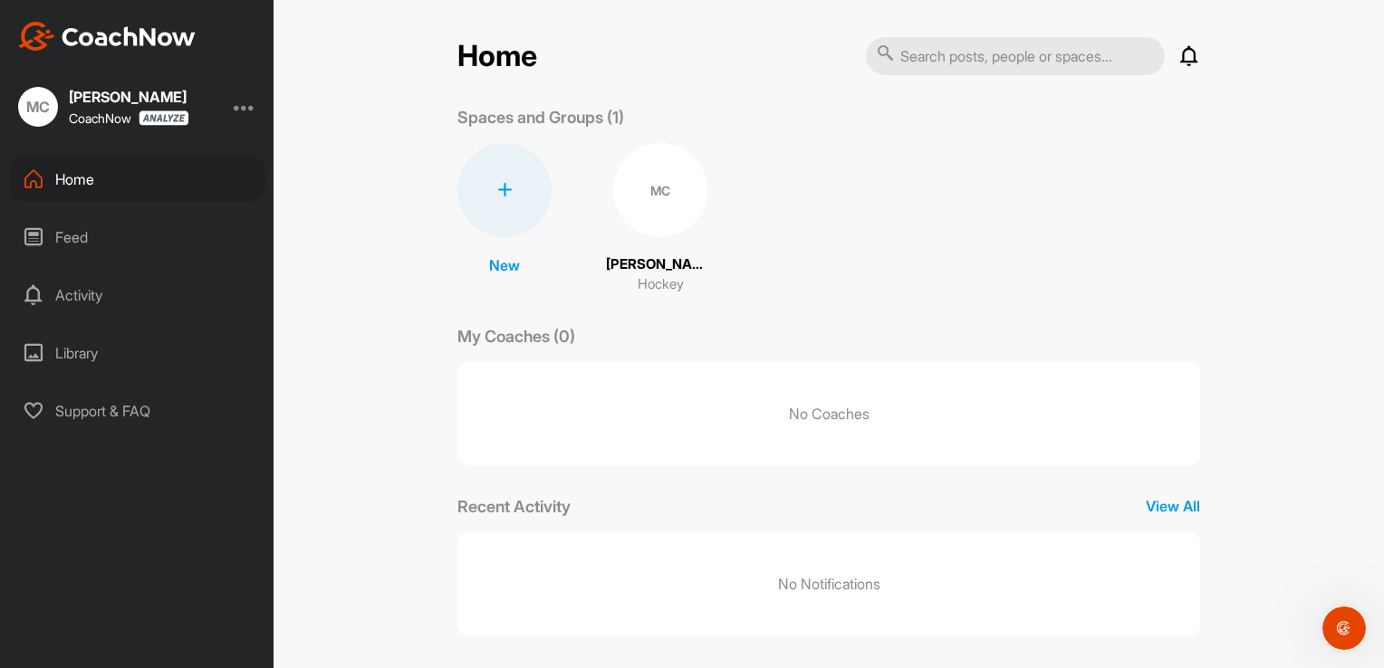
click at [518, 376] on p "No Coaches" at bounding box center [828, 413] width 743 height 103
drag, startPoint x: 554, startPoint y: 455, endPoint x: 596, endPoint y: 395, distance: 72.9
click at [555, 455] on p "No Coaches" at bounding box center [828, 413] width 743 height 103
click at [678, 186] on div "MC" at bounding box center [660, 190] width 94 height 94
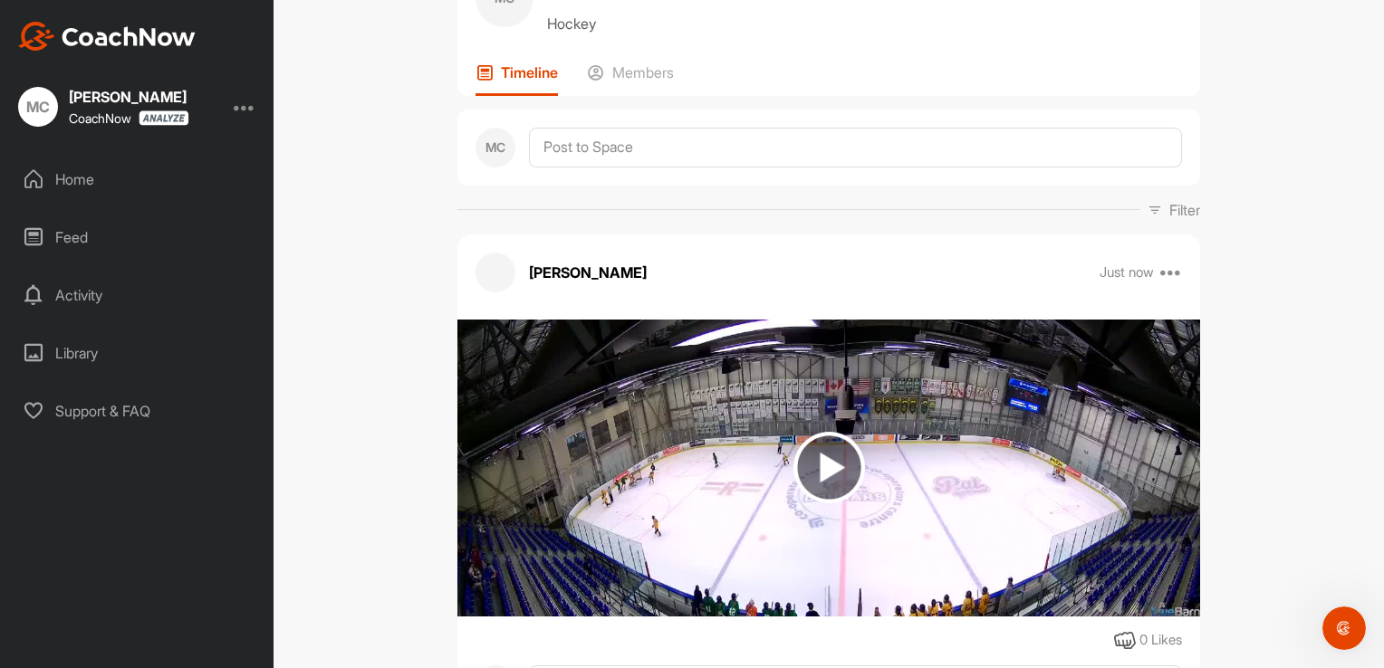
scroll to position [201, 0]
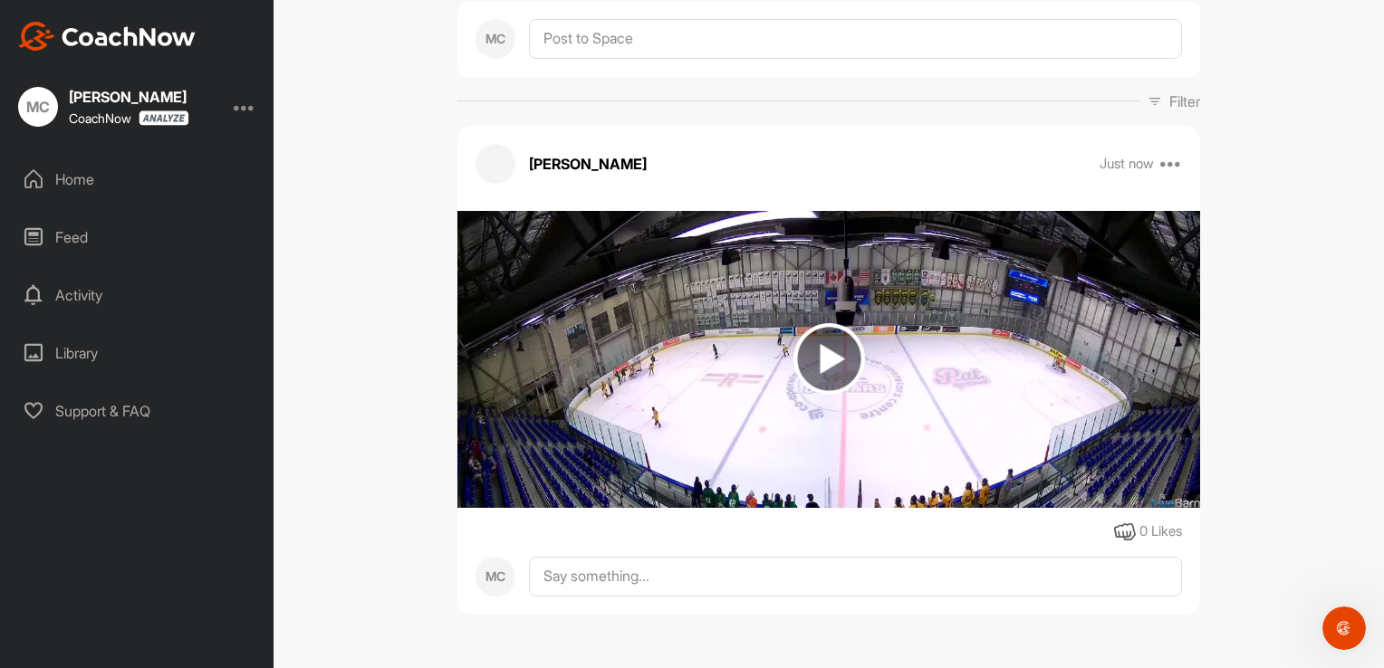
click at [101, 178] on div "Home" at bounding box center [137, 179] width 255 height 45
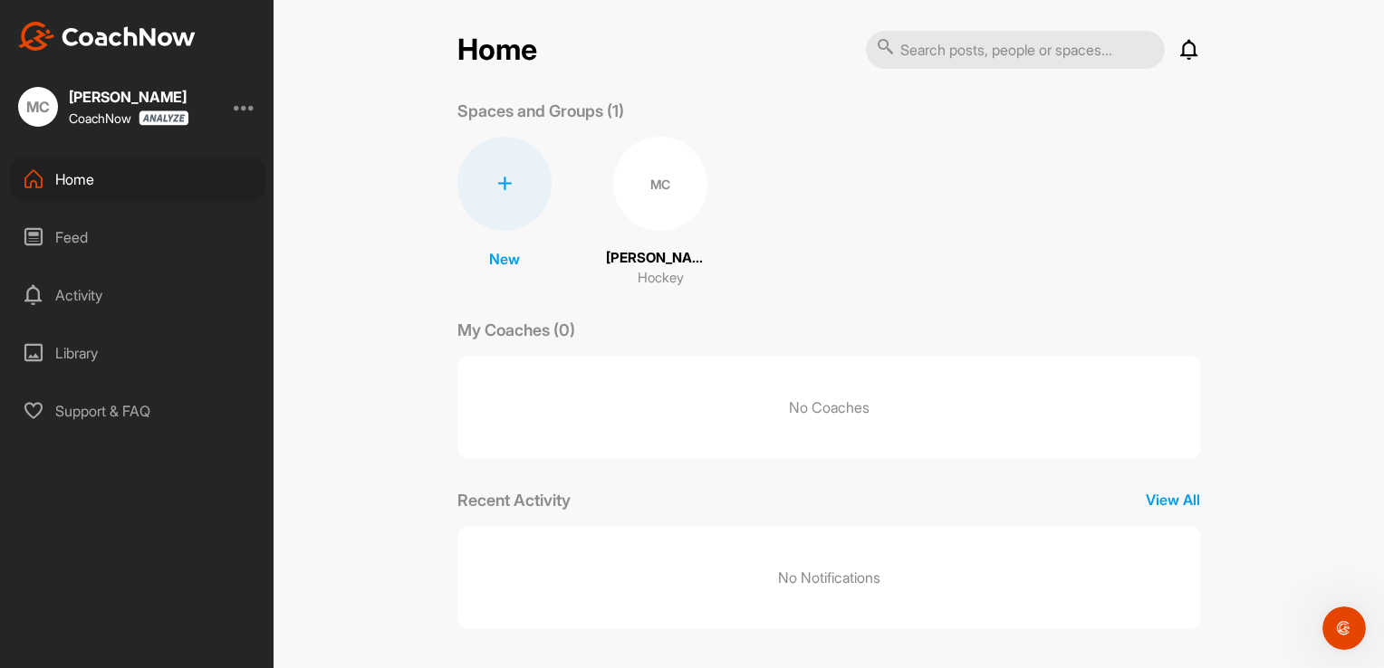
scroll to position [8, 0]
click at [101, 417] on div "Support & FAQ" at bounding box center [137, 411] width 255 height 45
click at [554, 408] on p "No Coaches" at bounding box center [828, 405] width 743 height 103
drag, startPoint x: 581, startPoint y: 480, endPoint x: 608, endPoint y: 463, distance: 31.4
click at [608, 463] on div "Home Notifications Invitations No Notifications View All Spaces and Groups (1) …" at bounding box center [828, 328] width 743 height 600
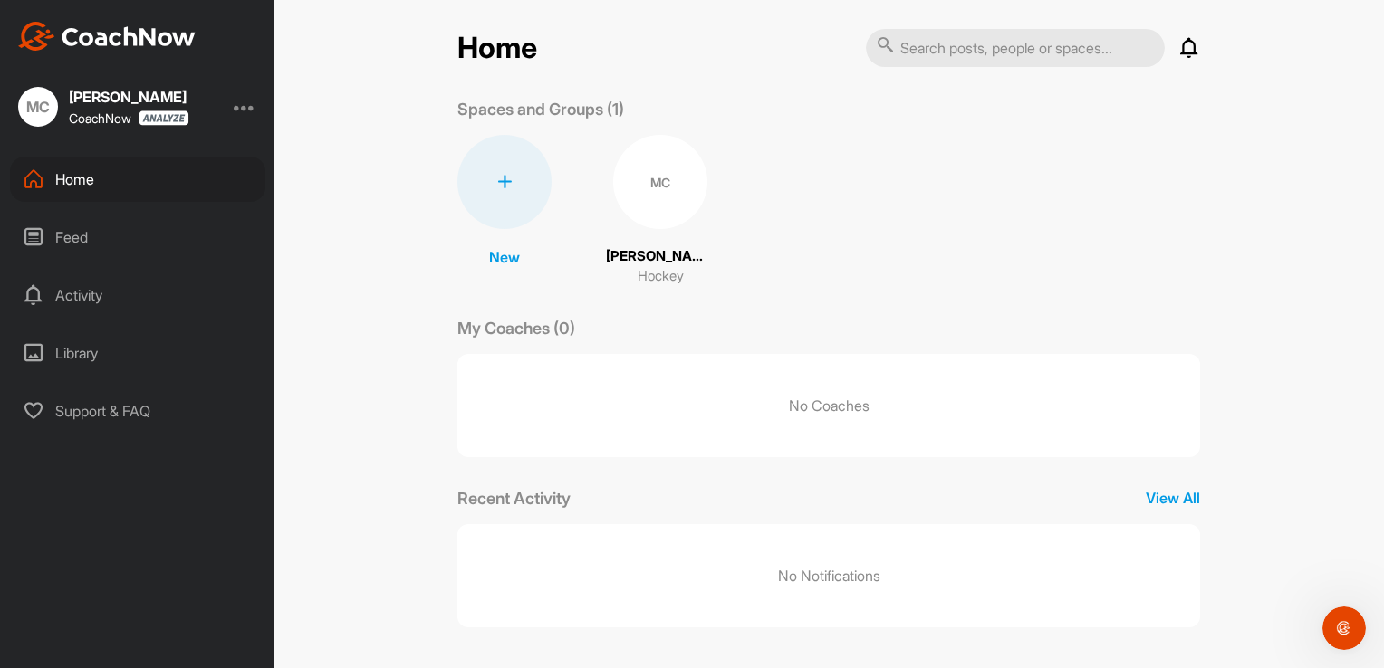
click at [842, 182] on div "New New Space New Group MC mike Cuthbertson Hockey" at bounding box center [828, 211] width 743 height 152
click at [147, 251] on div "Feed" at bounding box center [137, 237] width 255 height 45
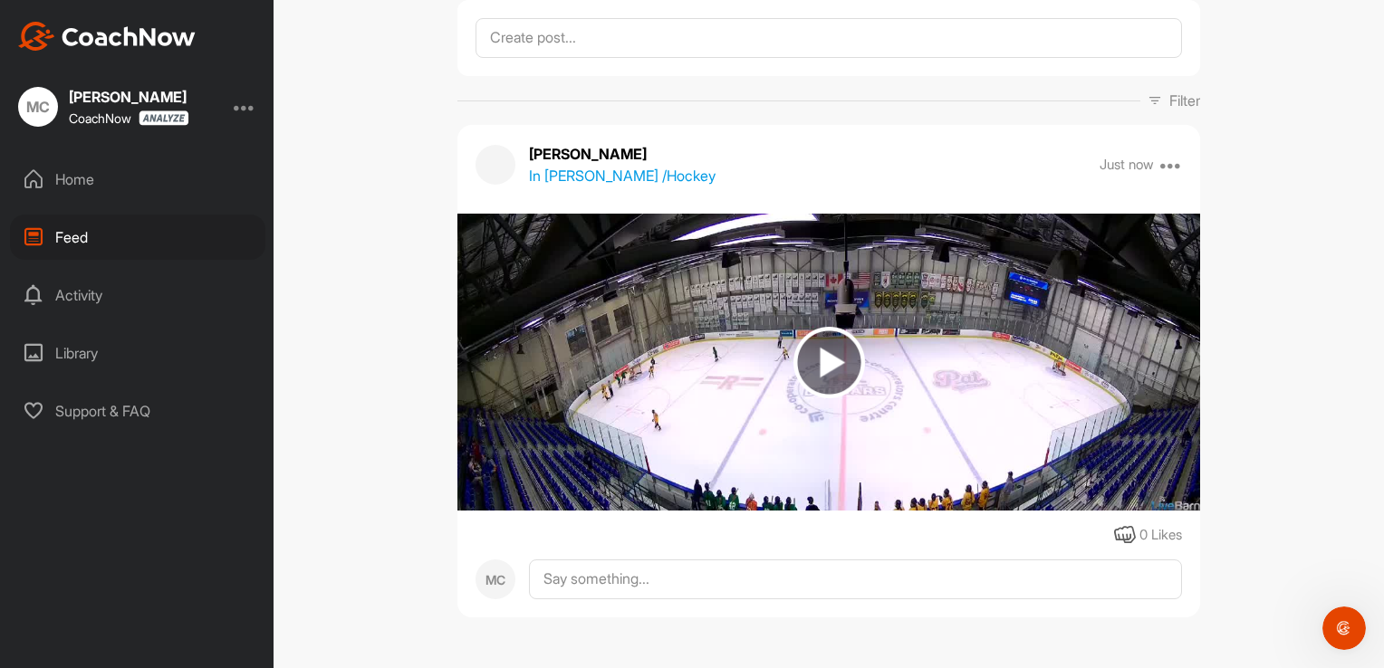
scroll to position [109, 0]
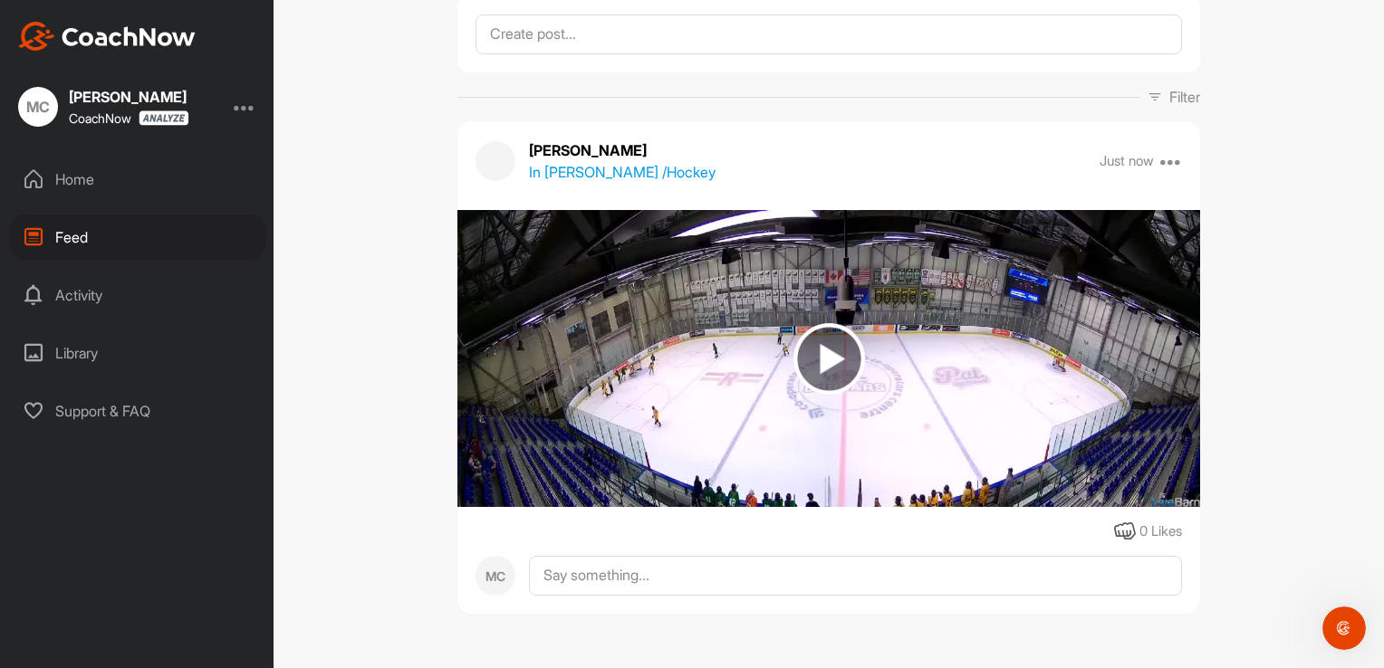
click at [203, 183] on div "Home" at bounding box center [137, 179] width 255 height 45
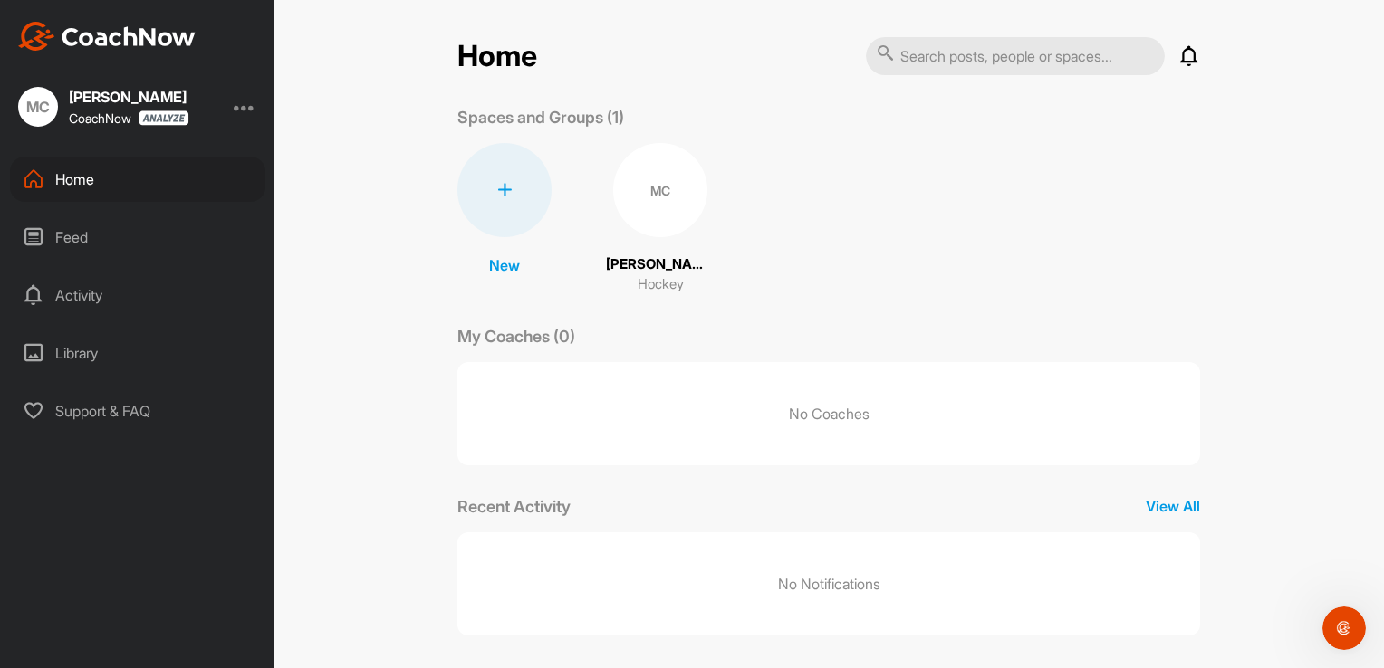
click at [489, 213] on div at bounding box center [504, 190] width 94 height 94
click at [511, 368] on button "New Group" at bounding box center [505, 359] width 148 height 55
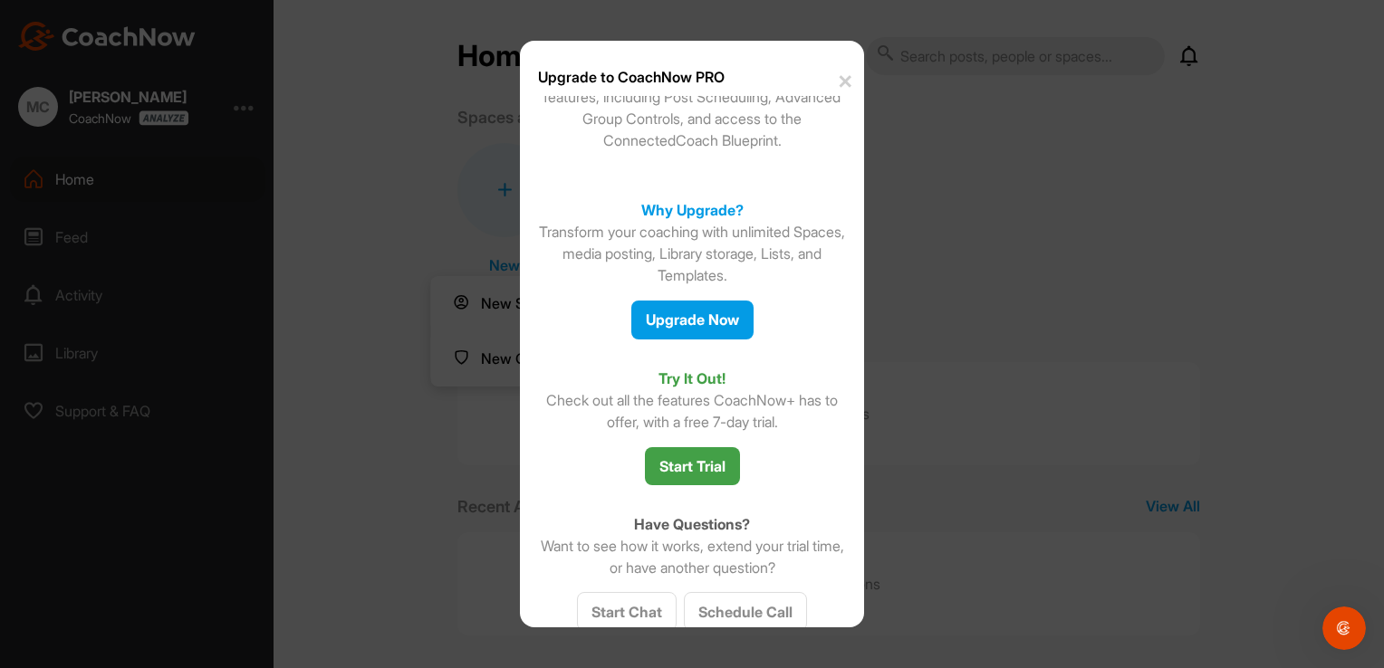
scroll to position [138, 0]
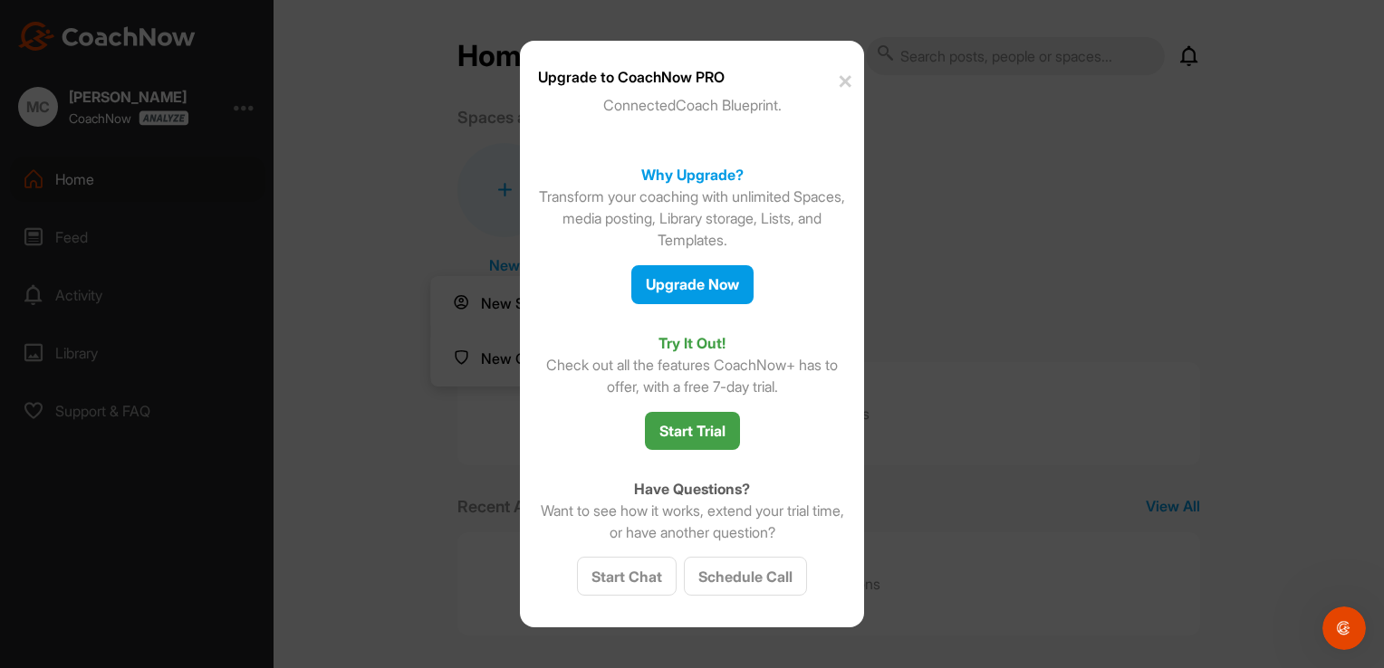
click at [848, 82] on button "✕" at bounding box center [843, 81] width 40 height 55
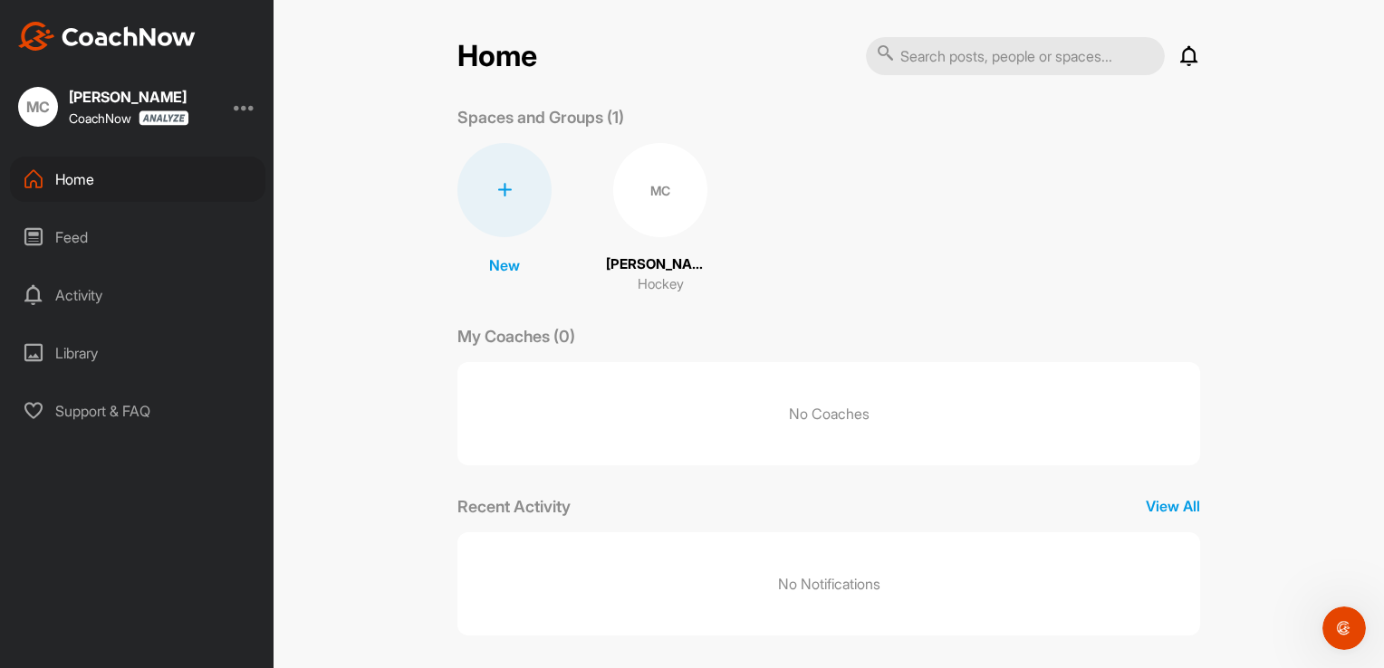
click at [511, 176] on div at bounding box center [504, 190] width 94 height 94
click at [496, 312] on button "New Space" at bounding box center [505, 303] width 148 height 55
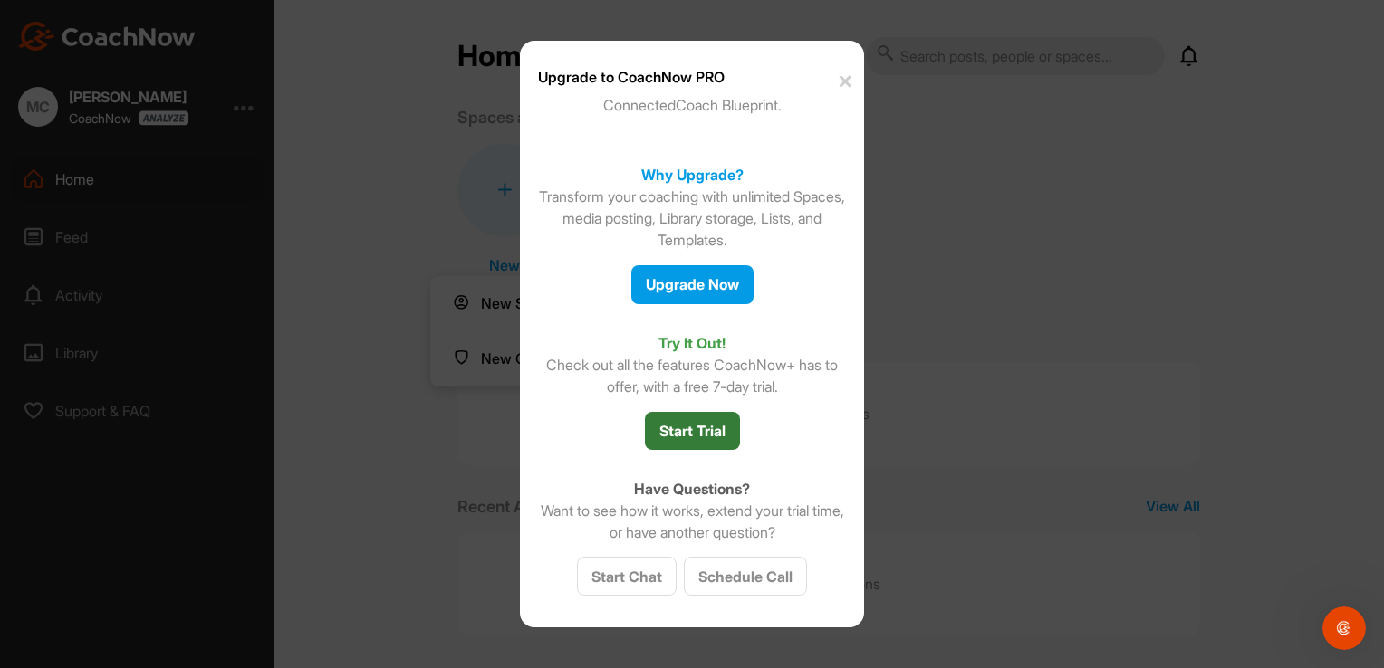
click at [691, 427] on button "Start Trial" at bounding box center [692, 431] width 95 height 39
